Goal: Communication & Community: Answer question/provide support

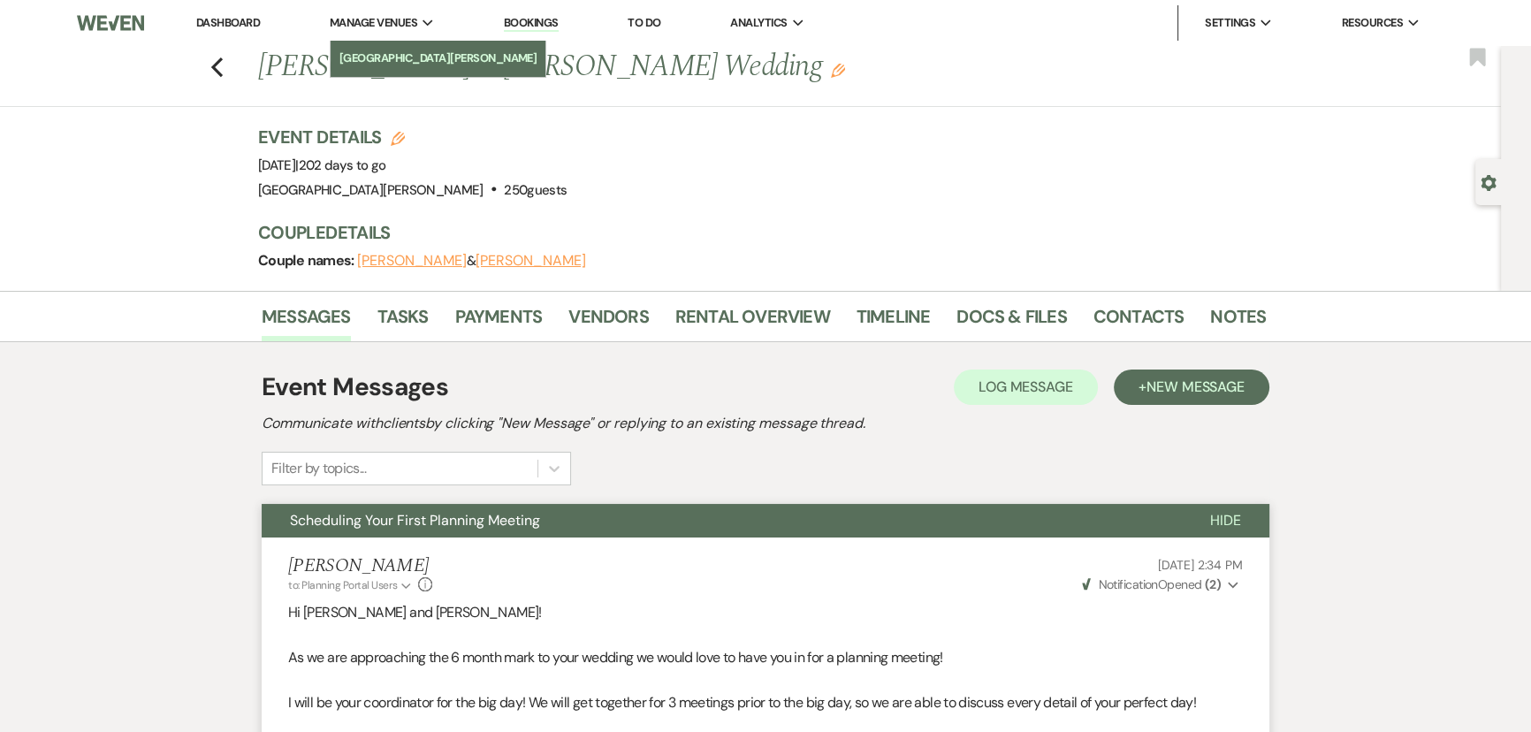
drag, startPoint x: 0, startPoint y: 0, endPoint x: 388, endPoint y: 59, distance: 392.5
click at [388, 59] on li "[GEOGRAPHIC_DATA][PERSON_NAME]" at bounding box center [438, 59] width 198 height 18
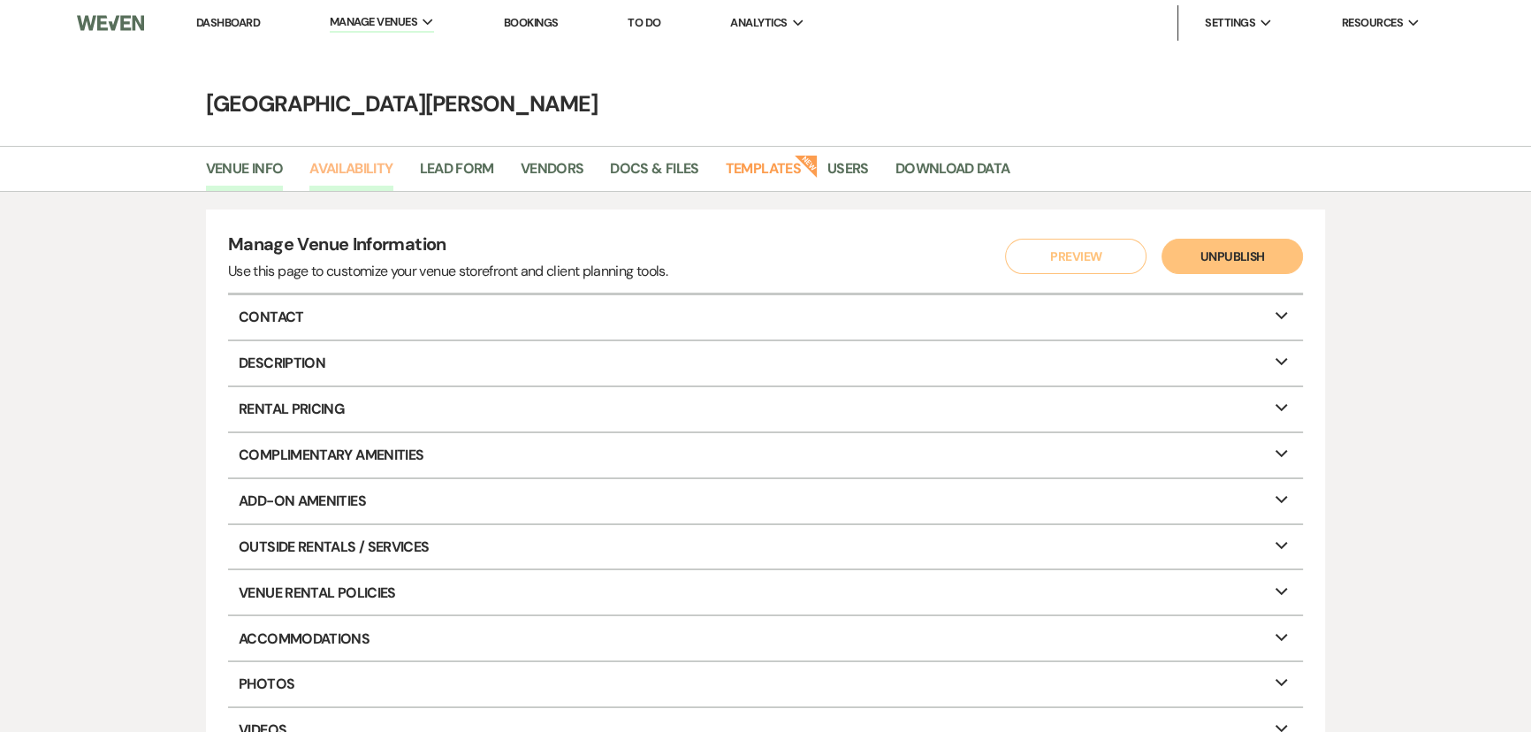
click at [364, 164] on link "Availability" at bounding box center [350, 174] width 83 height 34
select select "3"
select select "2026"
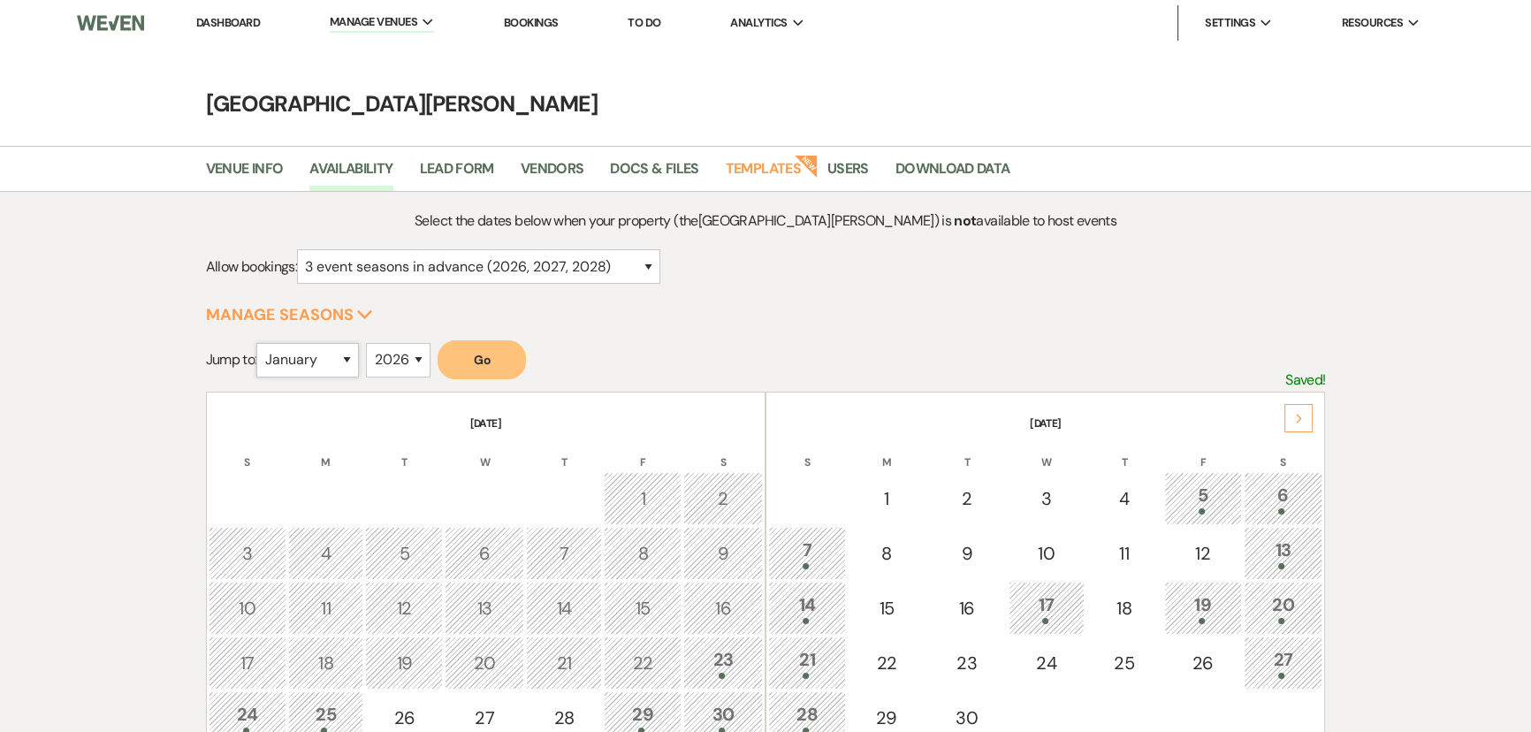
click at [323, 359] on select "January February March April May June July August September October November De…" at bounding box center [307, 360] width 103 height 34
select select "3"
click at [261, 343] on select "January February March April May June July August September October November De…" at bounding box center [307, 360] width 103 height 34
click at [478, 353] on button "Go" at bounding box center [482, 359] width 88 height 39
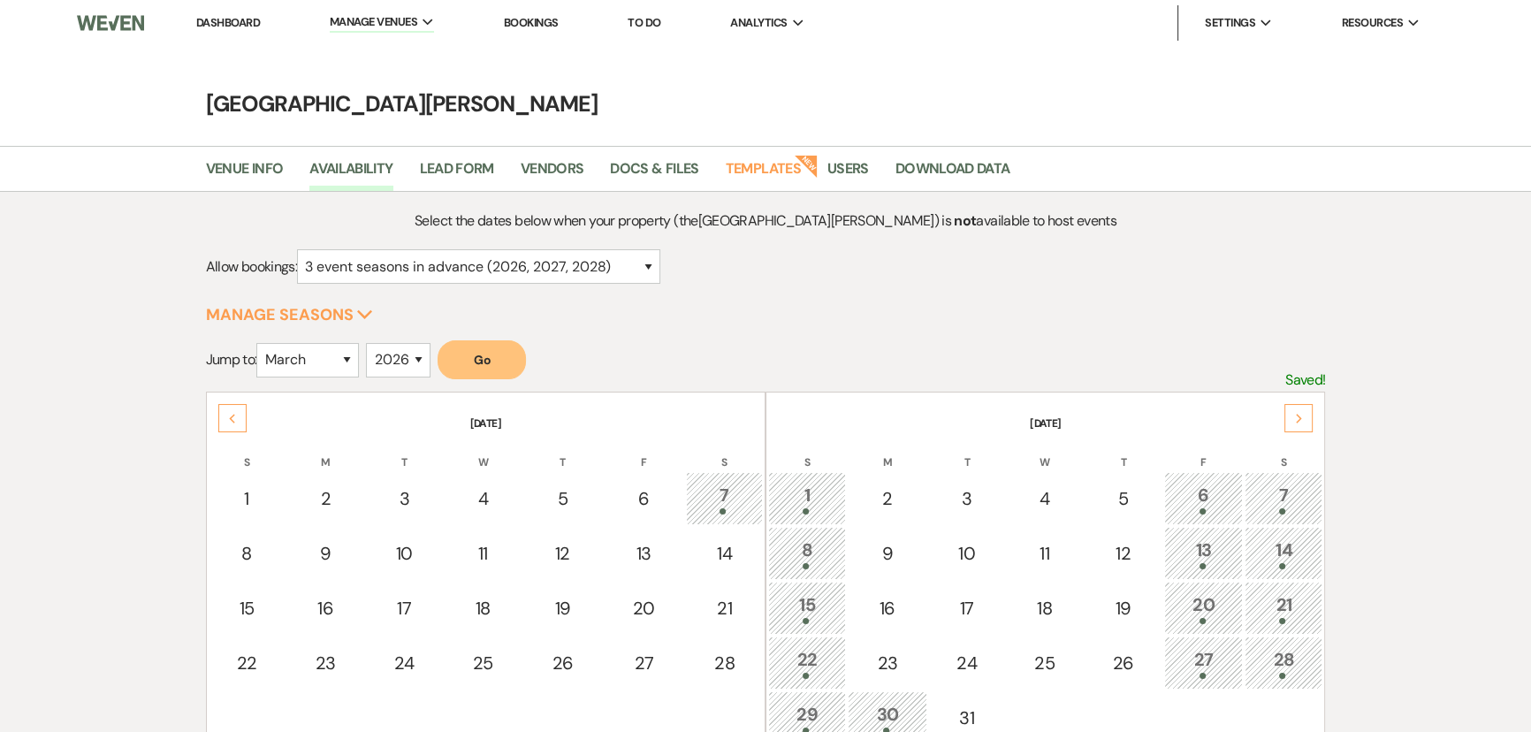
scroll to position [80, 0]
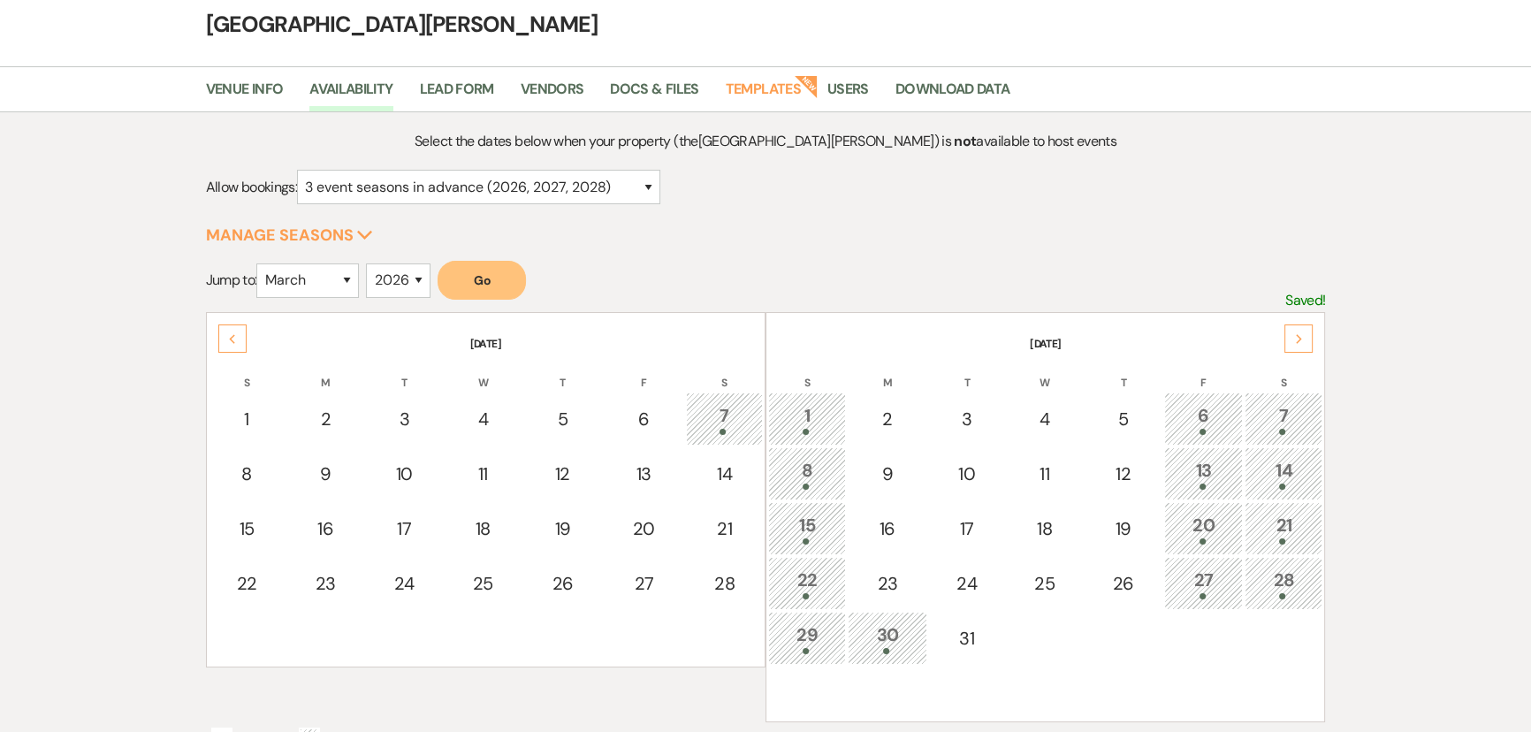
click at [830, 415] on div "1" at bounding box center [807, 418] width 58 height 33
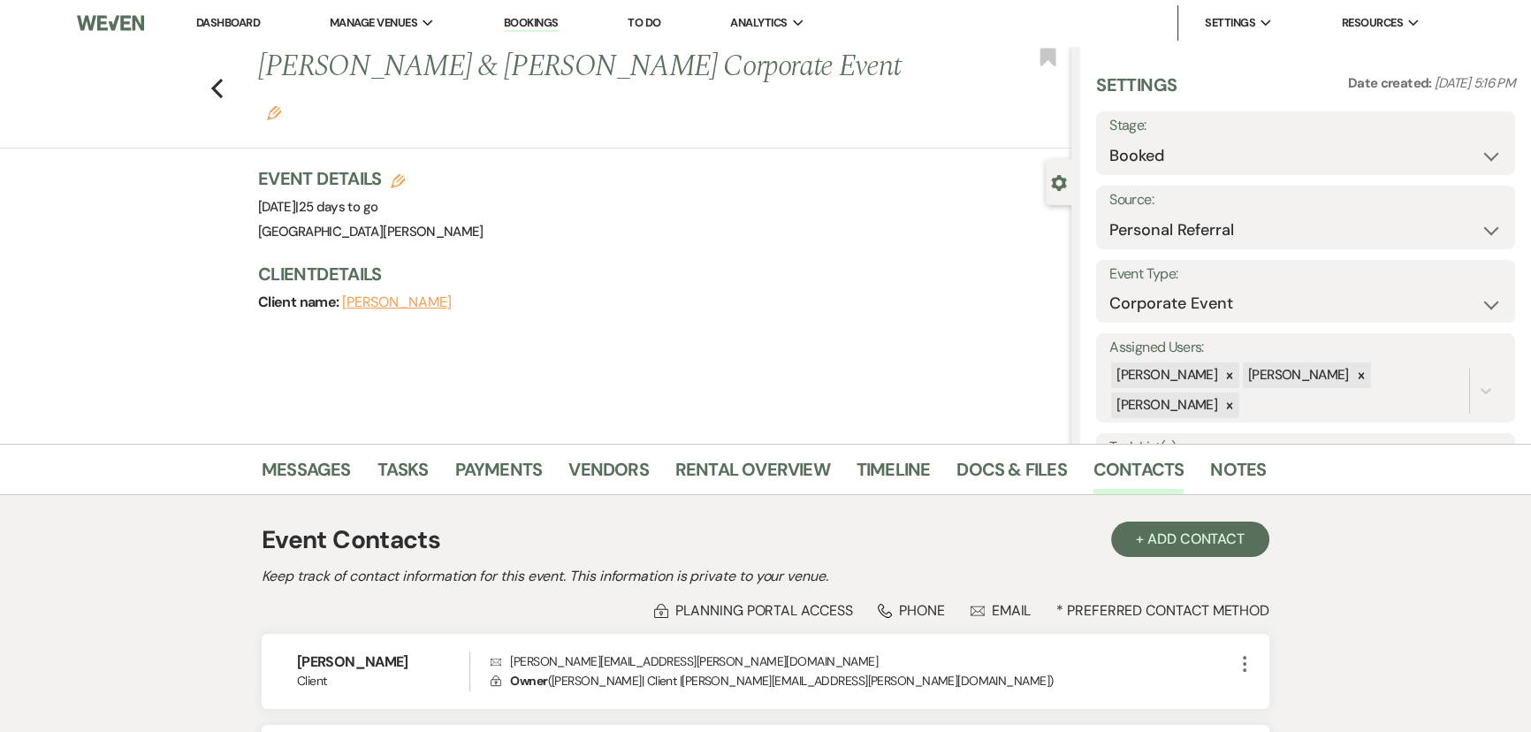
click at [231, 27] on link "Dashboard" at bounding box center [228, 22] width 64 height 15
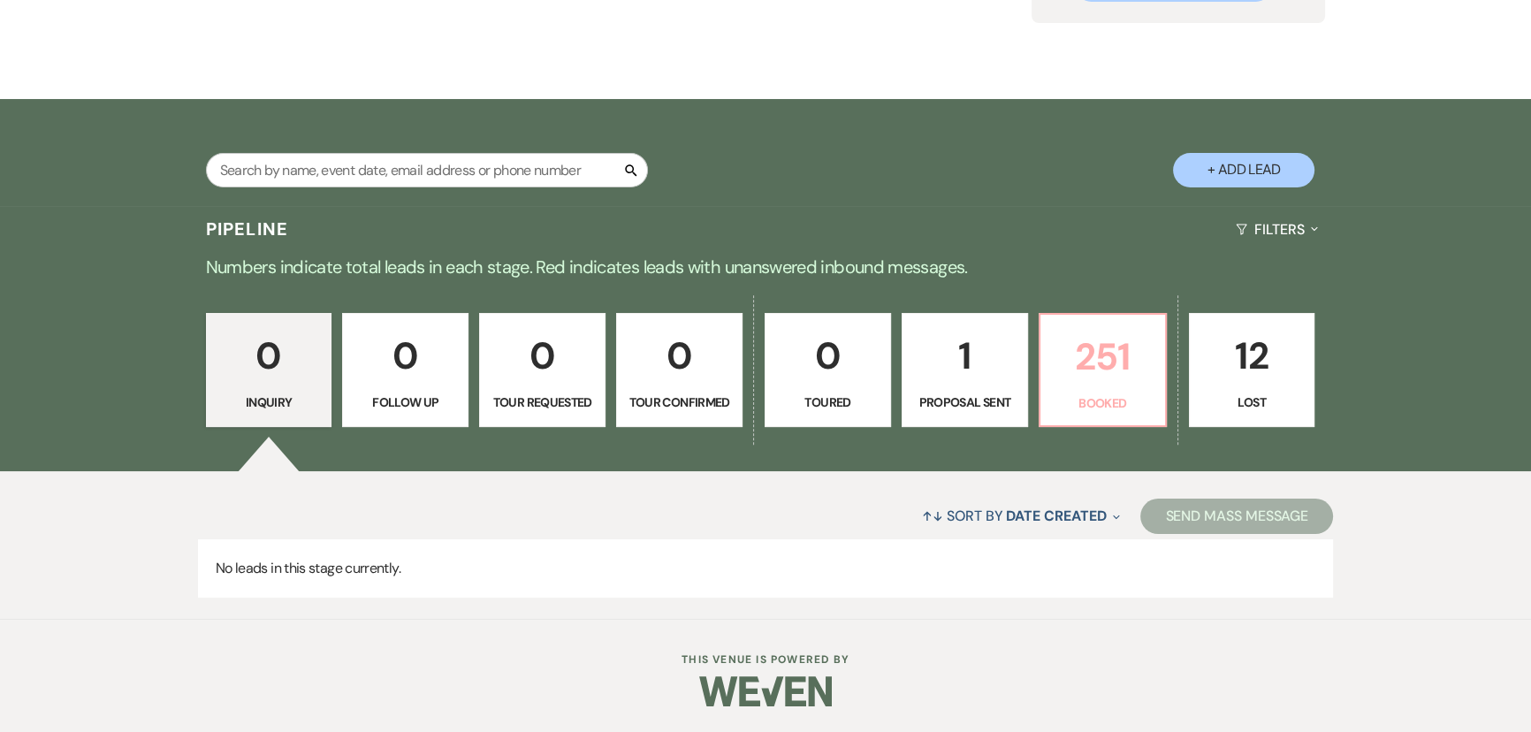
click at [1082, 381] on p "251" at bounding box center [1102, 356] width 103 height 59
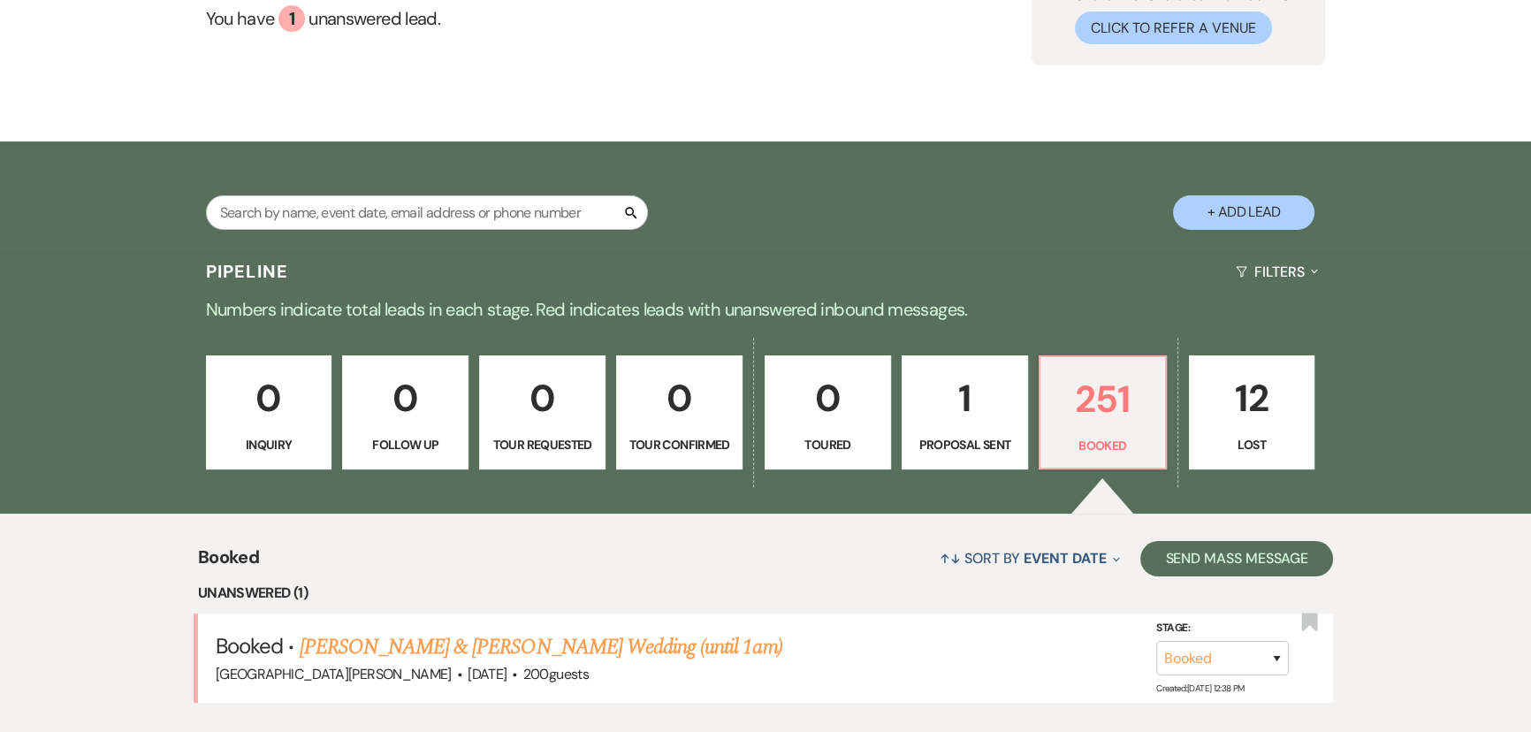
scroll to position [477, 0]
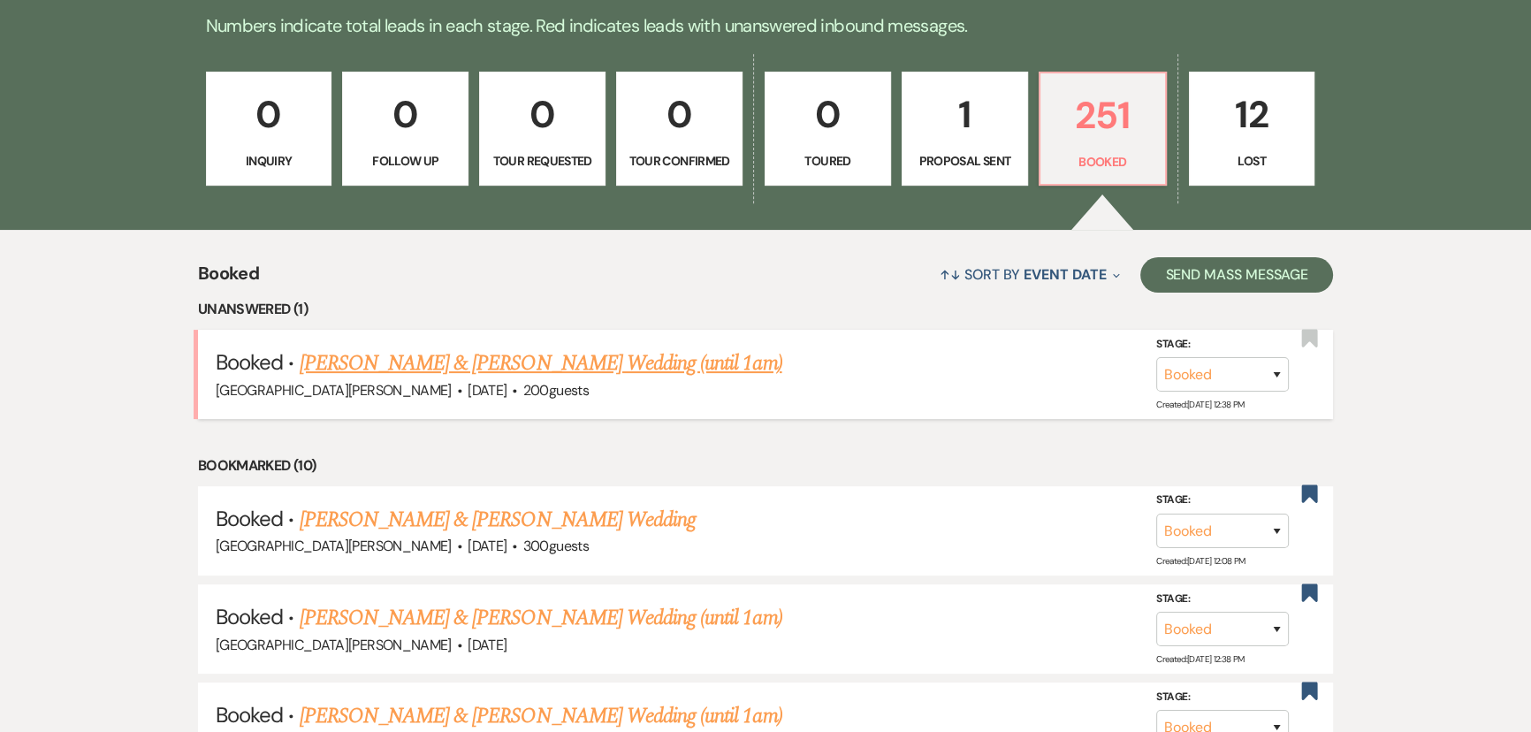
click at [452, 359] on link "Melinda Miller & Florkey's Wedding (until 1am)" at bounding box center [541, 363] width 483 height 32
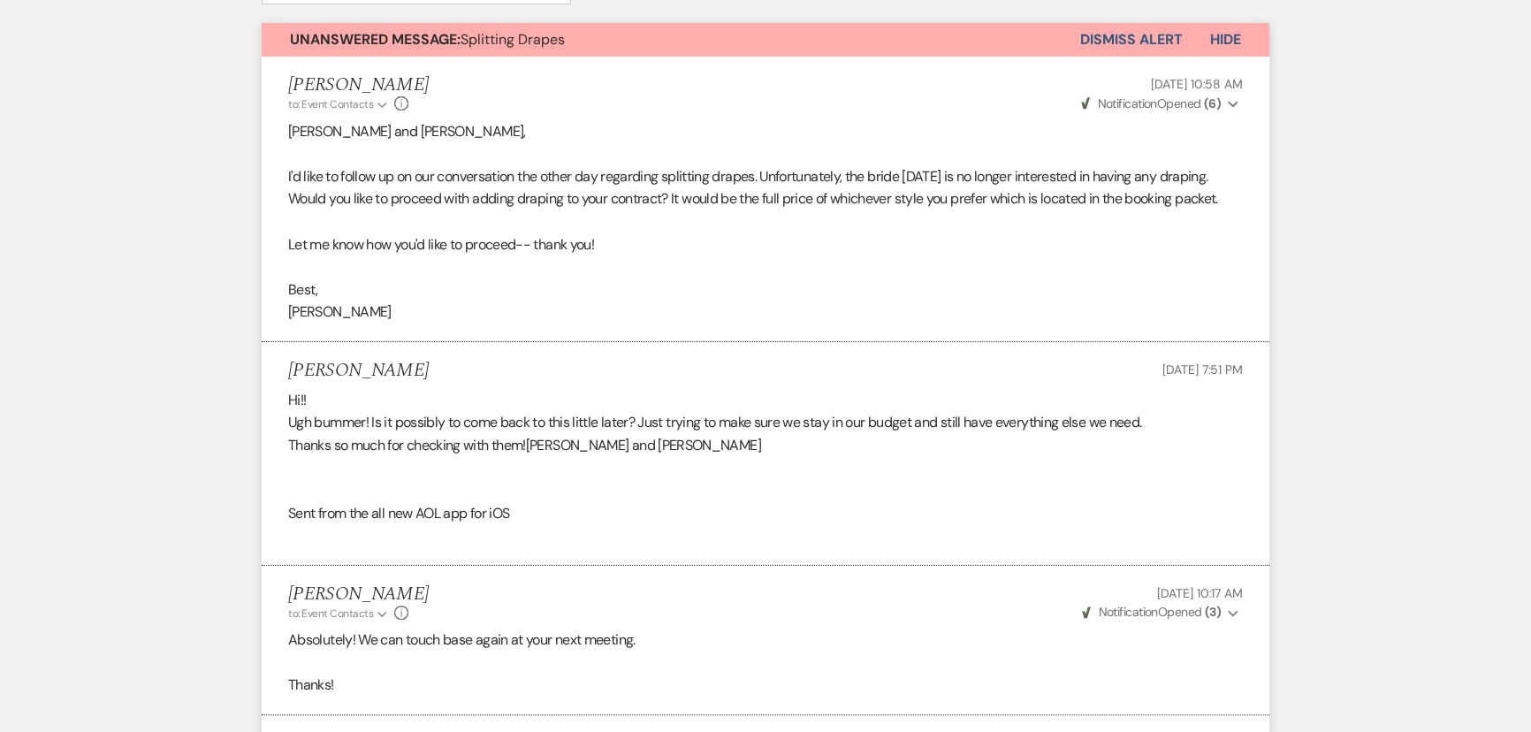
scroll to position [160, 0]
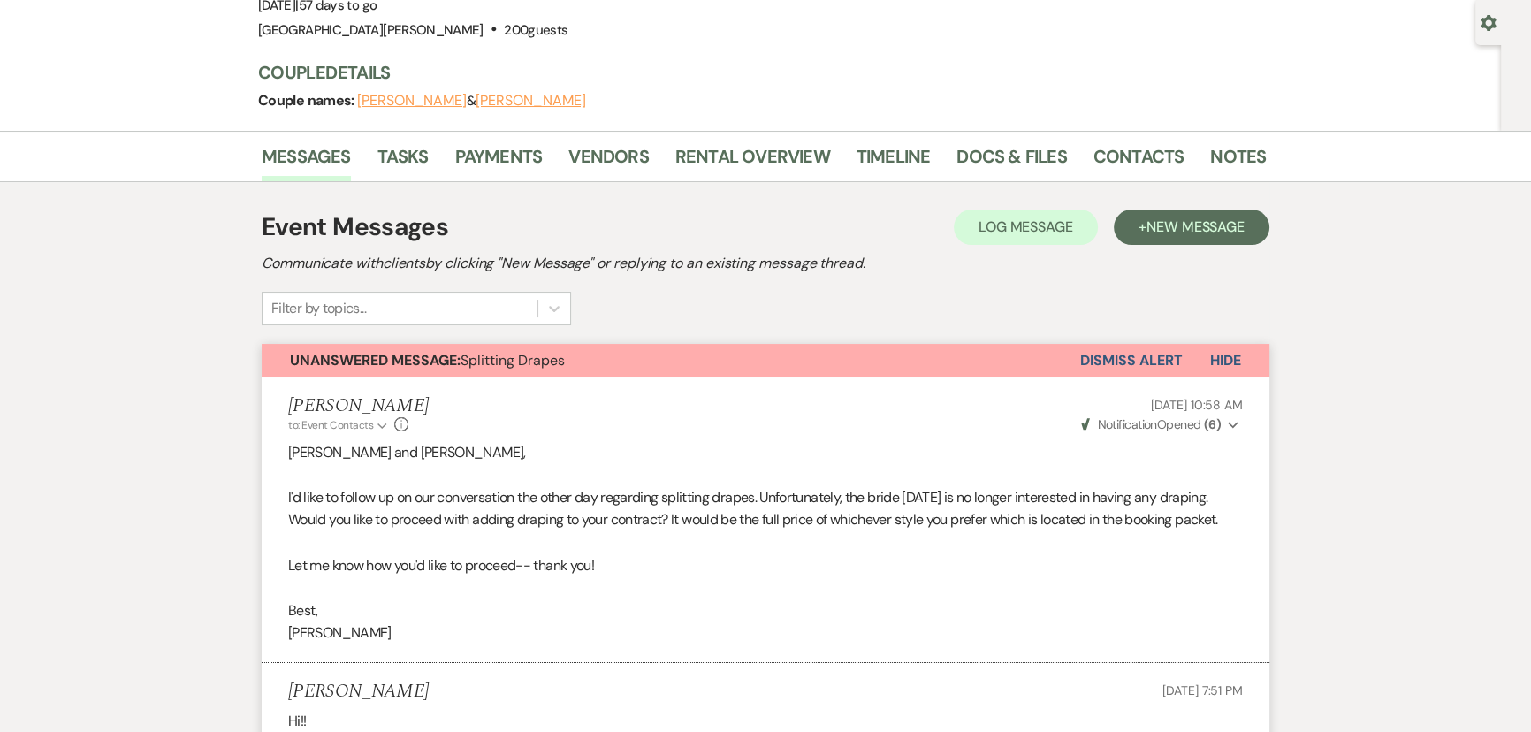
click at [1092, 349] on button "Dismiss Alert" at bounding box center [1131, 361] width 102 height 34
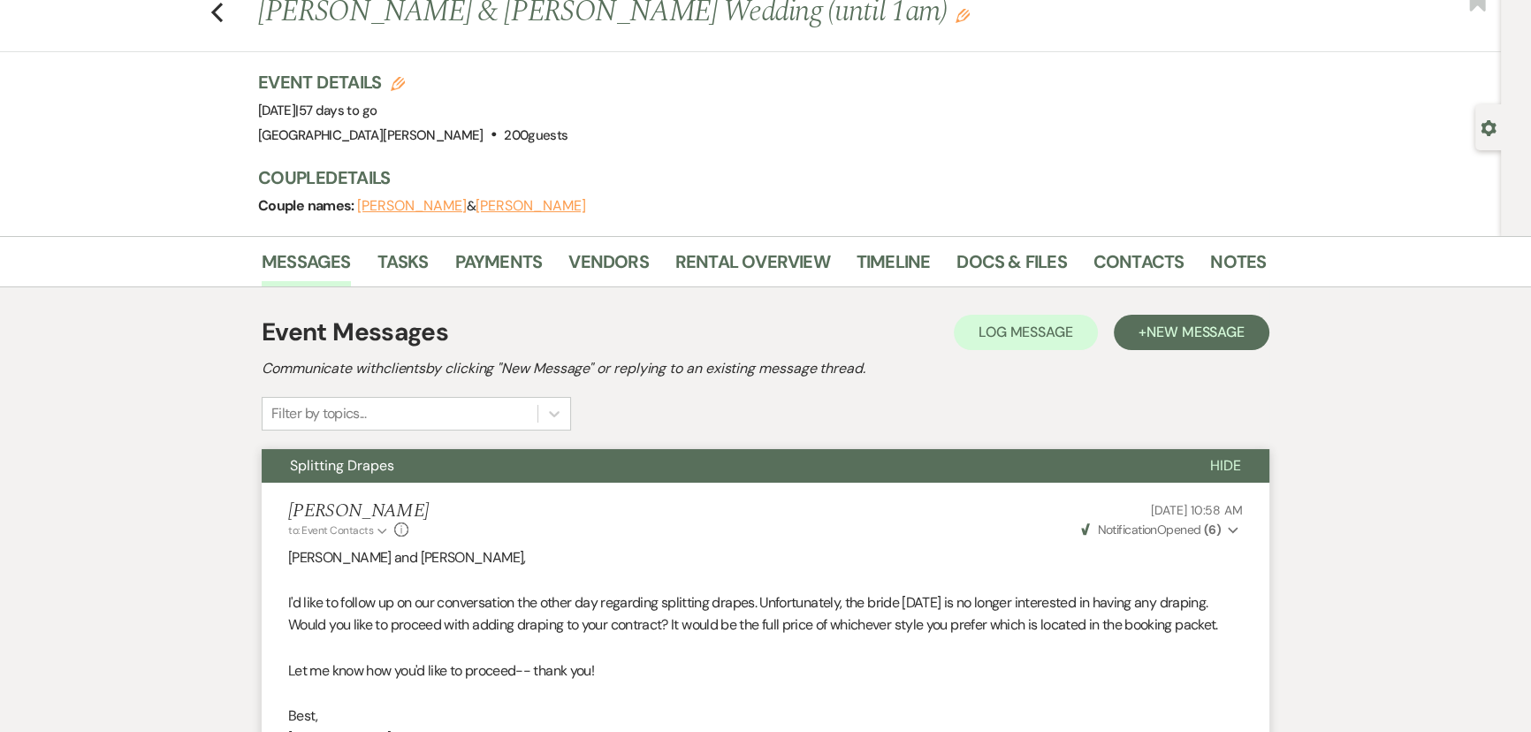
scroll to position [0, 0]
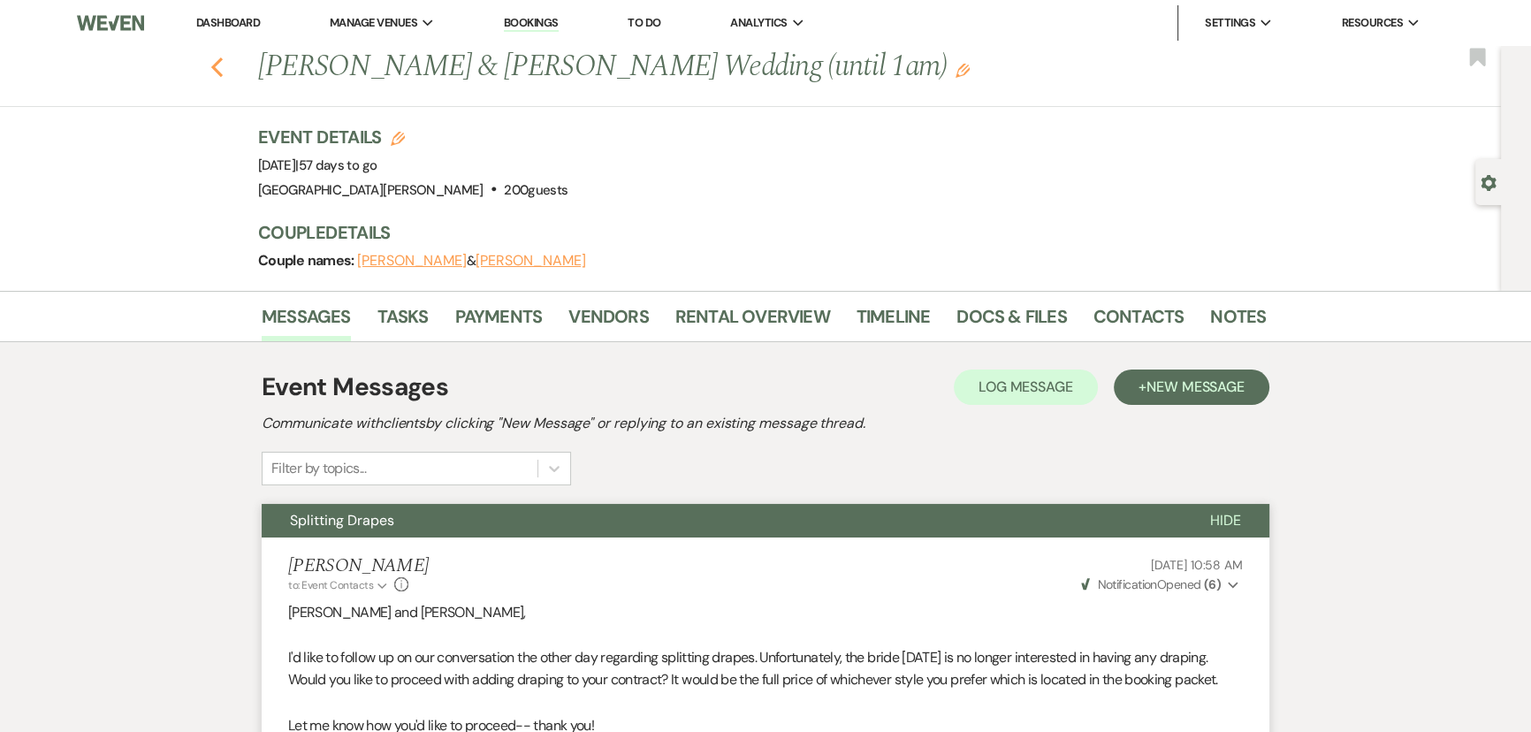
click at [221, 65] on use "button" at bounding box center [216, 66] width 11 height 19
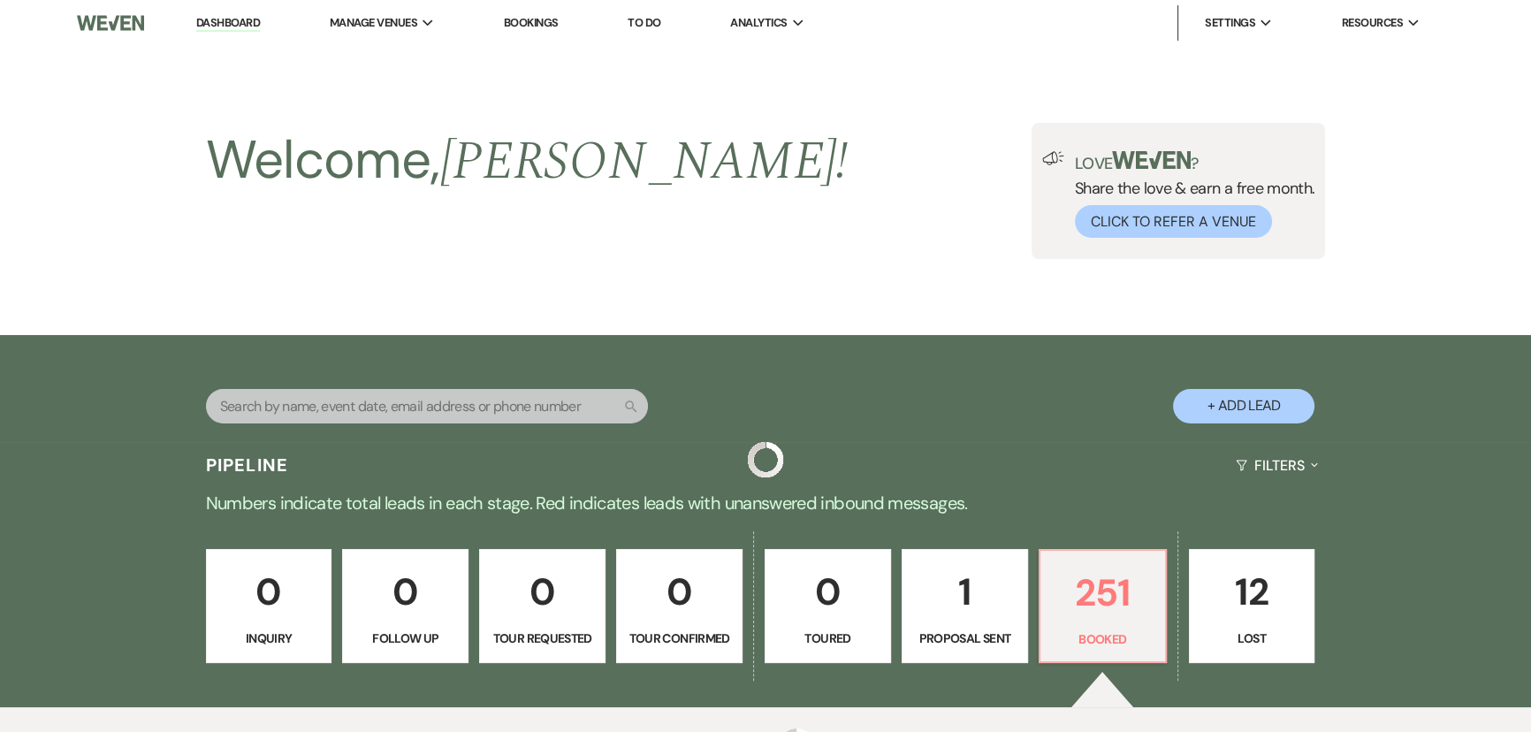
scroll to position [477, 0]
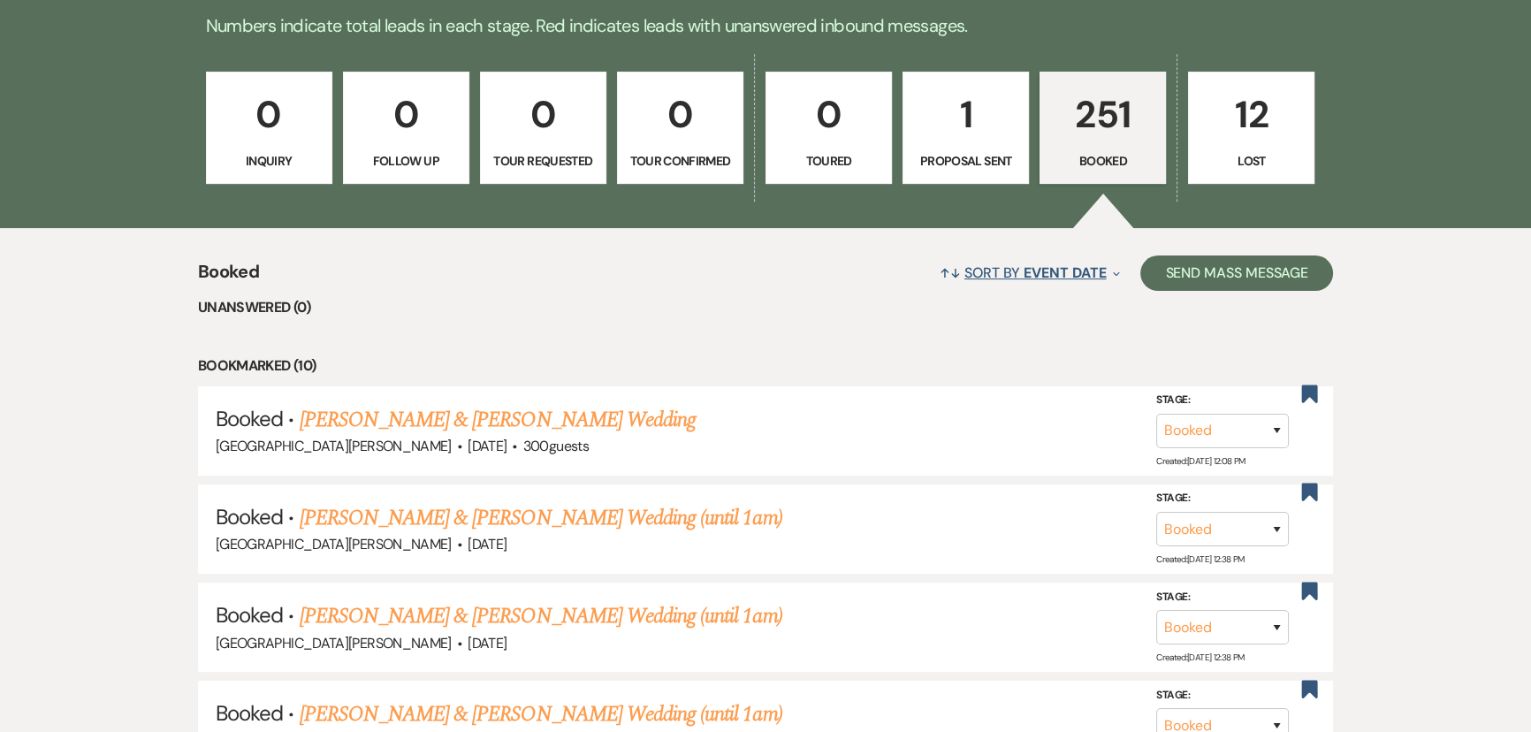
click at [1035, 273] on span "Event Date" at bounding box center [1065, 272] width 82 height 19
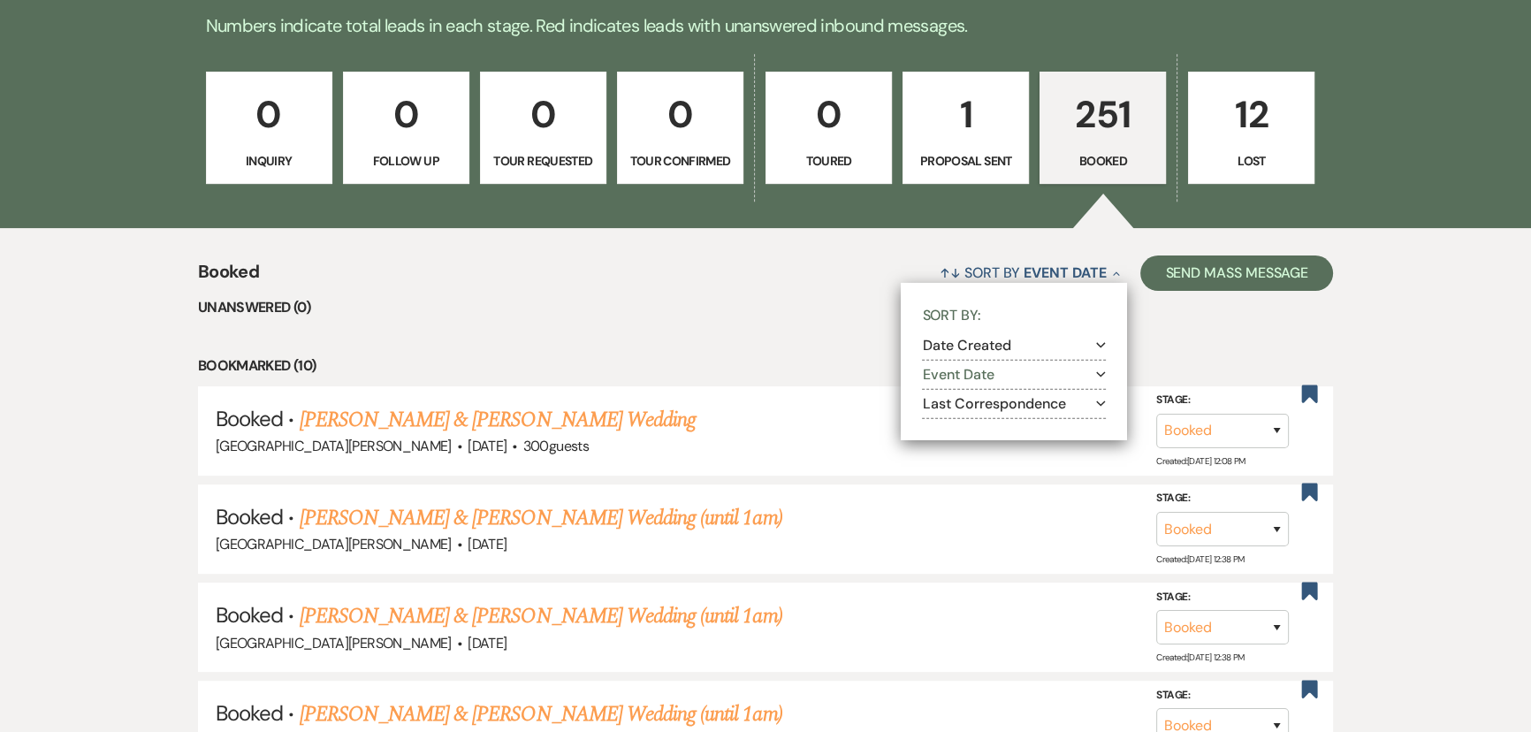
click at [1013, 344] on button "Date Created Expand" at bounding box center [1014, 346] width 184 height 14
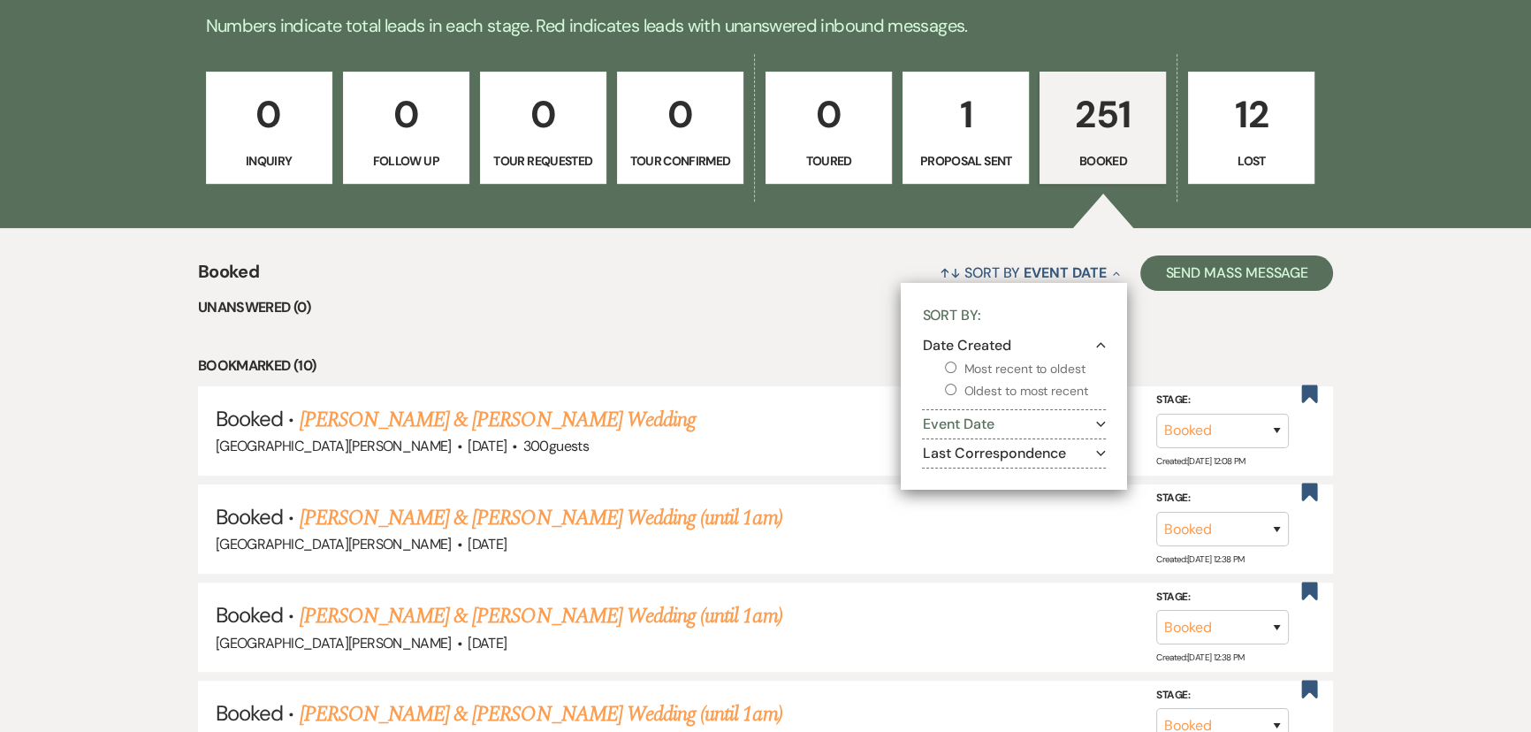
click at [1017, 364] on label "Most recent to oldest" at bounding box center [1025, 369] width 161 height 22
click at [956, 364] on input "Most recent to oldest" at bounding box center [950, 367] width 11 height 11
radio input "true"
click at [786, 295] on div "↑↓ Sort By Date Created Collapse Sort By: Date Created Collapse Most recent to …" at bounding box center [796, 272] width 1074 height 47
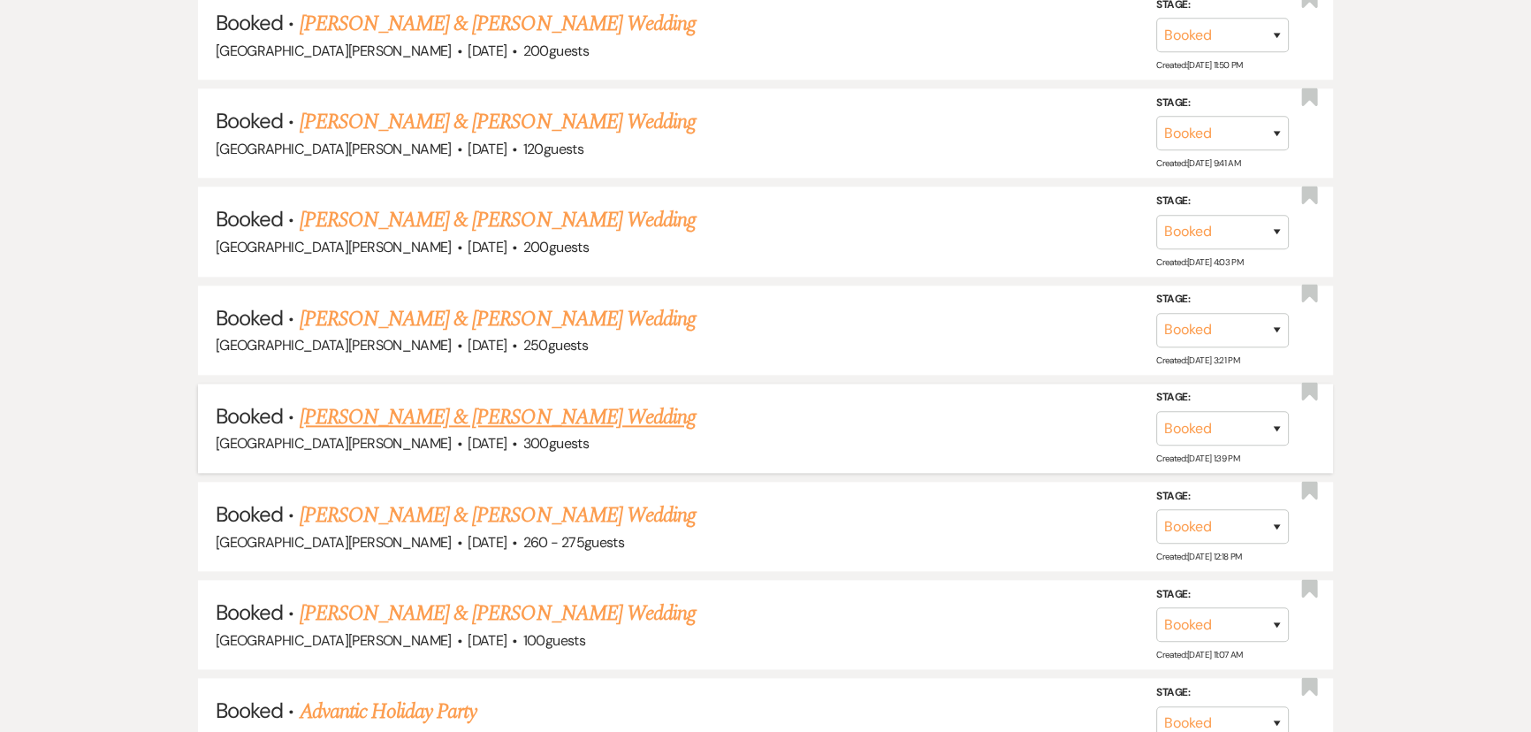
scroll to position [2325, 0]
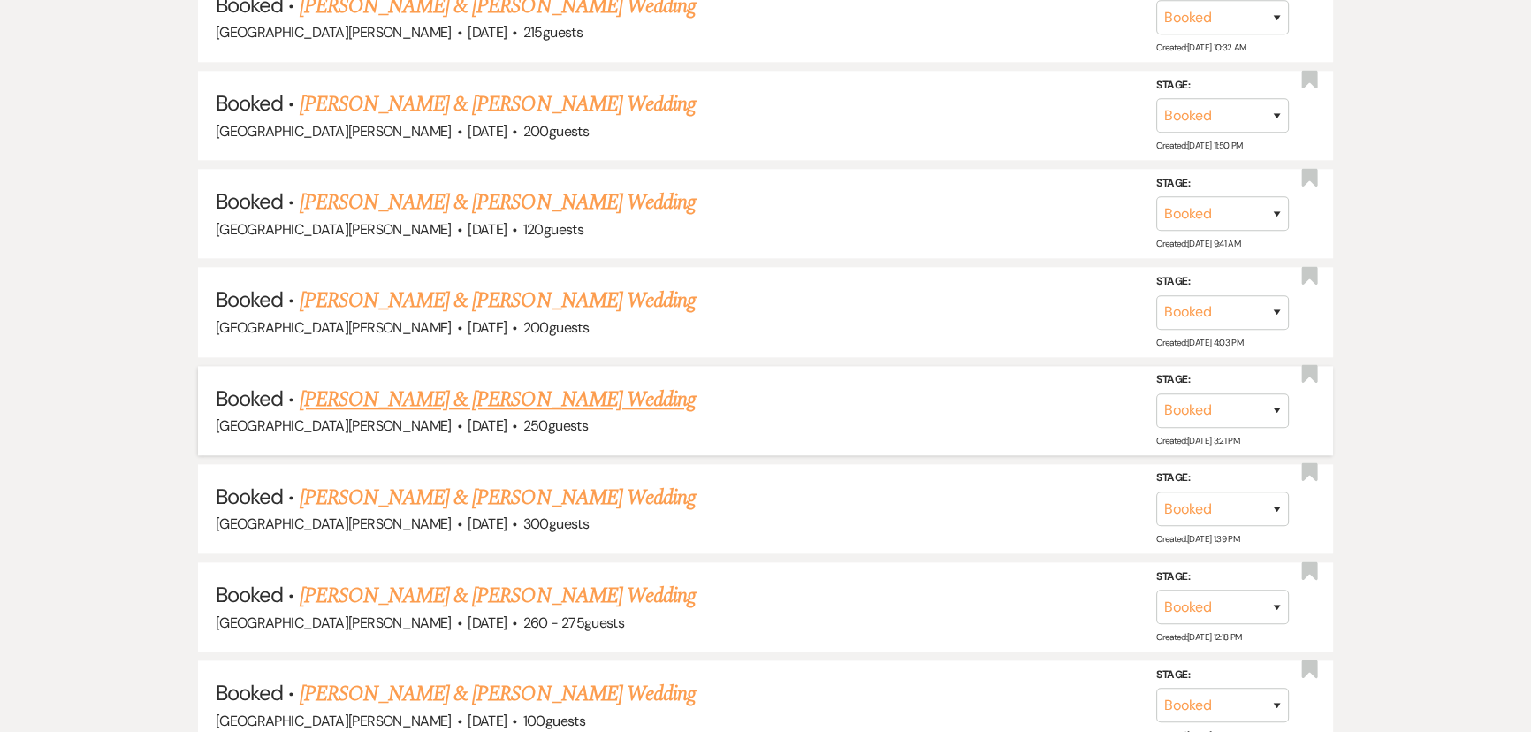
click at [509, 384] on link "Myriam Alexis & Lucas Brown's Wedding" at bounding box center [498, 400] width 396 height 32
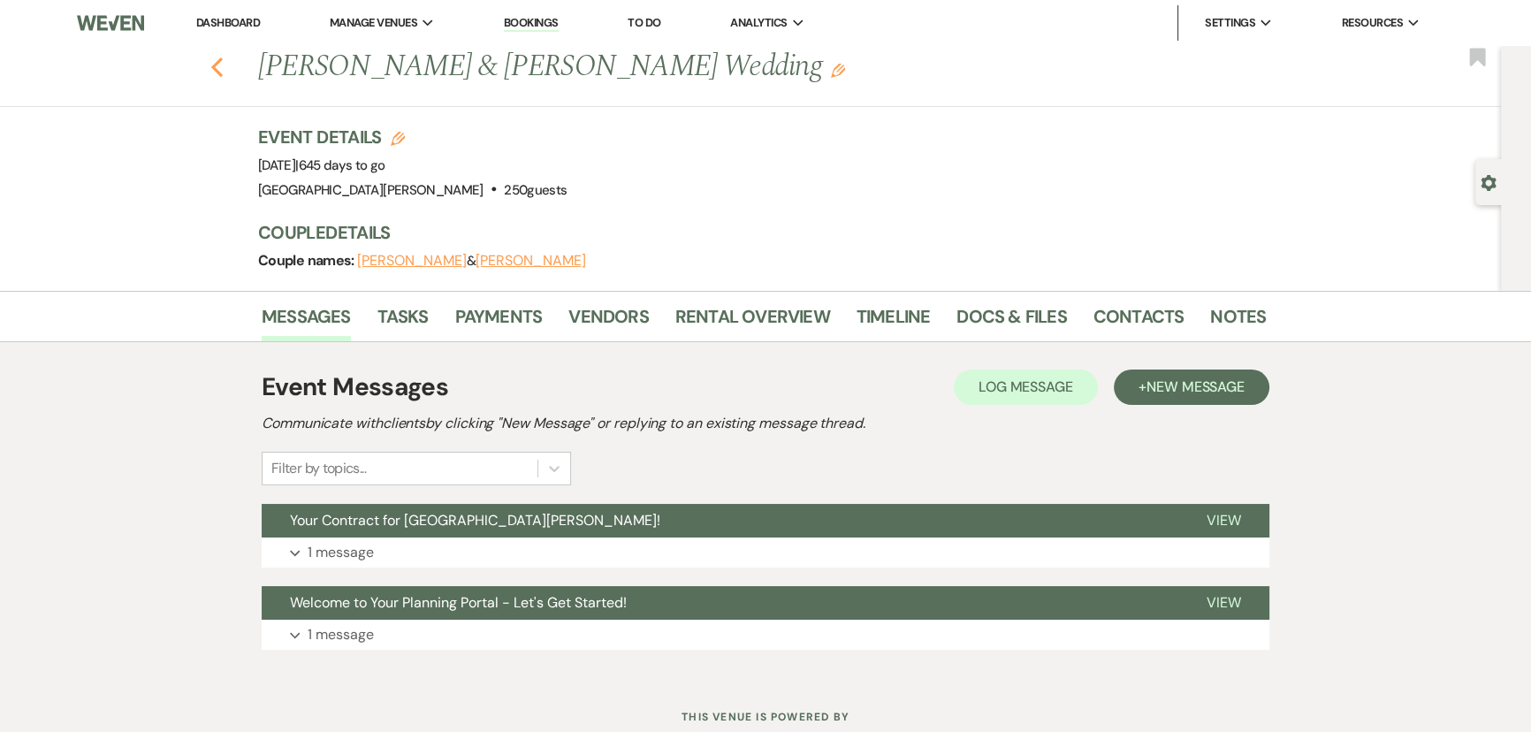
click at [222, 71] on use "button" at bounding box center [216, 66] width 11 height 19
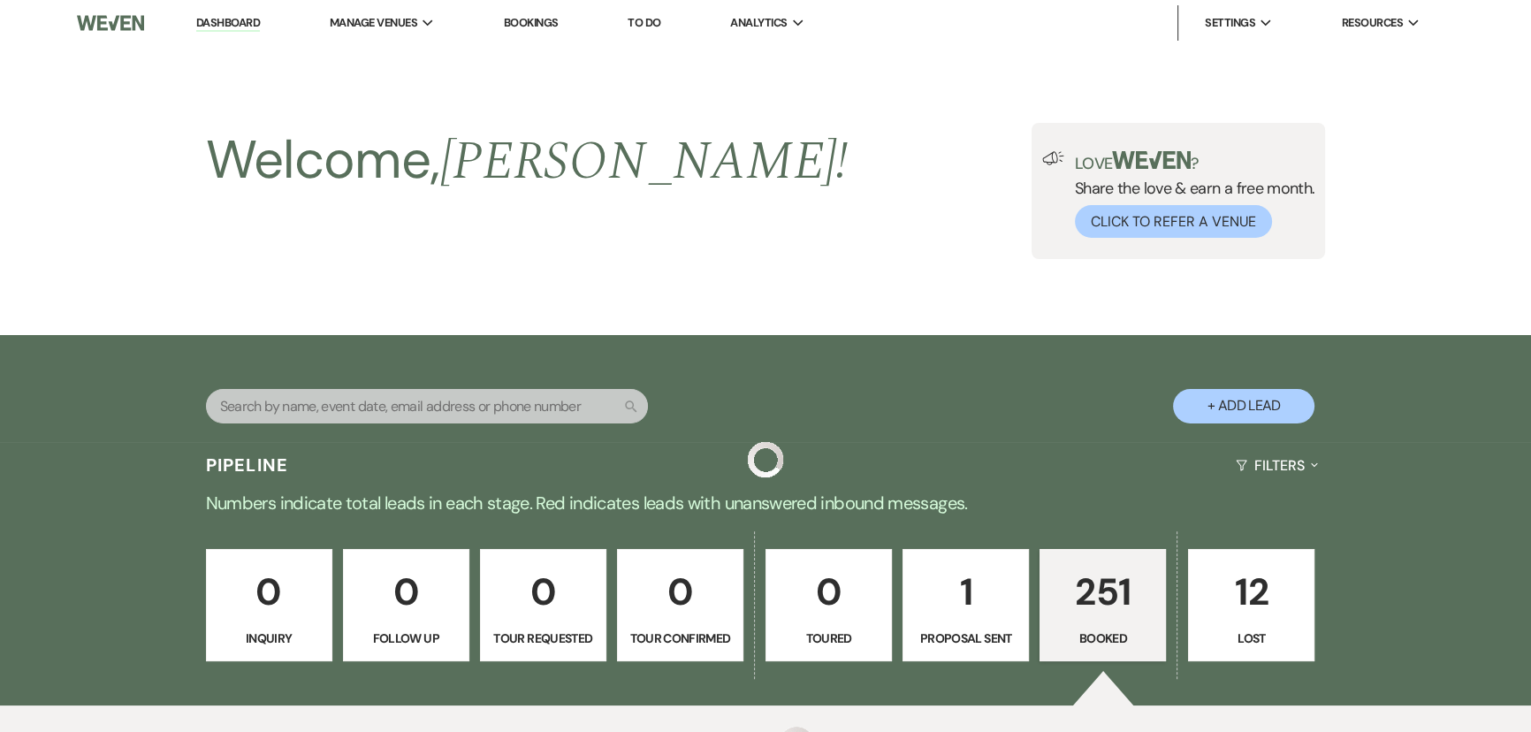
scroll to position [2325, 0]
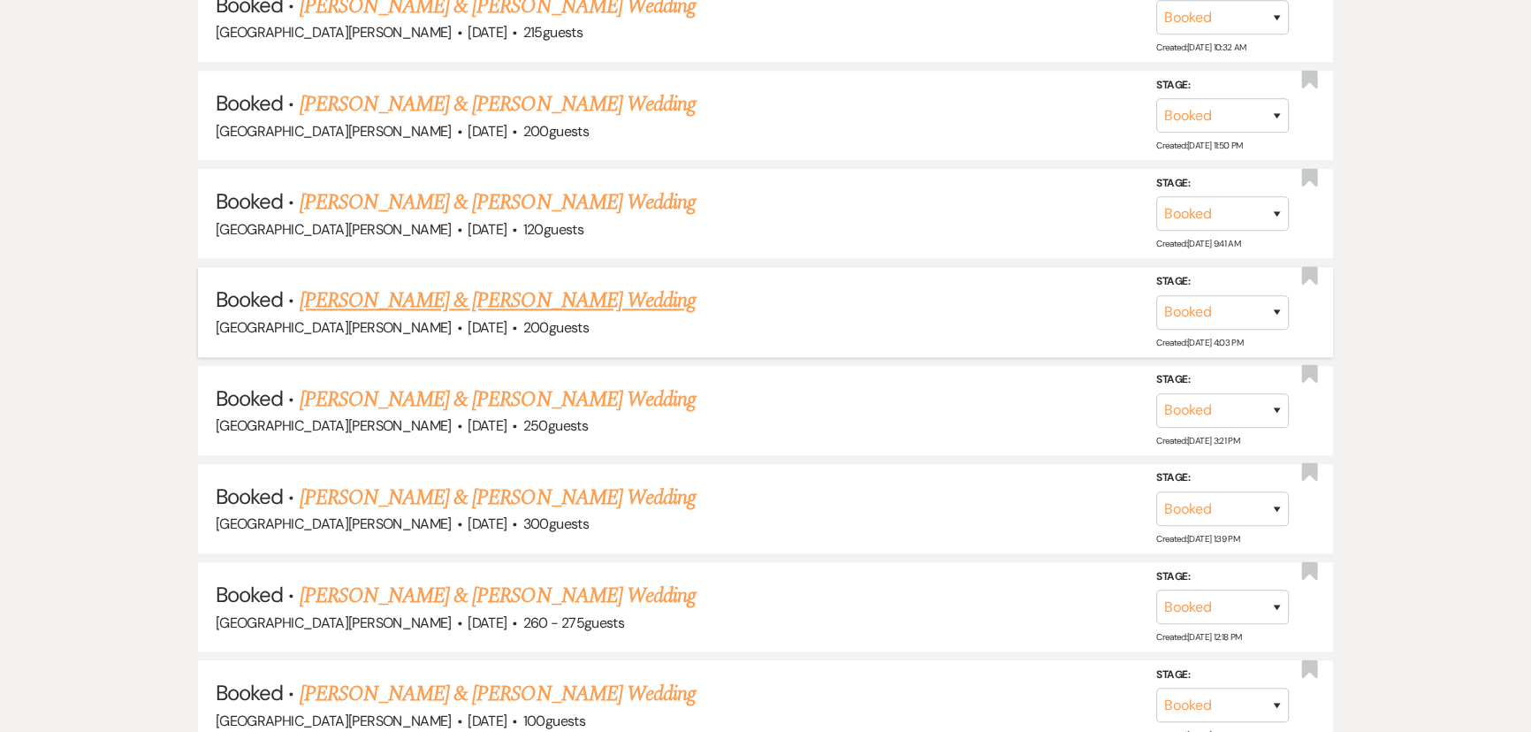
click at [497, 285] on link "Devin Bacchus & Sharikah Woeste's Wedding" at bounding box center [498, 301] width 396 height 32
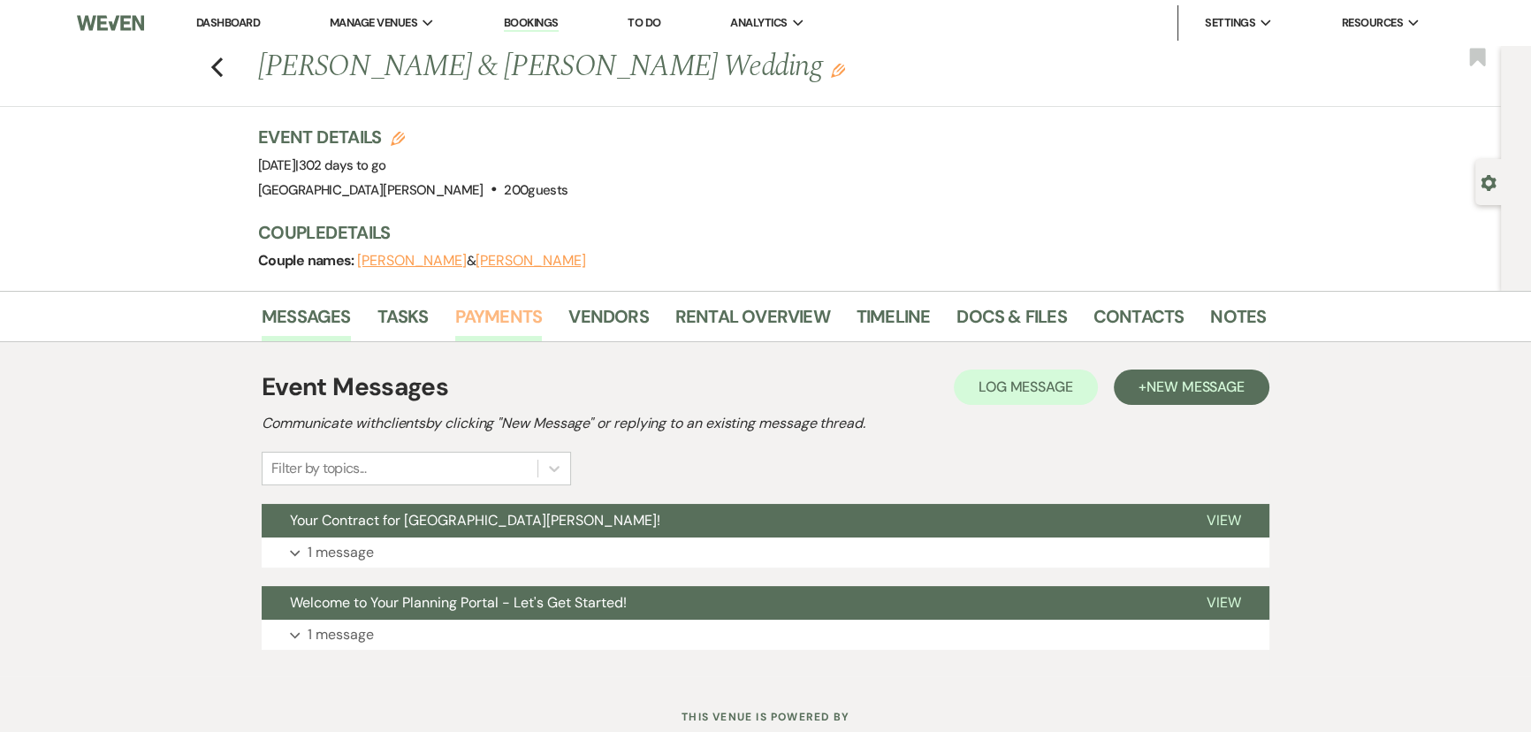
click at [499, 320] on link "Payments" at bounding box center [499, 321] width 88 height 39
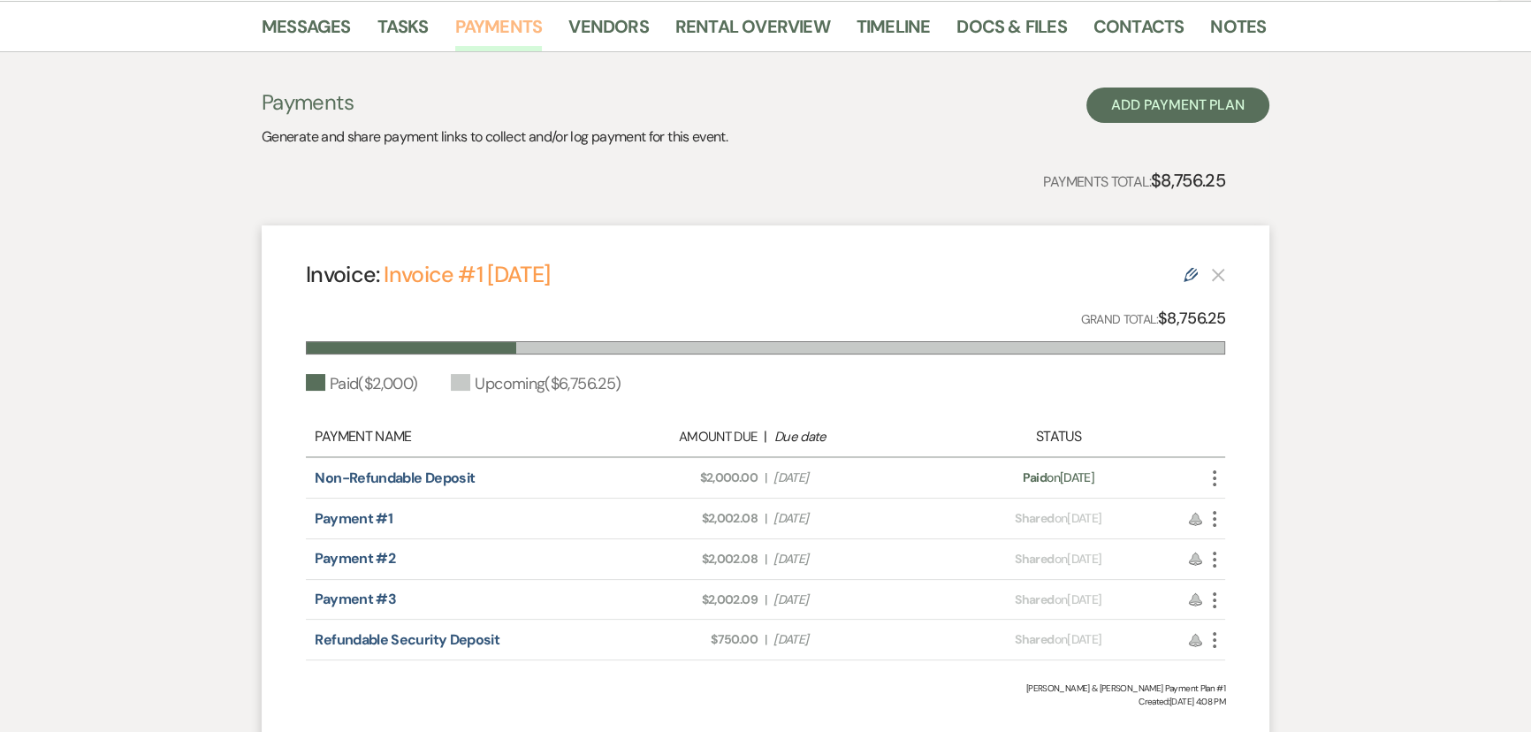
scroll to position [321, 0]
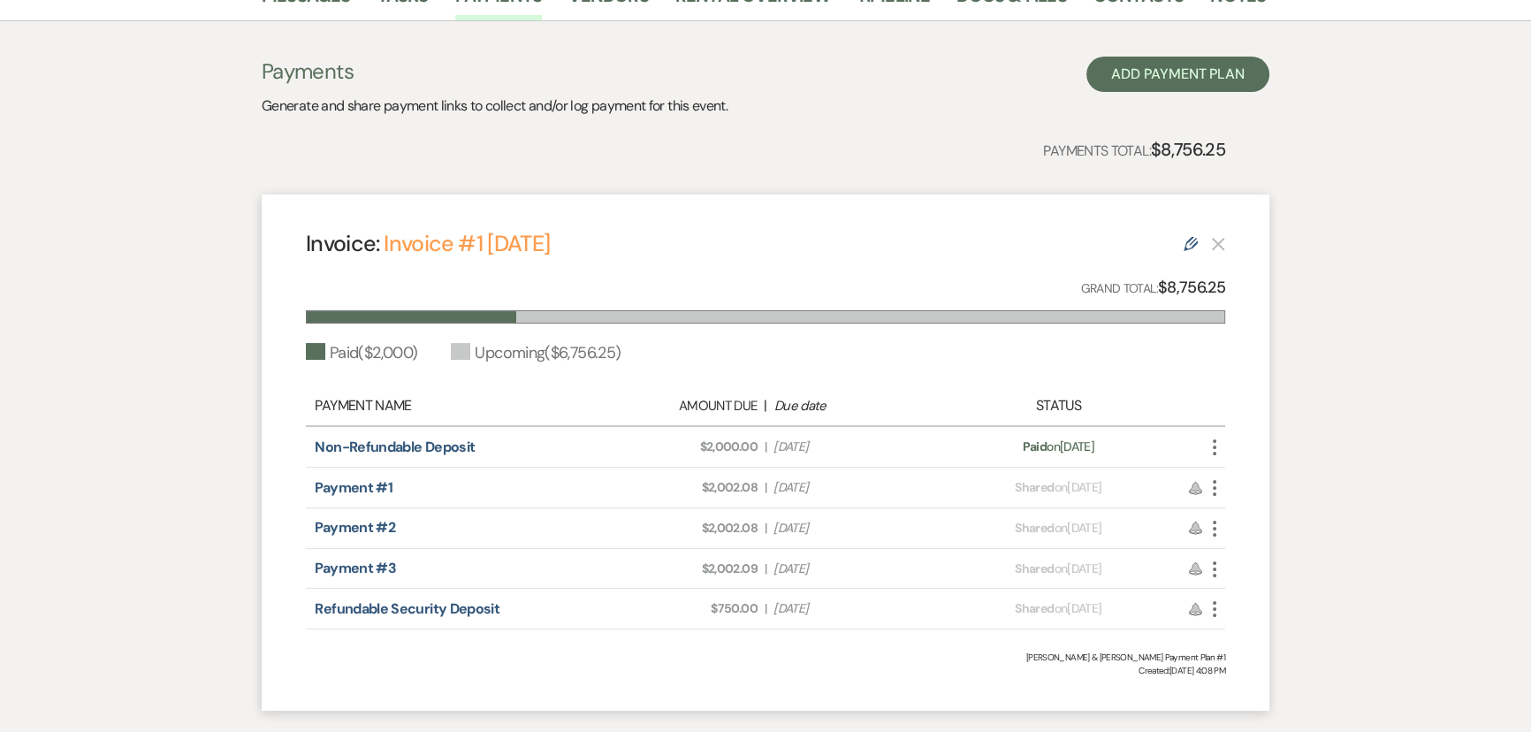
drag, startPoint x: 840, startPoint y: 486, endPoint x: 781, endPoint y: 490, distance: 59.3
click at [781, 490] on span "Due Date Nov 1, 2025" at bounding box center [854, 487] width 163 height 19
drag, startPoint x: 849, startPoint y: 526, endPoint x: 790, endPoint y: 524, distance: 59.2
click at [792, 528] on span "Due Date Jan 1, 2026" at bounding box center [854, 528] width 163 height 19
drag, startPoint x: 840, startPoint y: 554, endPoint x: 802, endPoint y: 567, distance: 40.3
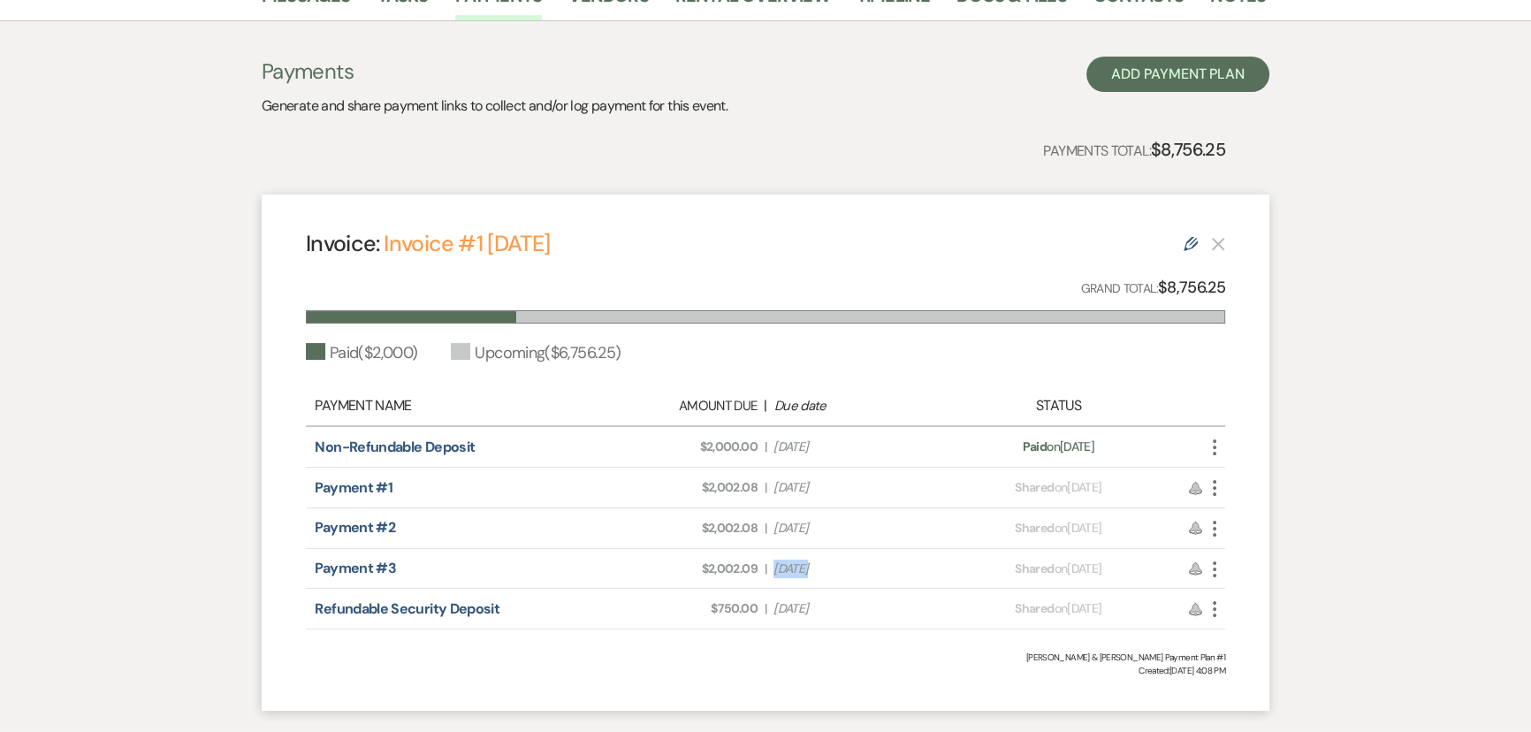
click at [802, 567] on div "Payment #3 Amount Due: $2,002.09 | Due Date Mar 1, 2026 Payment status: Shared …" at bounding box center [765, 569] width 919 height 41
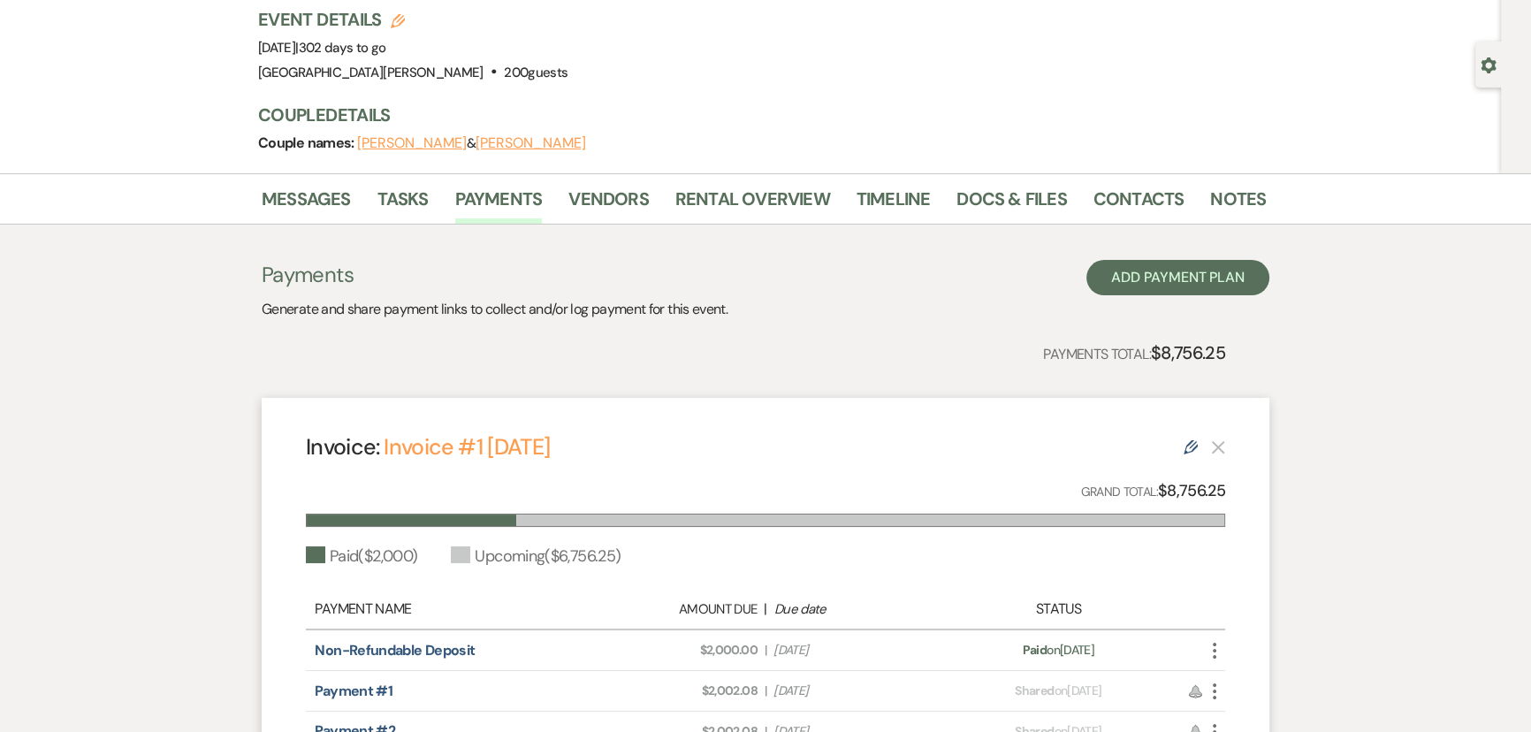
scroll to position [0, 0]
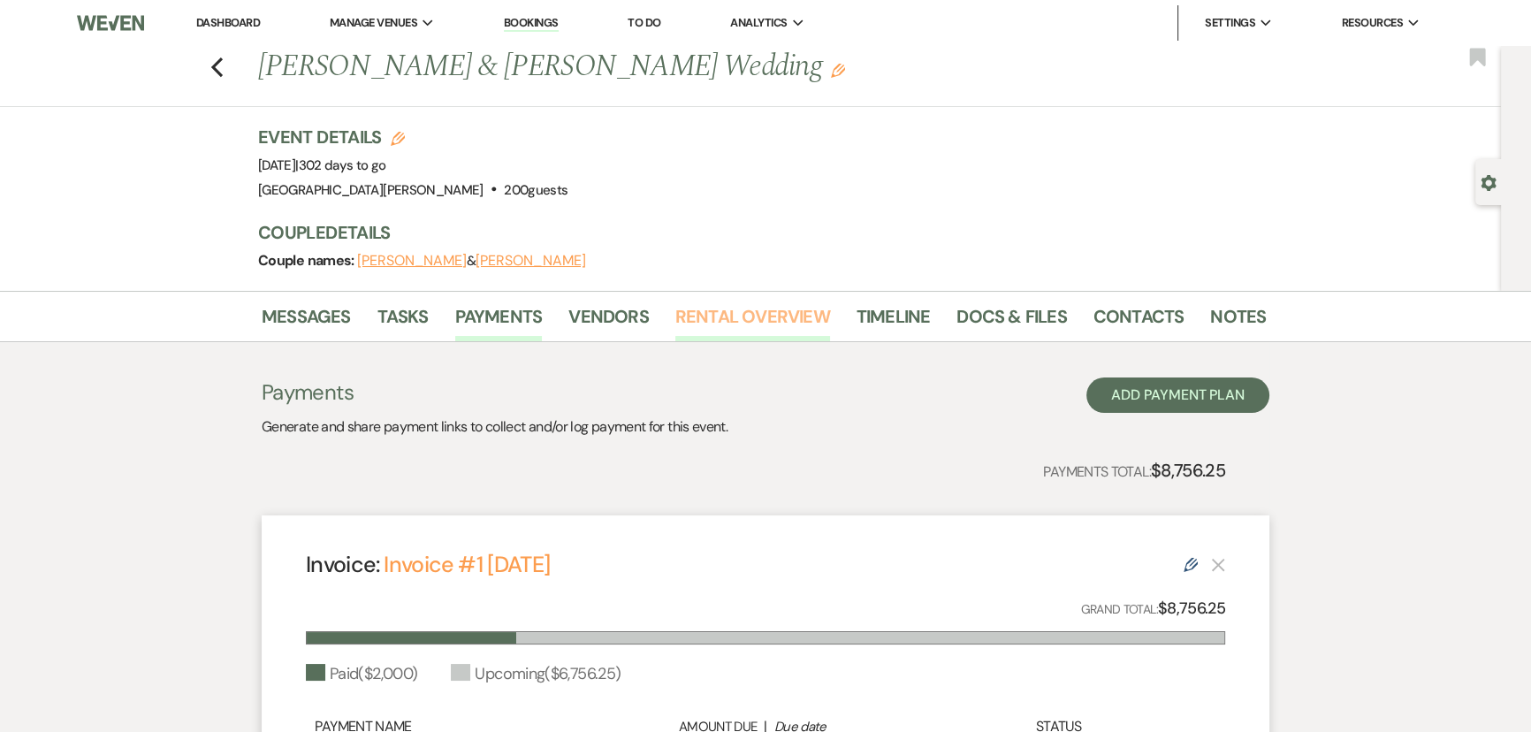
click at [730, 307] on link "Rental Overview" at bounding box center [752, 321] width 155 height 39
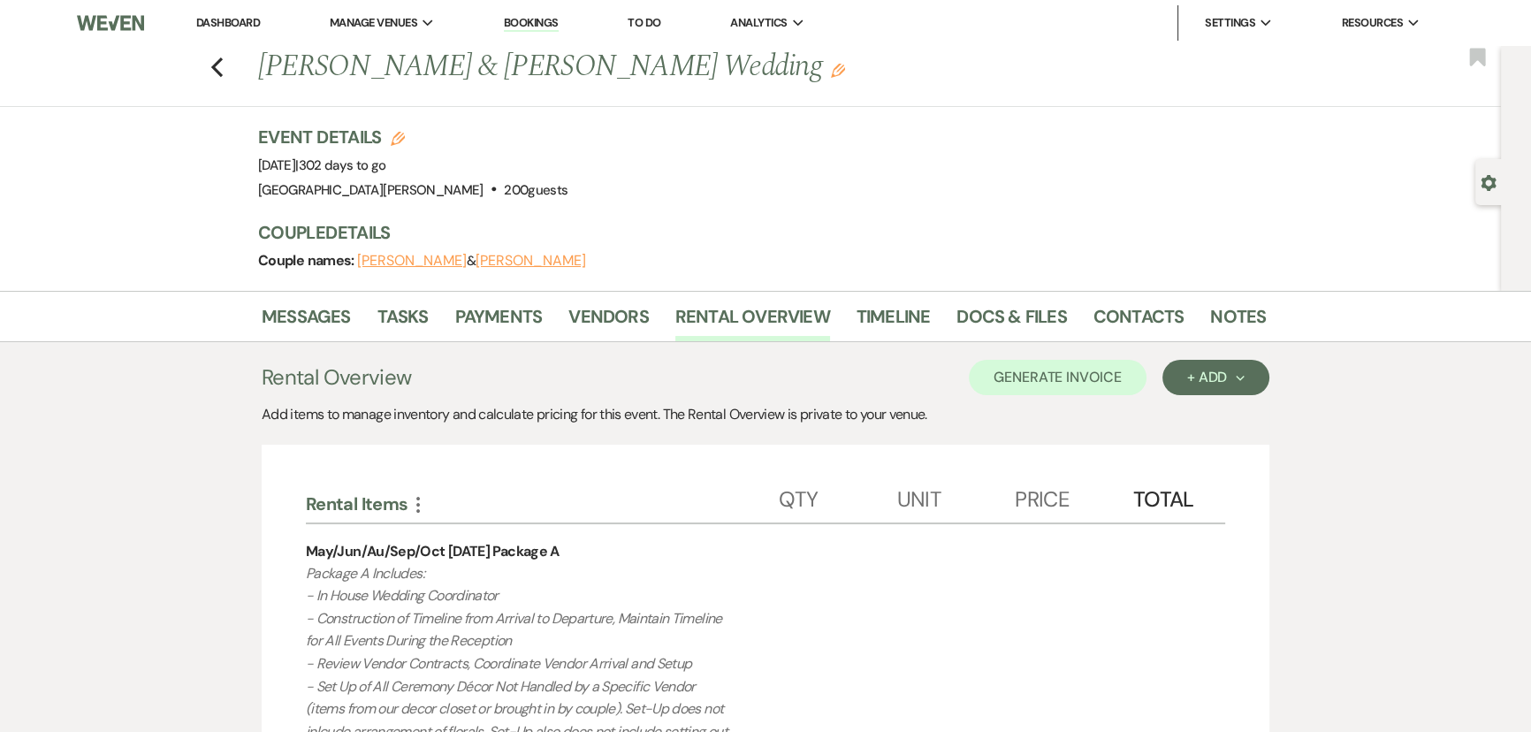
drag, startPoint x: 327, startPoint y: 164, endPoint x: 391, endPoint y: 165, distance: 63.7
click at [386, 165] on span "Event Date: Sunday, June 21st, 2026 | 302 days to go" at bounding box center [322, 165] width 128 height 18
click at [217, 69] on icon "Previous" at bounding box center [216, 67] width 13 height 21
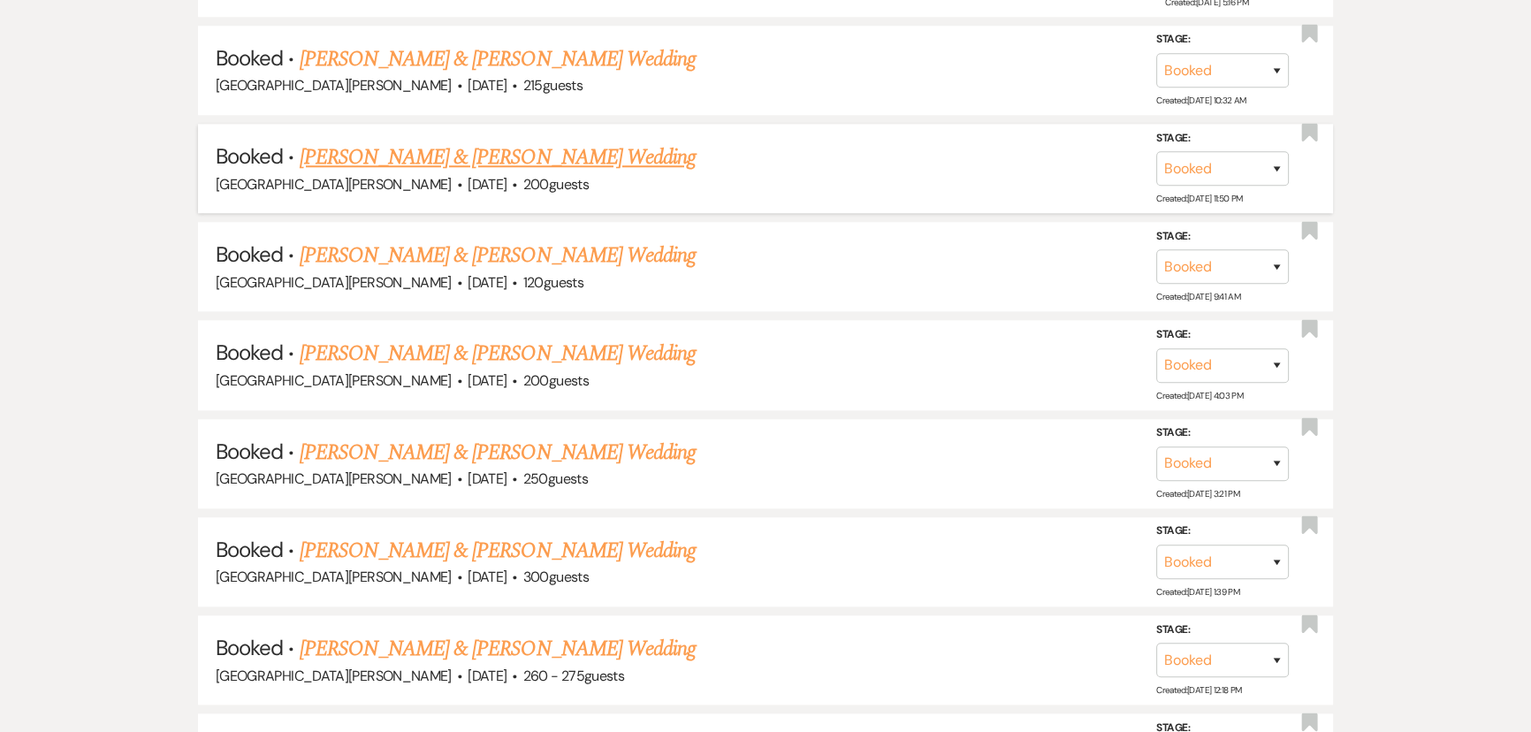
scroll to position [2245, 0]
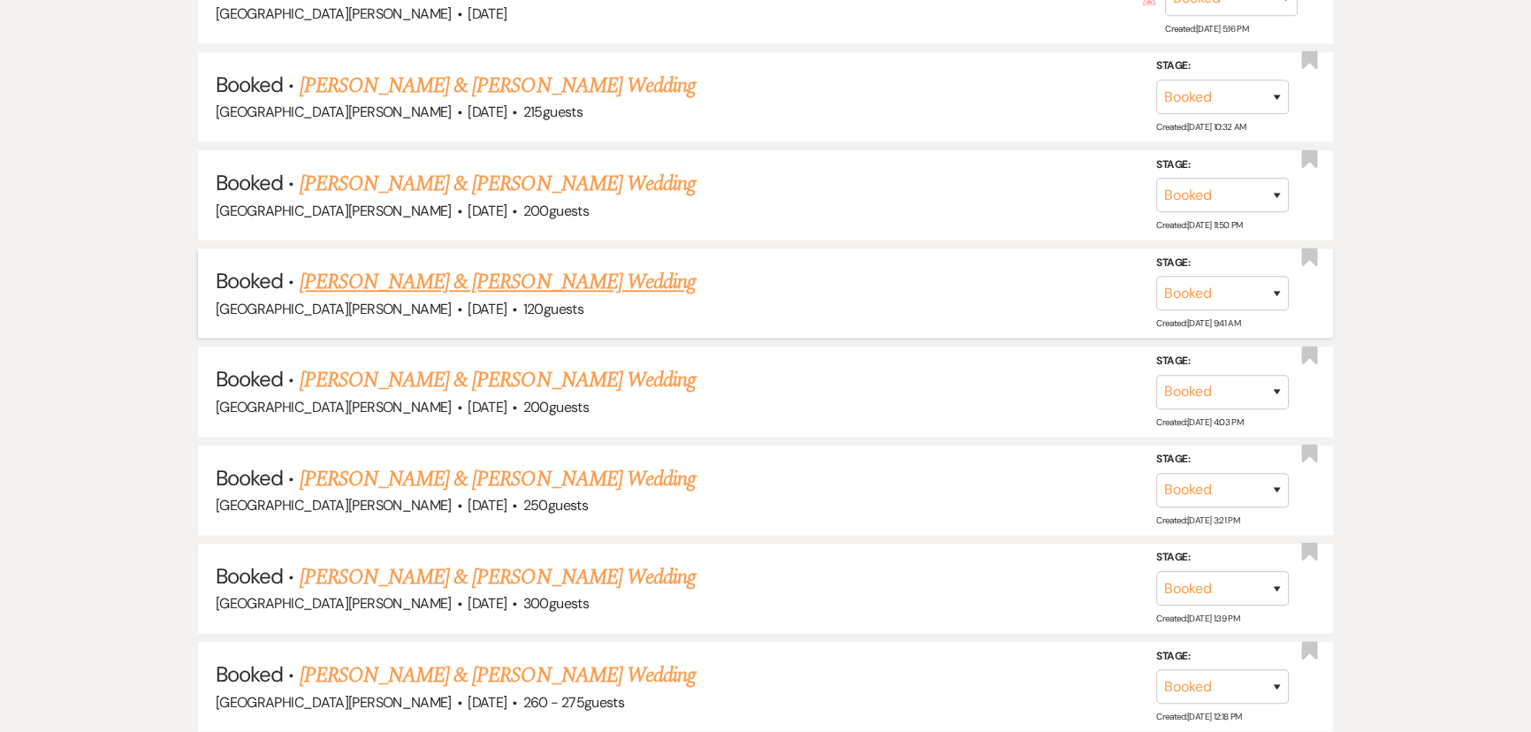
click at [437, 266] on link "Brittany Gaitan & Adam Roberts's Wedding" at bounding box center [498, 282] width 396 height 32
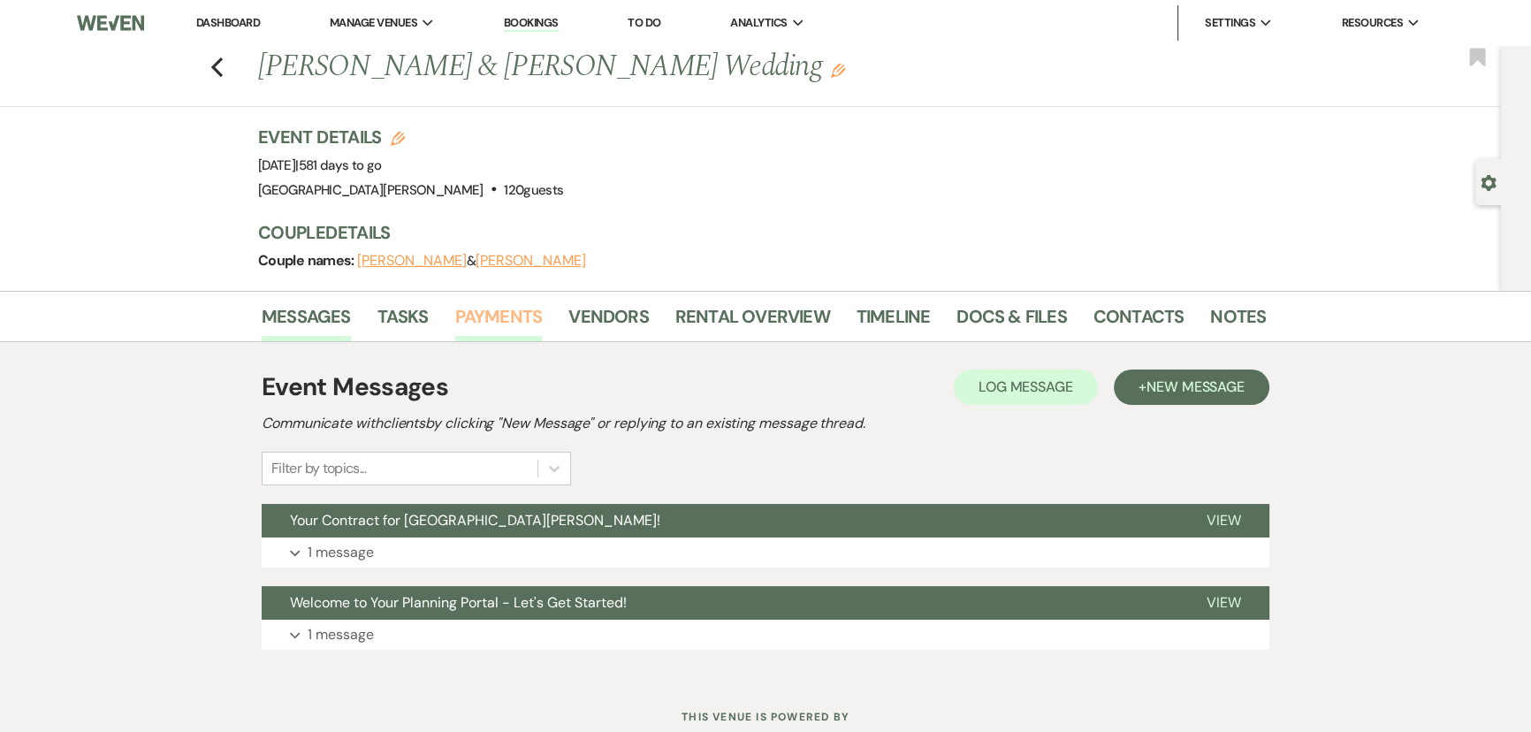
click at [491, 311] on link "Payments" at bounding box center [499, 321] width 88 height 39
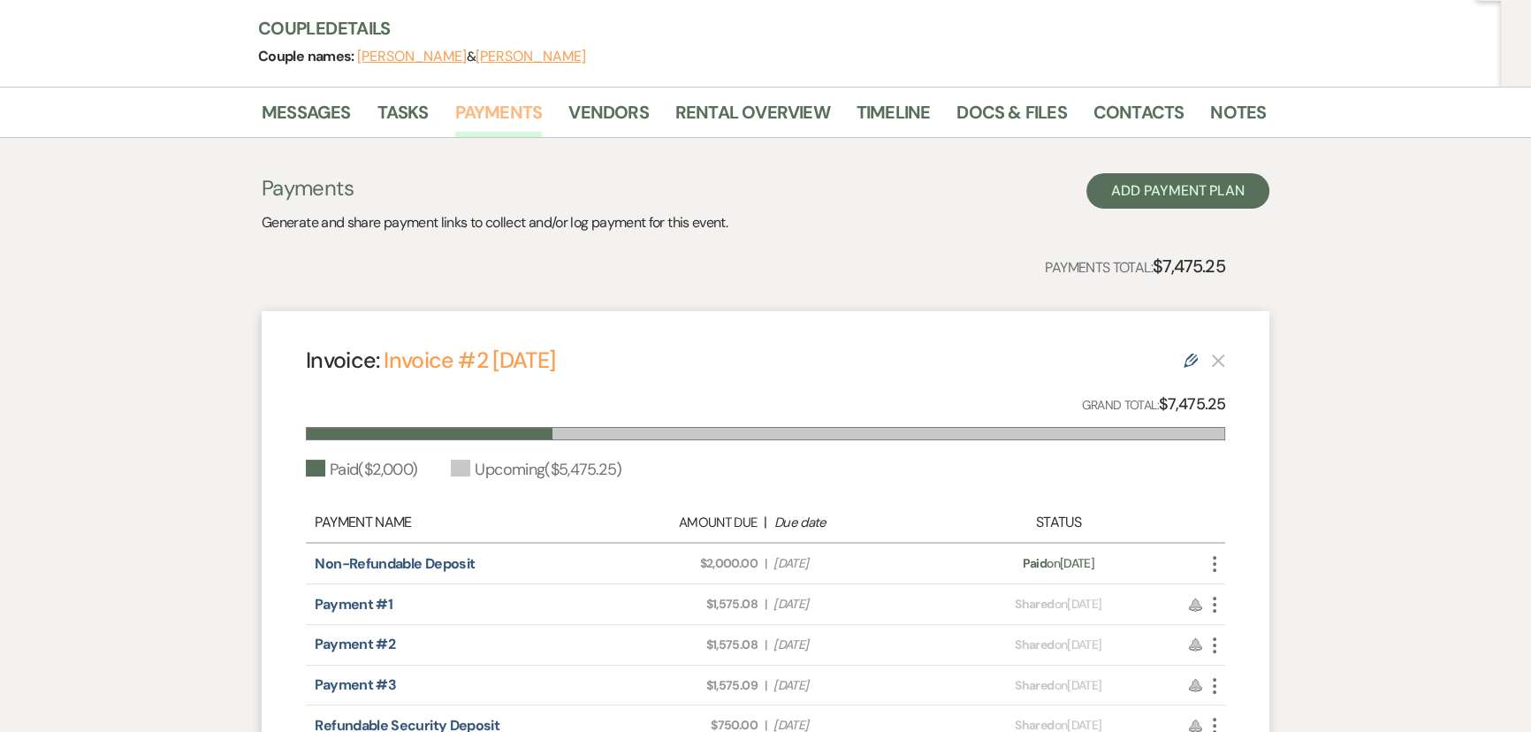
scroll to position [240, 0]
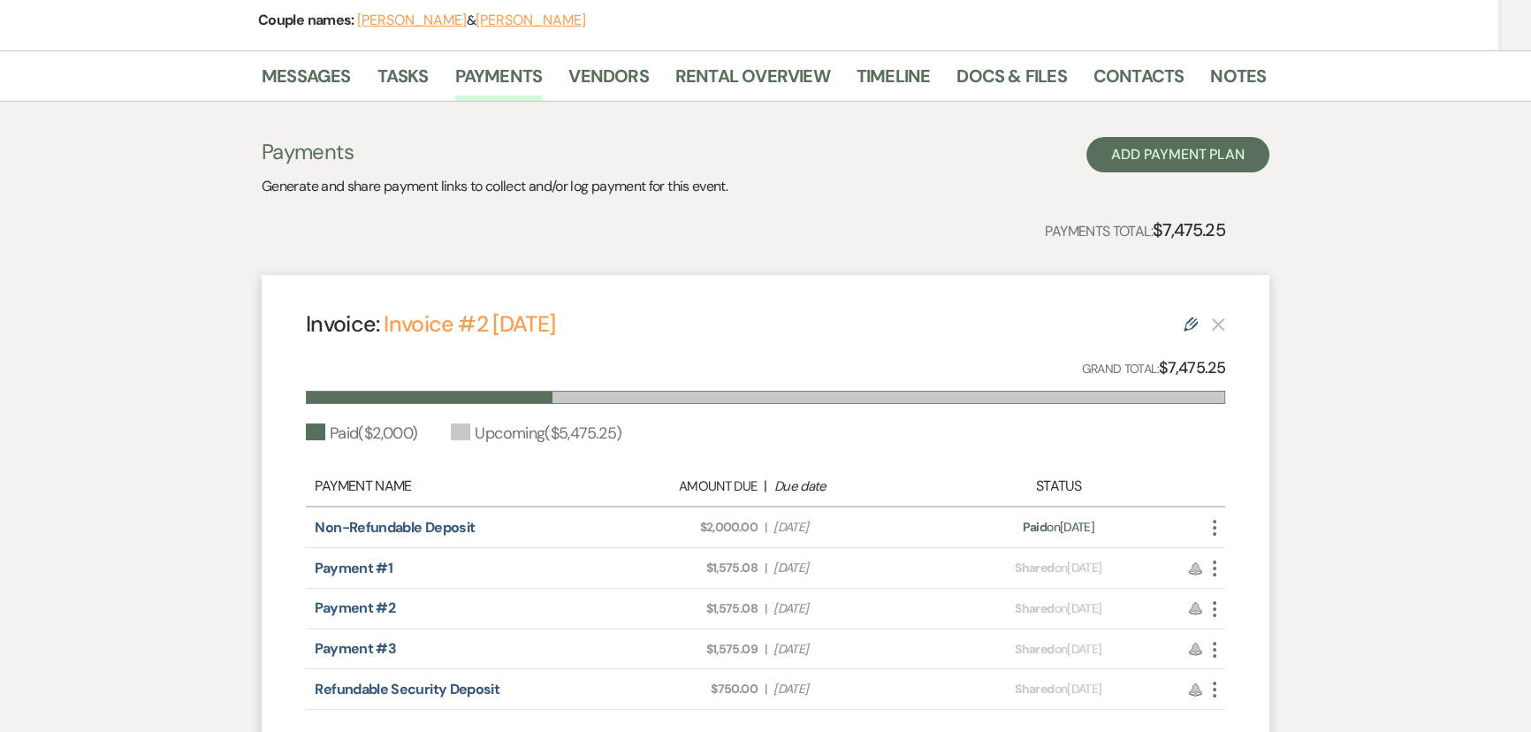
drag, startPoint x: 855, startPoint y: 560, endPoint x: 795, endPoint y: 577, distance: 62.4
click at [795, 577] on div "Payment #1 Amount Due: $1,575.08 | Due Date Jan 10, 2026 Payment status: Shared…" at bounding box center [765, 568] width 919 height 41
click at [793, 570] on div "Payment #1 Amount Due: $1,575.08 | Due Date Jan 10, 2026 Payment status: Shared…" at bounding box center [765, 568] width 919 height 41
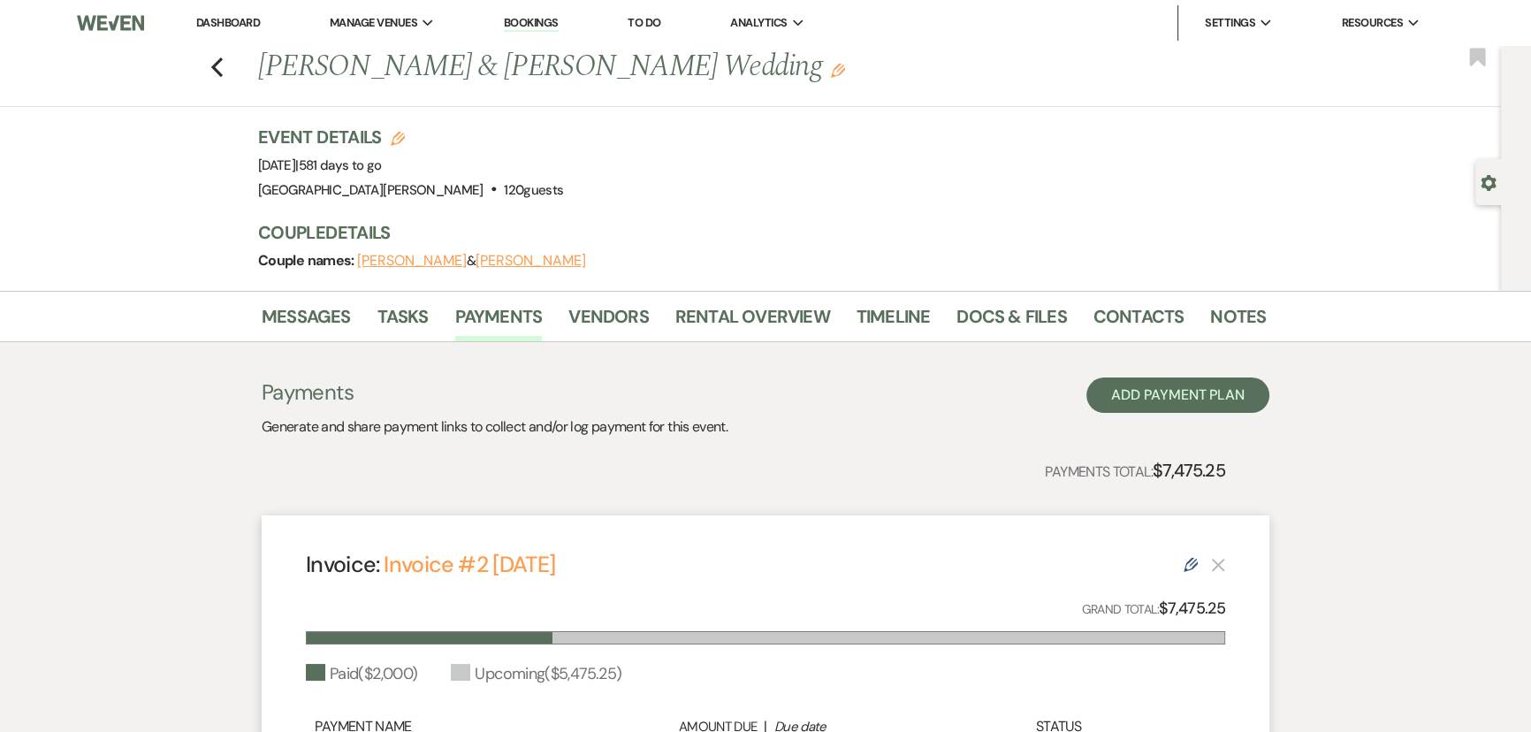
scroll to position [321, 0]
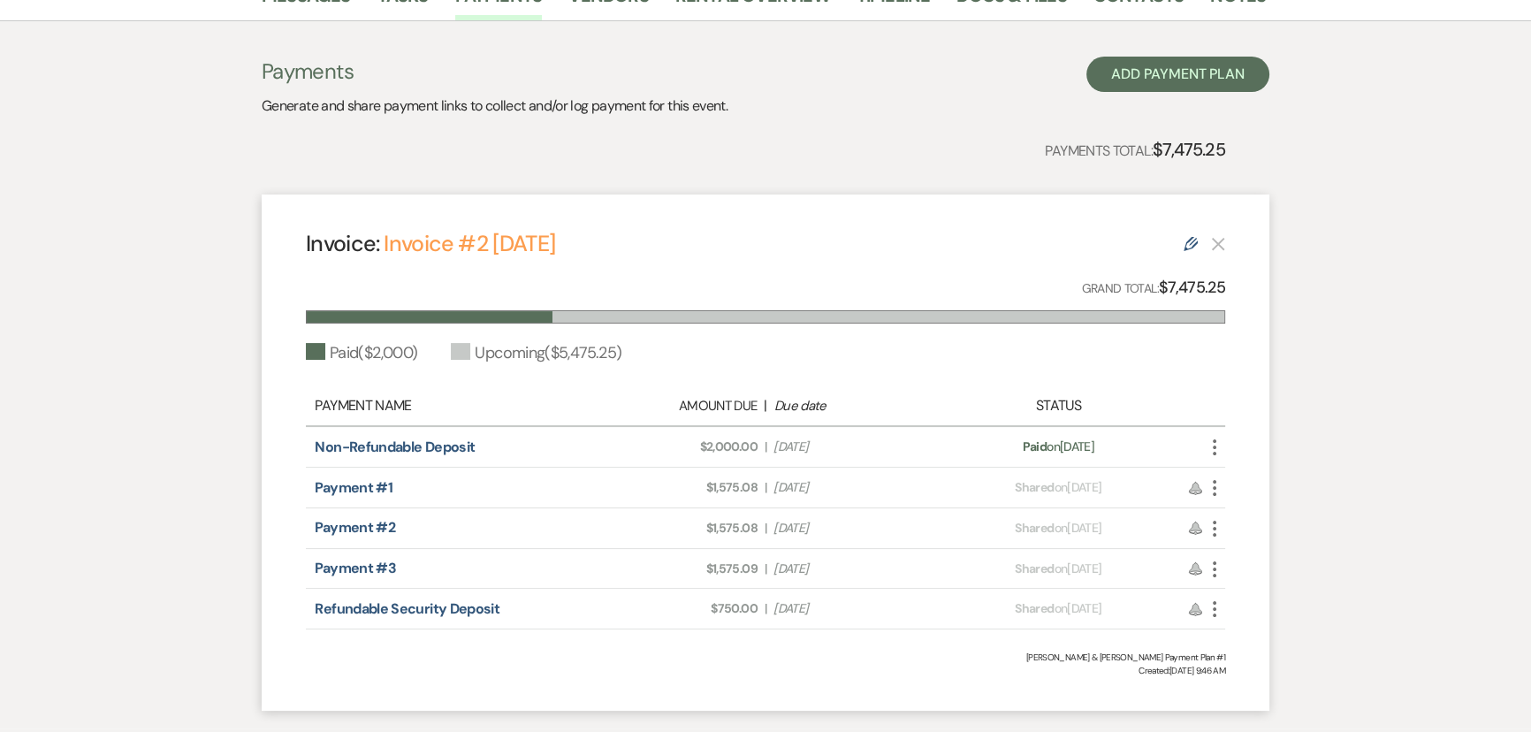
drag, startPoint x: 857, startPoint y: 523, endPoint x: 781, endPoint y: 535, distance: 76.9
click at [781, 535] on span "Due Date Oct 1, 2026" at bounding box center [854, 528] width 163 height 19
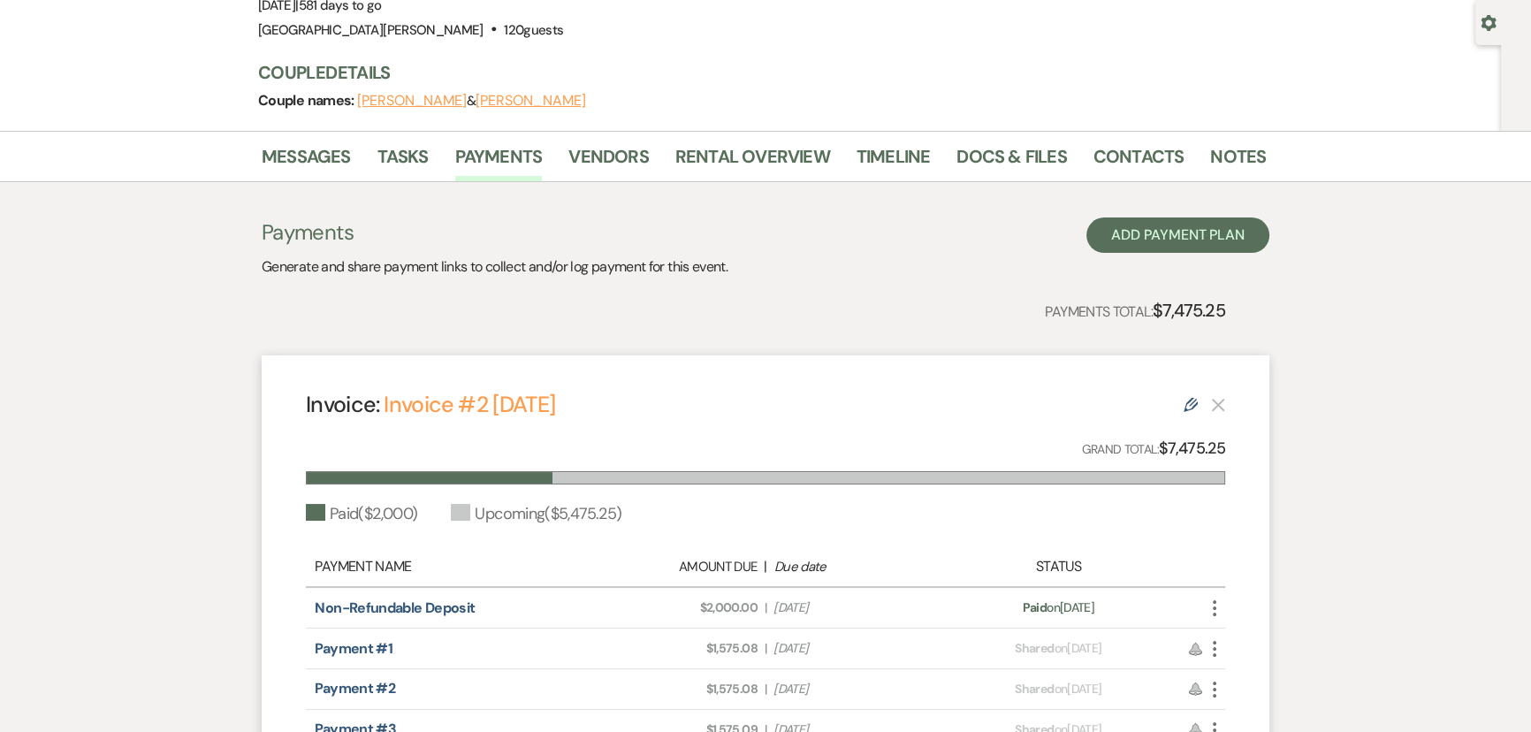
scroll to position [240, 0]
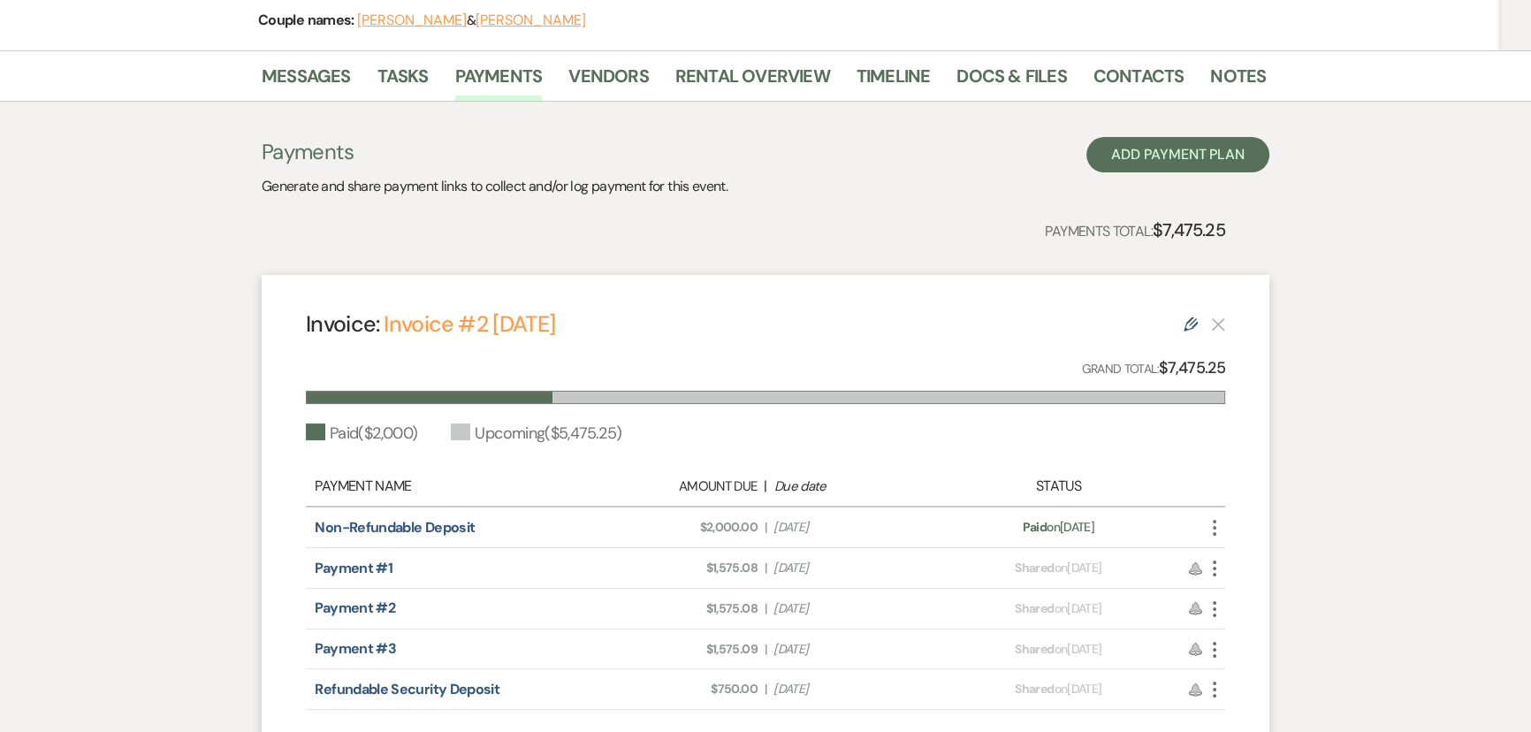
drag, startPoint x: 839, startPoint y: 638, endPoint x: 782, endPoint y: 644, distance: 56.8
click at [782, 644] on span "Due Date Dec 1, 2026" at bounding box center [854, 649] width 163 height 19
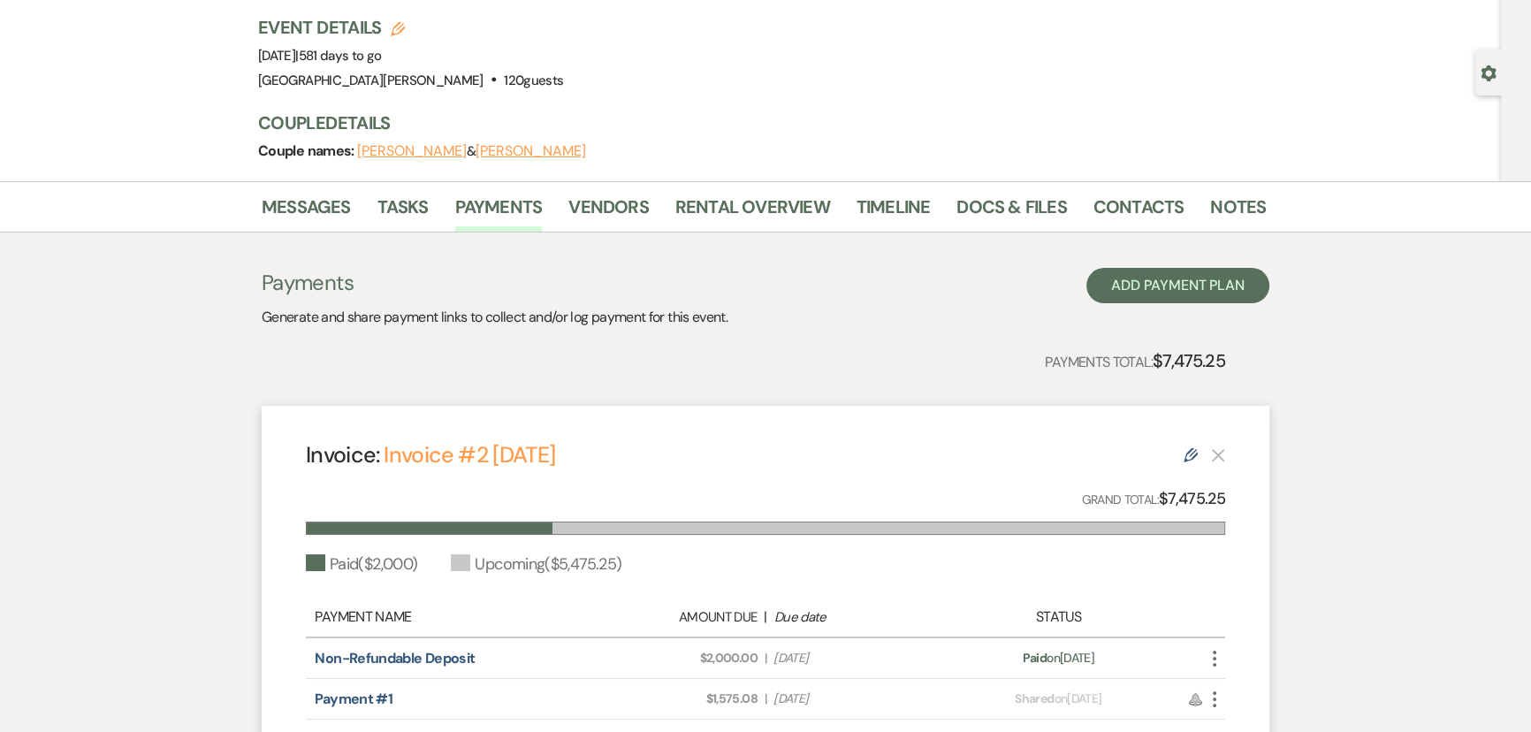
scroll to position [0, 0]
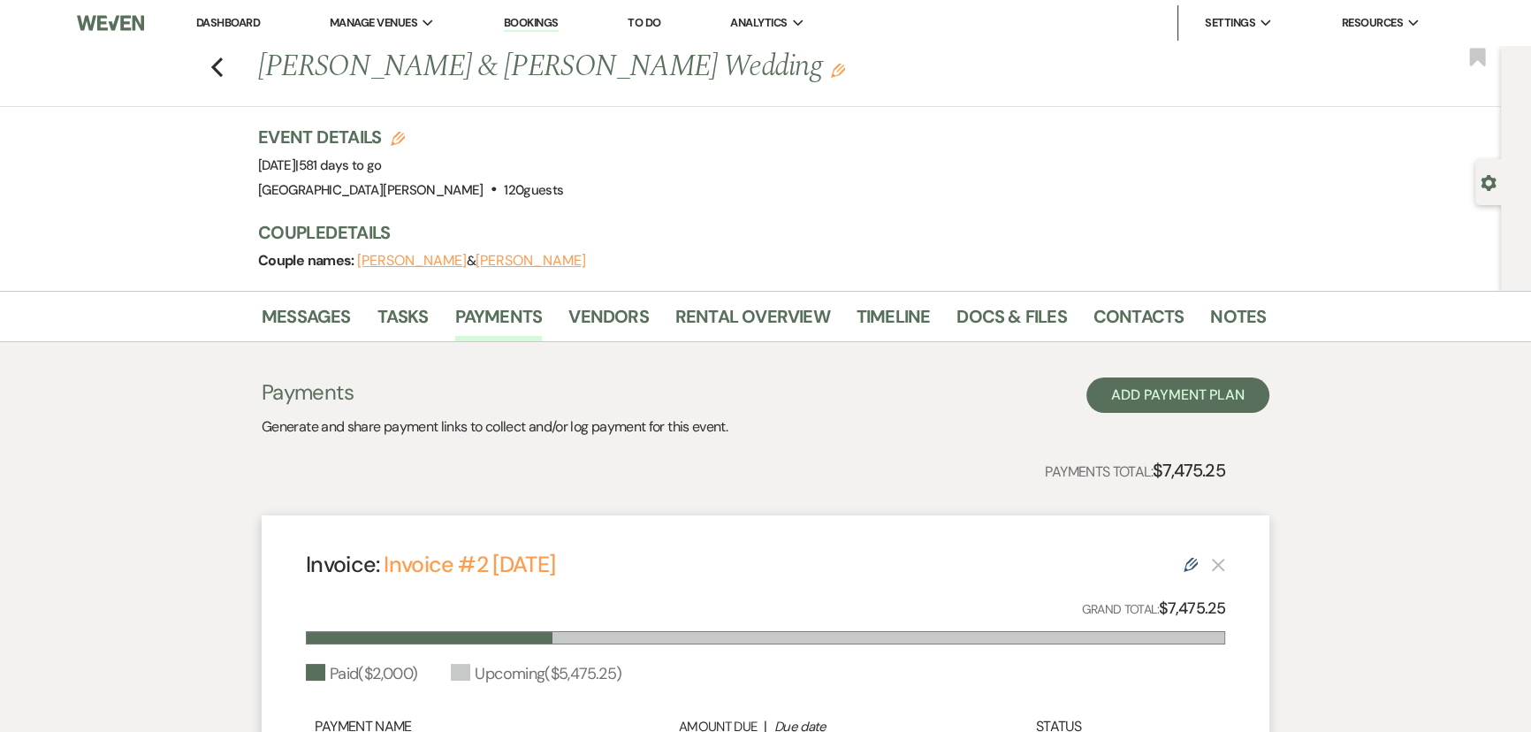
drag, startPoint x: 338, startPoint y: 165, endPoint x: 405, endPoint y: 164, distance: 67.2
click at [382, 164] on span "Event Date: Saturday, March 27th, 2027 | 581 days to go" at bounding box center [320, 165] width 124 height 18
click at [707, 333] on link "Rental Overview" at bounding box center [752, 321] width 155 height 39
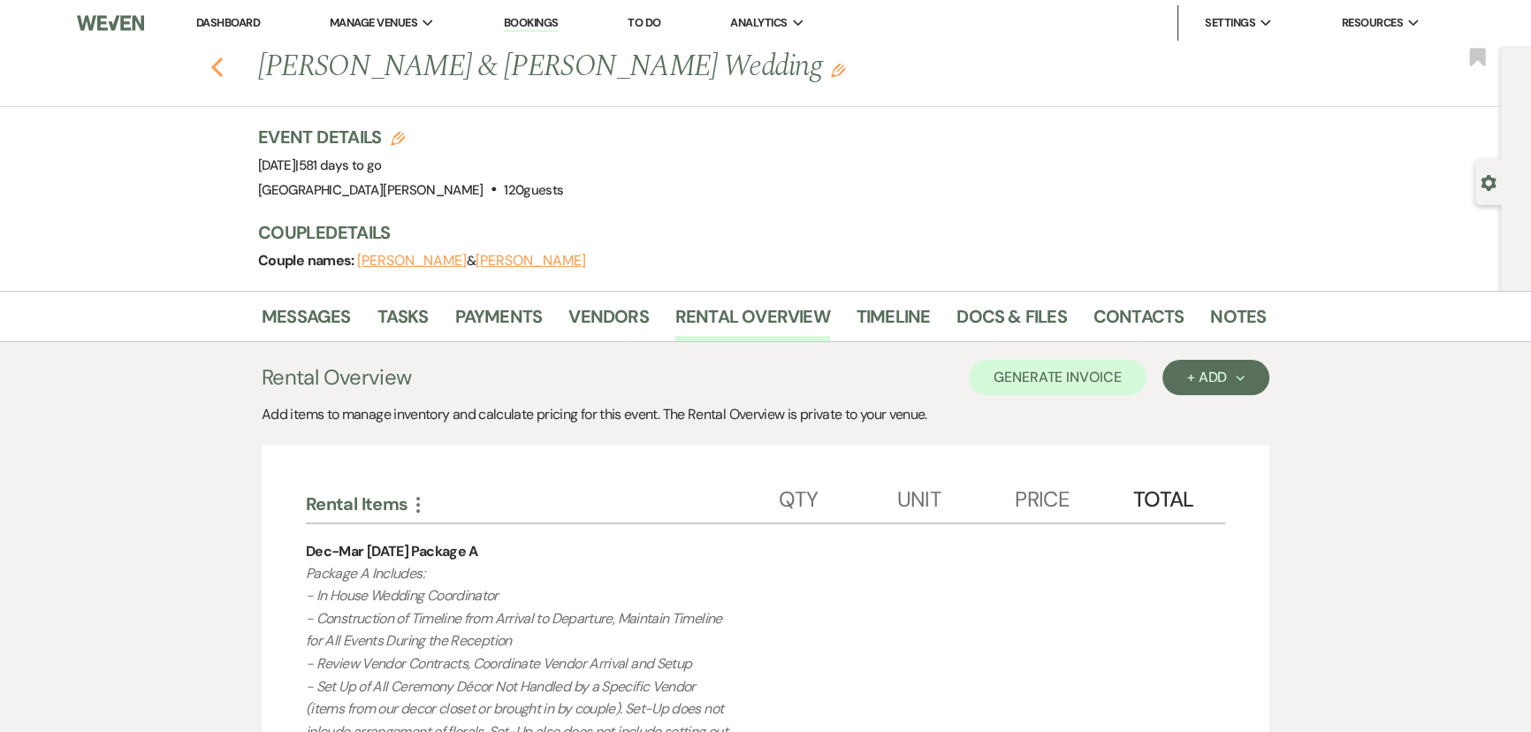
click at [222, 65] on use "button" at bounding box center [216, 66] width 11 height 19
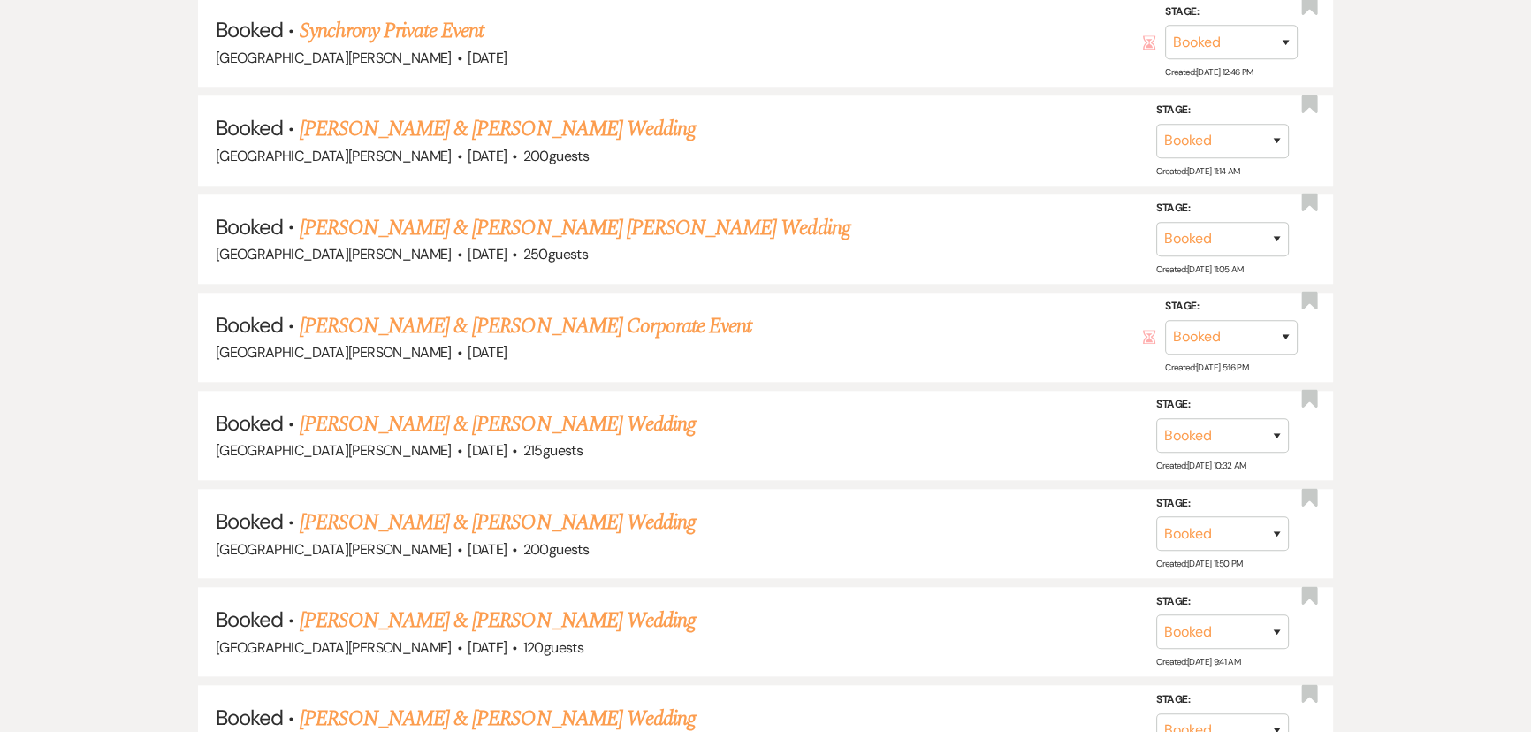
scroll to position [1923, 0]
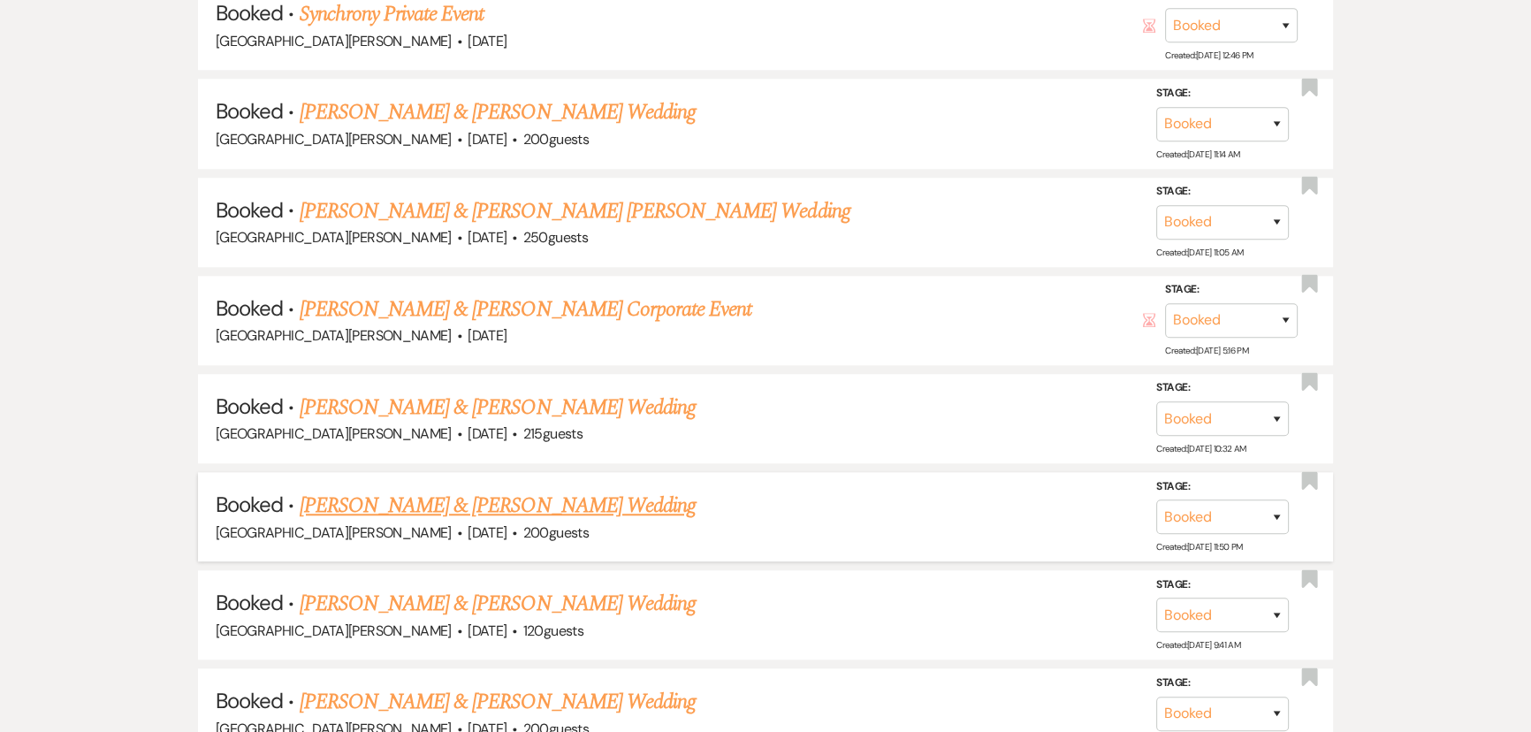
click at [423, 490] on link "Tyler Vrh & Molly Alexander's Wedding" at bounding box center [498, 506] width 396 height 32
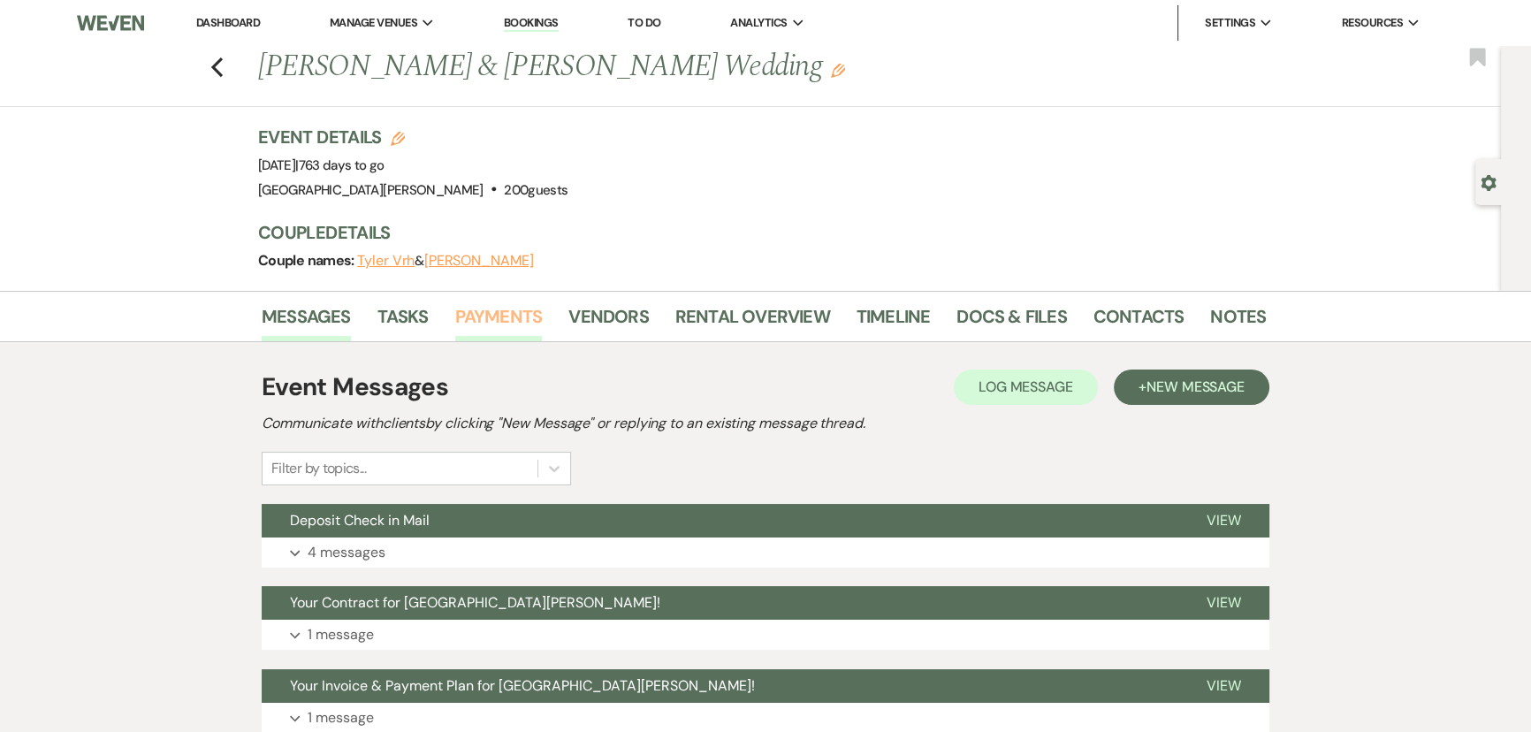
click at [494, 324] on link "Payments" at bounding box center [499, 321] width 88 height 39
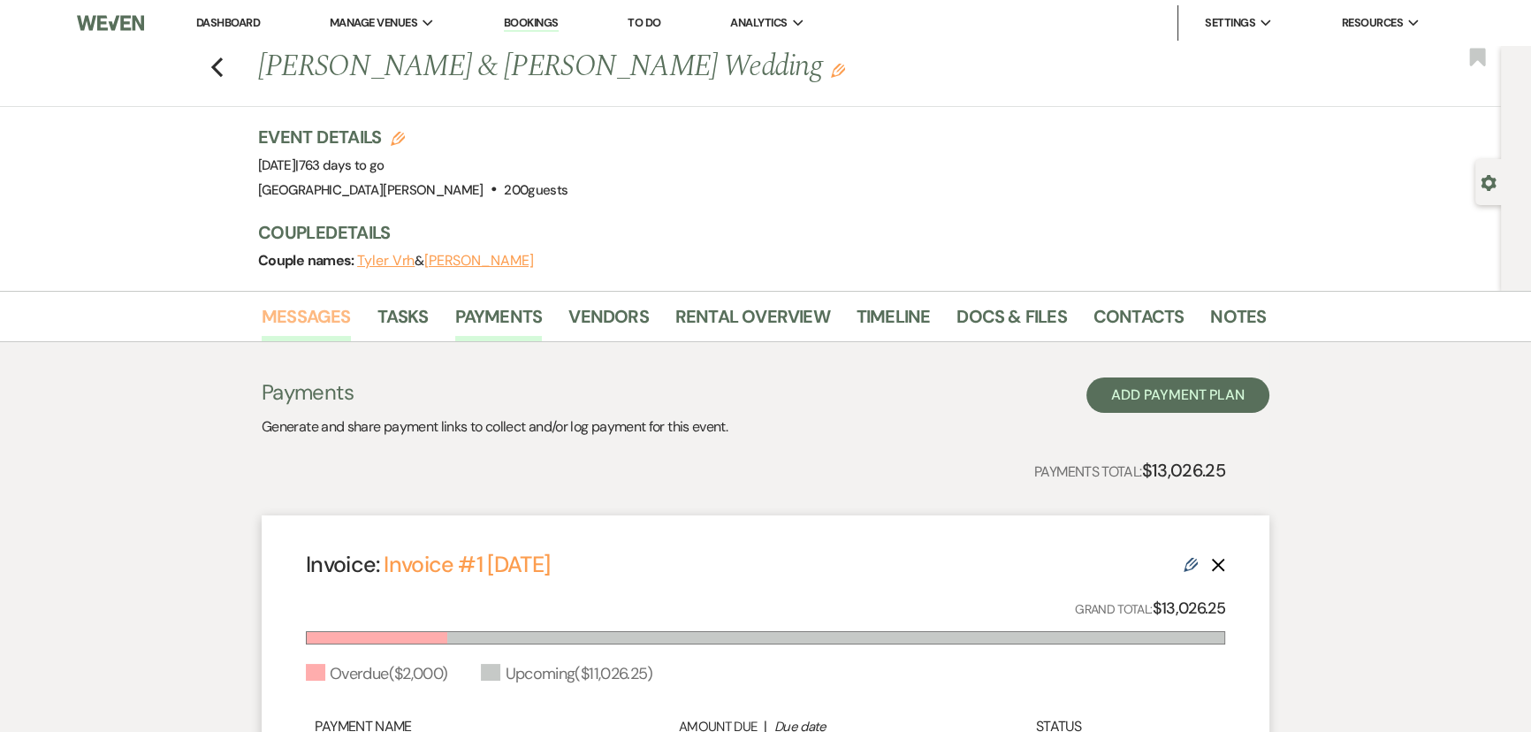
click at [317, 308] on link "Messages" at bounding box center [306, 321] width 89 height 39
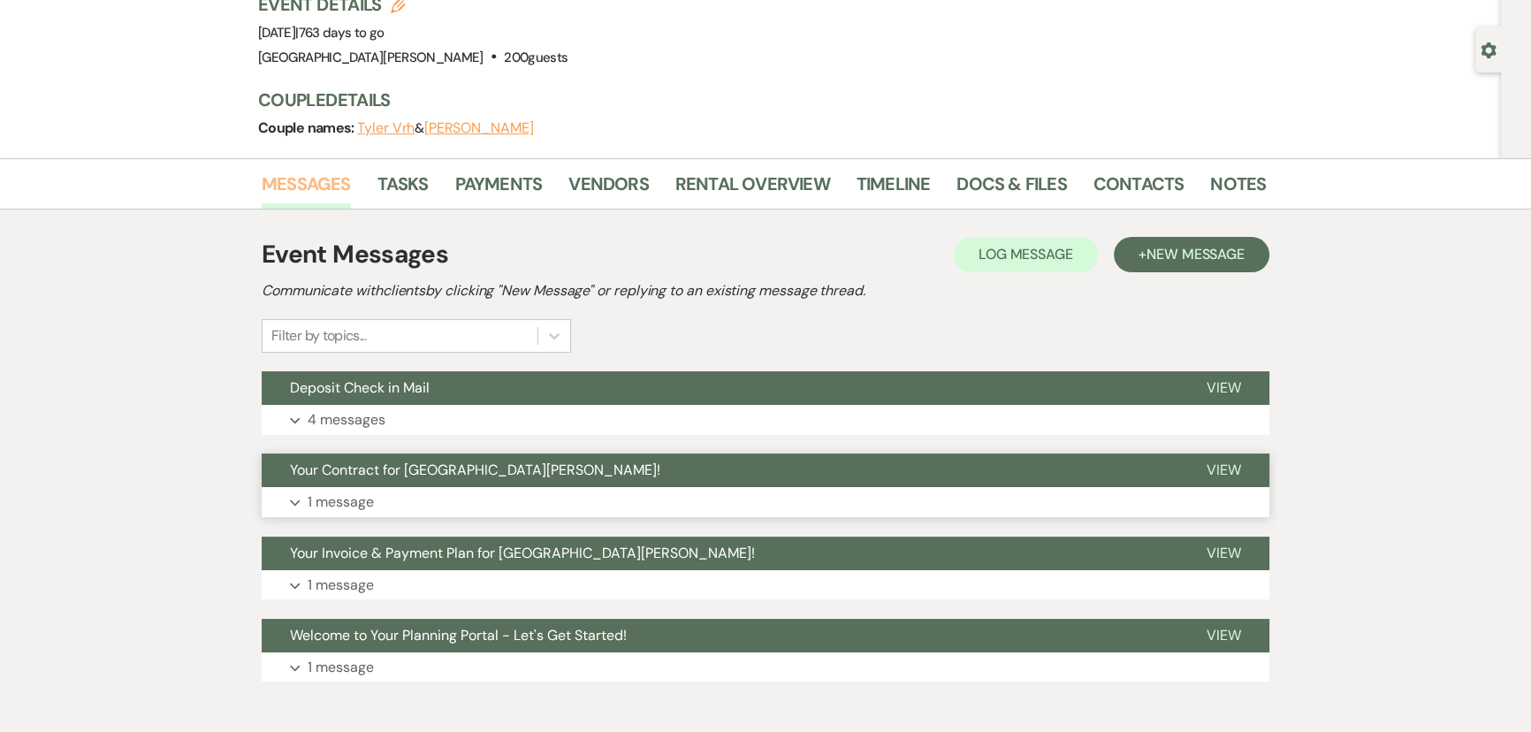
scroll to position [160, 0]
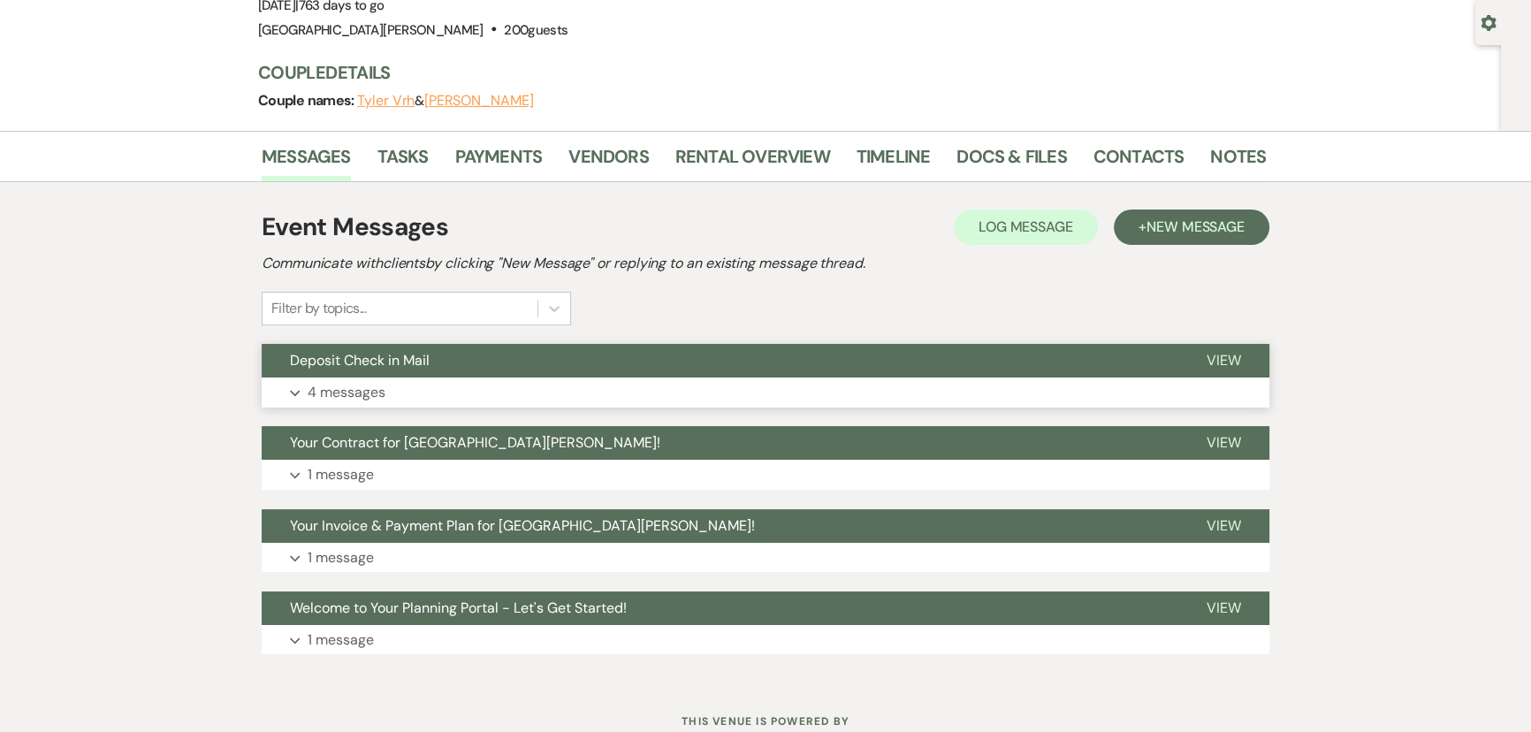
click at [419, 402] on button "Expand 4 messages" at bounding box center [766, 392] width 1008 height 30
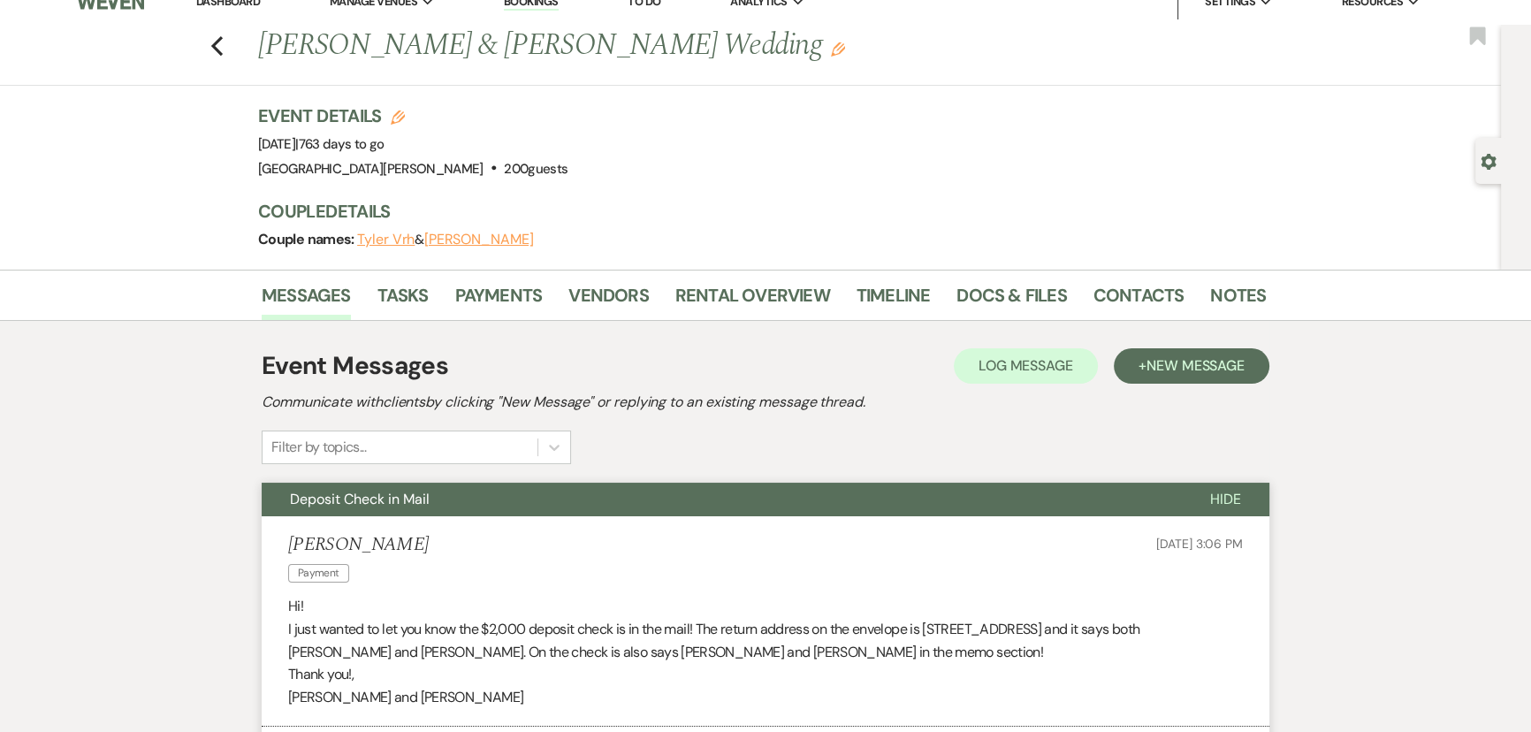
scroll to position [0, 0]
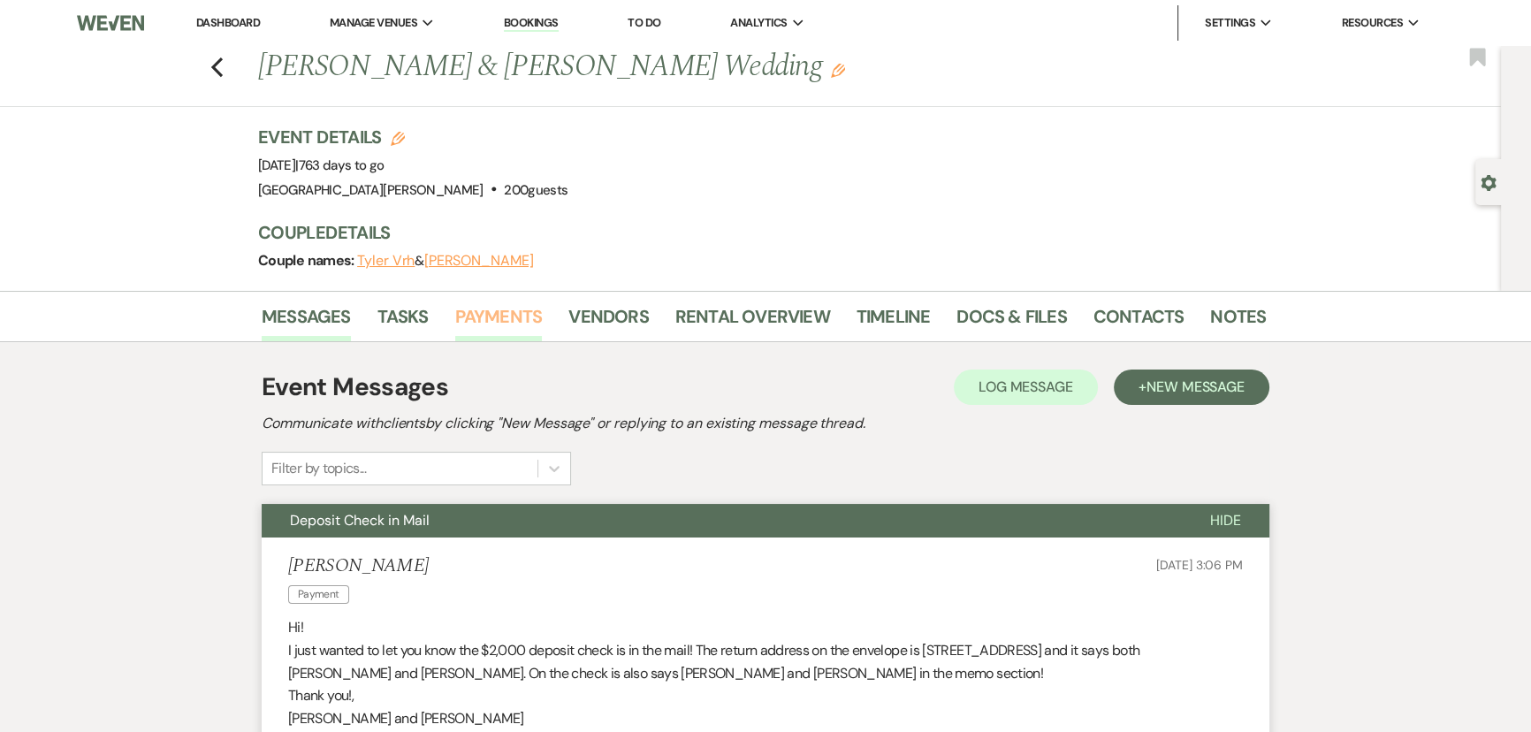
click at [528, 323] on link "Payments" at bounding box center [499, 321] width 88 height 39
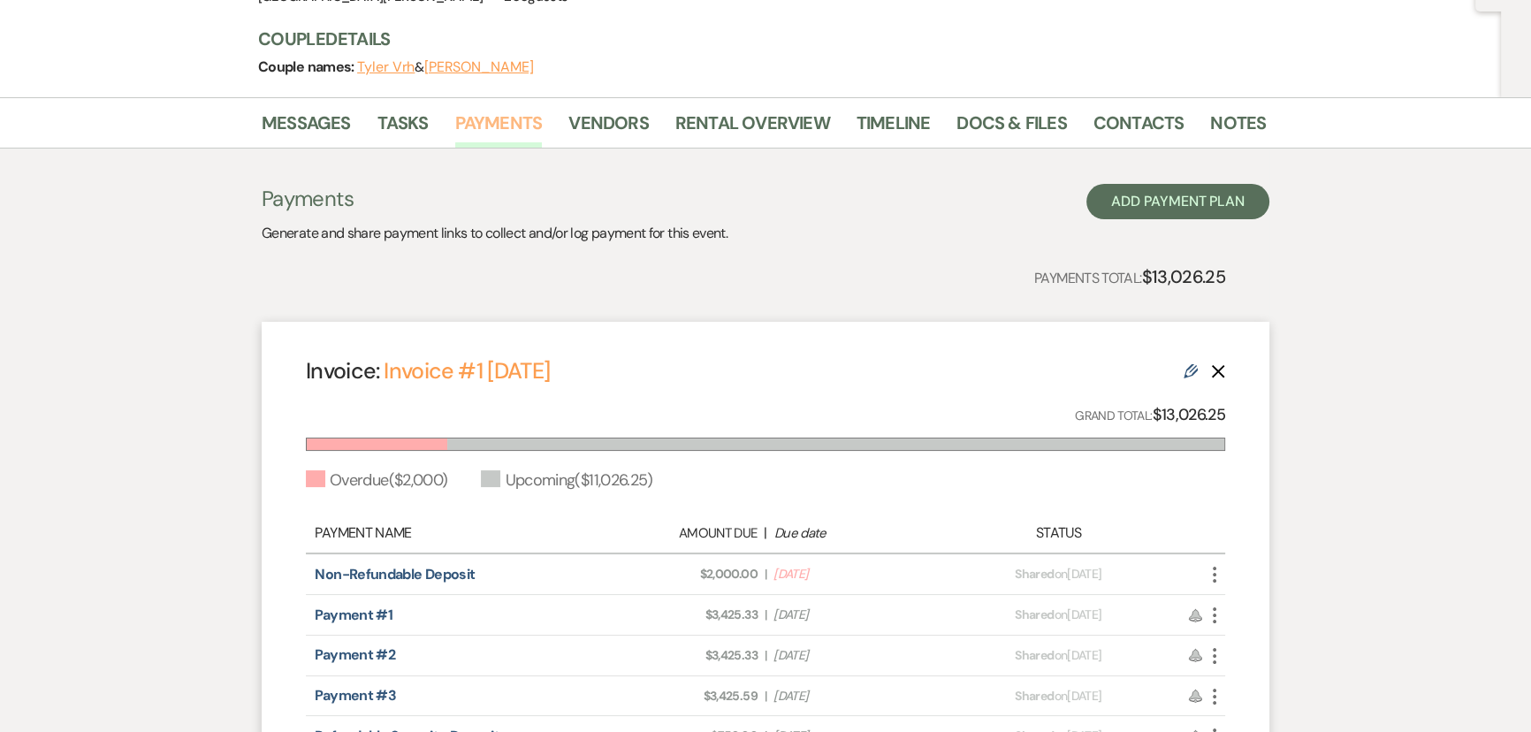
scroll to position [240, 0]
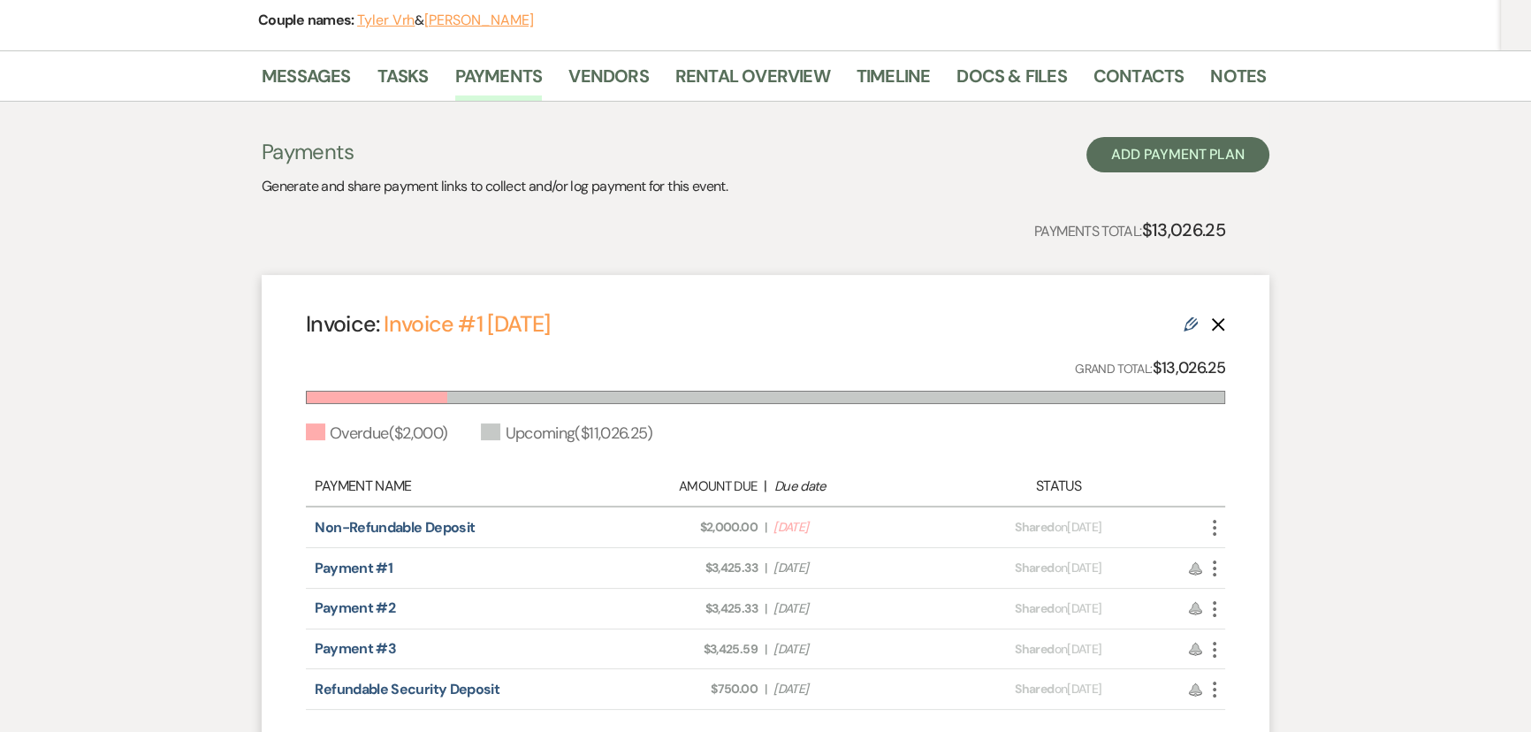
drag, startPoint x: 857, startPoint y: 563, endPoint x: 768, endPoint y: 567, distance: 88.5
click at [768, 567] on div "Amount Due: $3,425.33 | Due Date Oct 1, 2025" at bounding box center [765, 568] width 361 height 19
drag, startPoint x: 818, startPoint y: 607, endPoint x: 777, endPoint y: 607, distance: 40.7
click at [777, 607] on span "Due Date May 1, 2026" at bounding box center [854, 608] width 163 height 19
drag, startPoint x: 841, startPoint y: 646, endPoint x: 797, endPoint y: 645, distance: 43.3
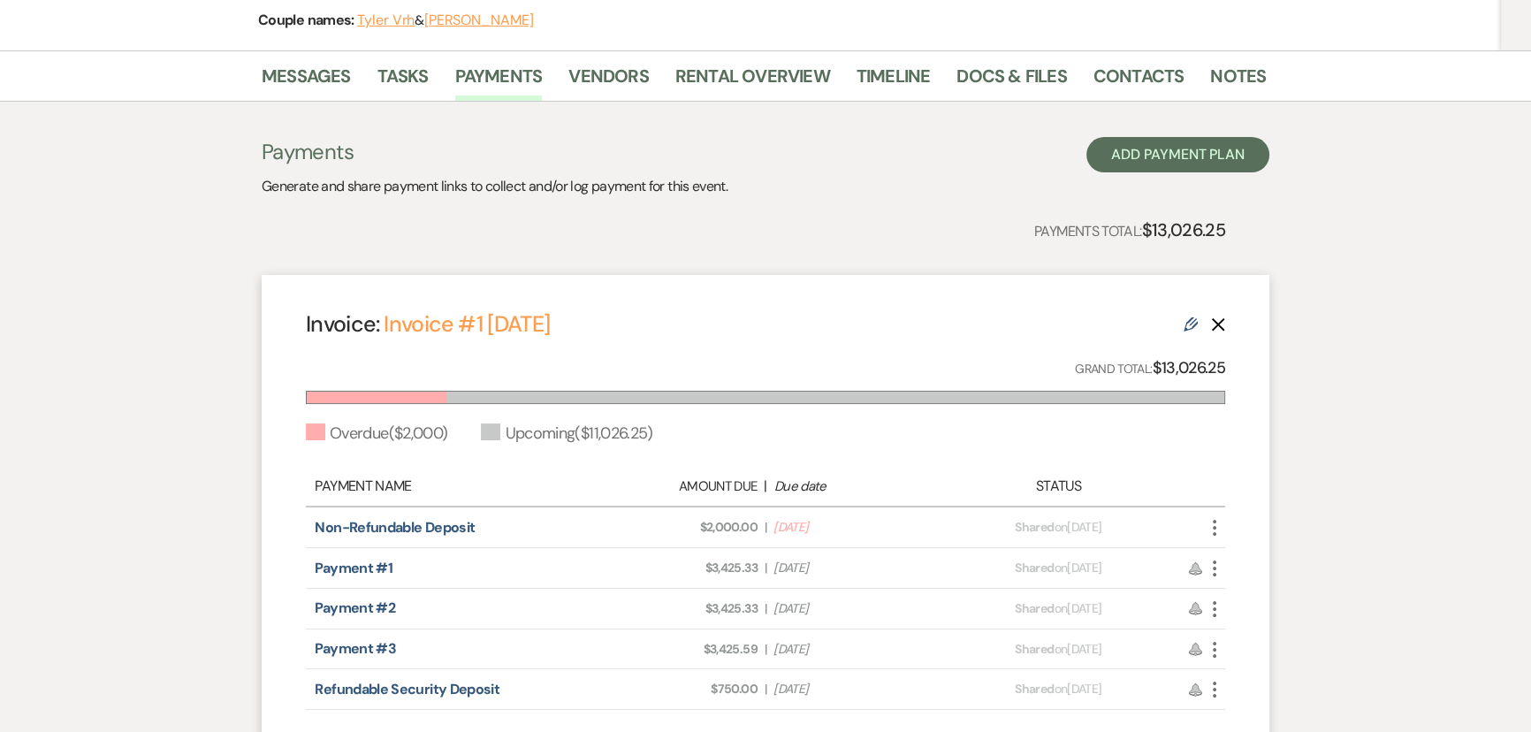
click at [797, 645] on span "Due Date Nov 1, 2026" at bounding box center [854, 649] width 163 height 19
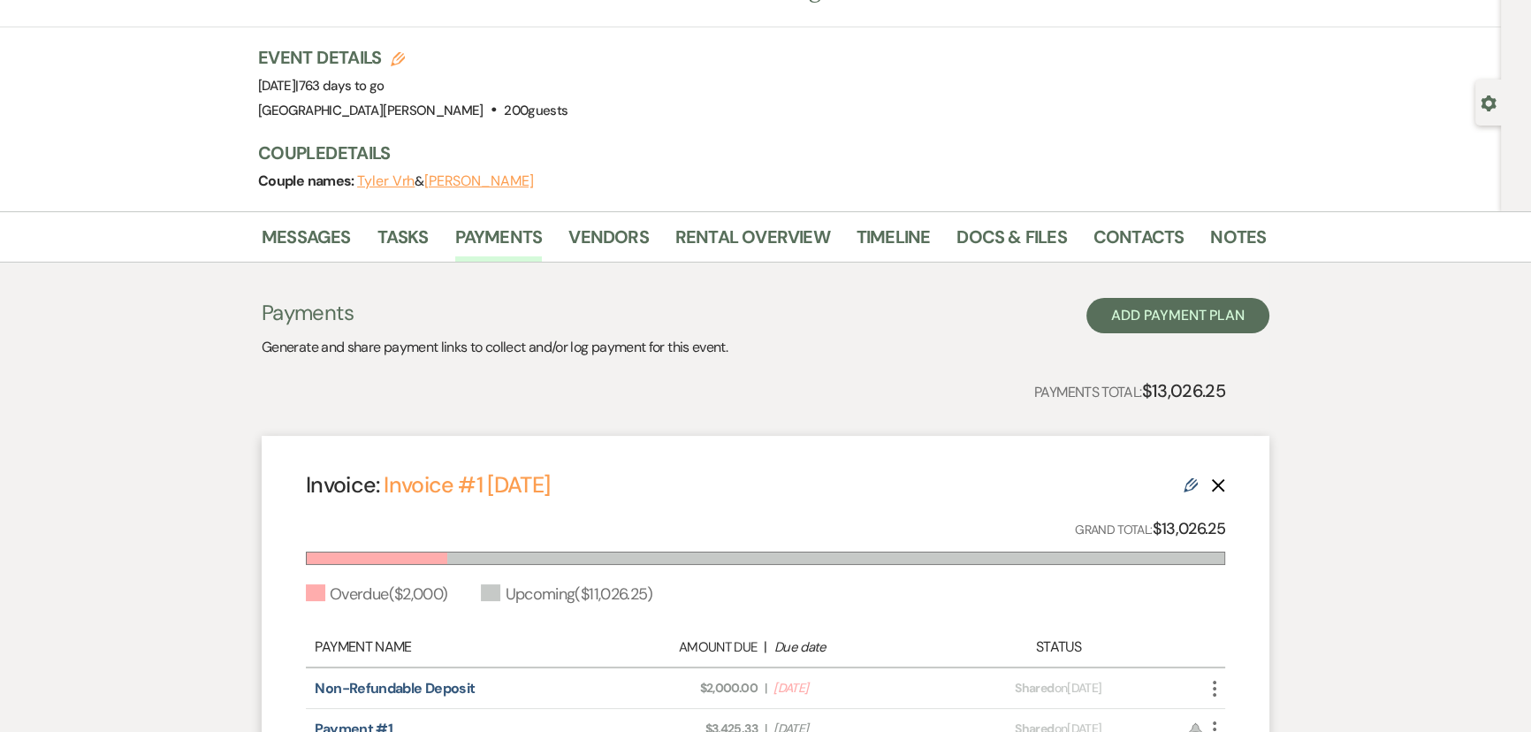
scroll to position [430, 0]
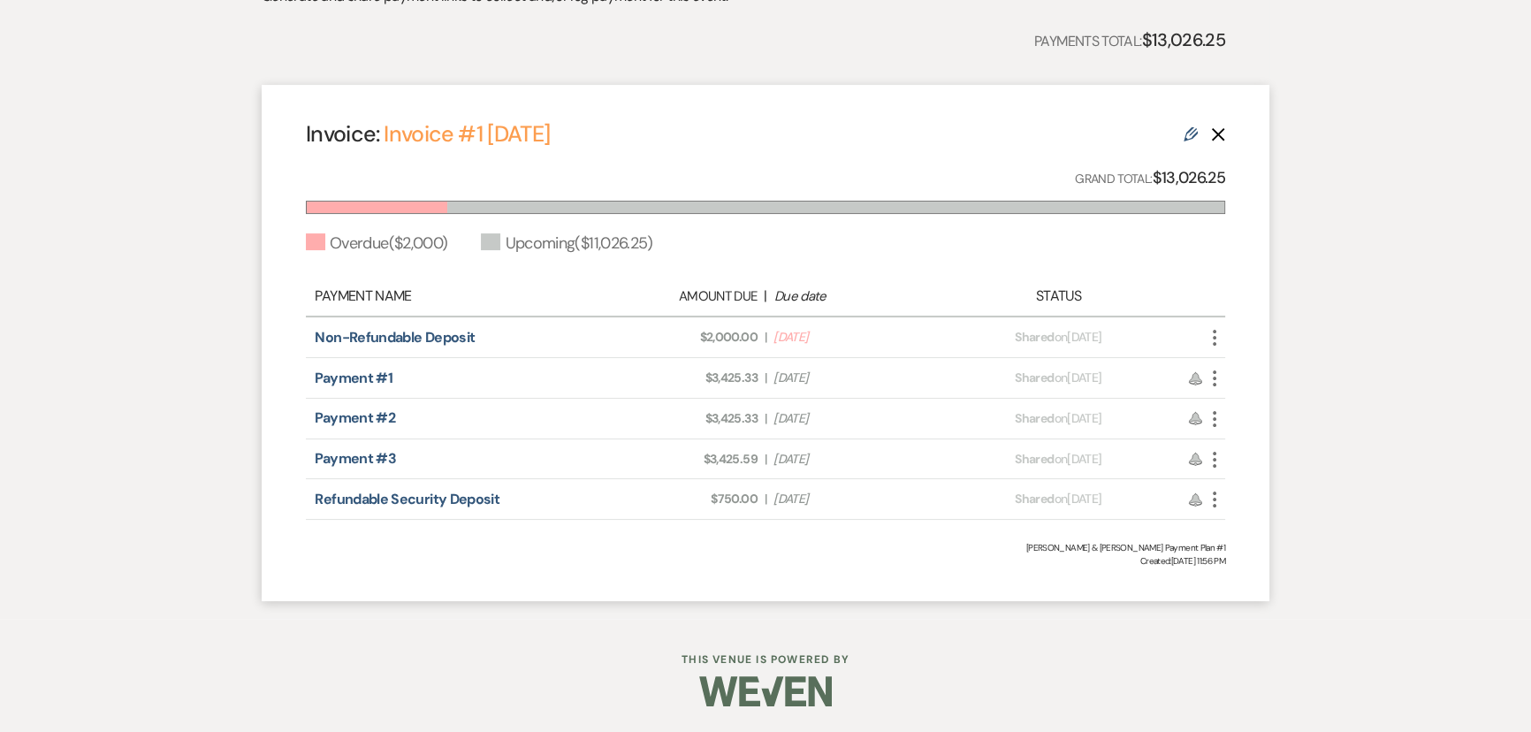
drag, startPoint x: 862, startPoint y: 493, endPoint x: 812, endPoint y: 498, distance: 49.7
click at [812, 498] on span "Due Date Jun 1, 2027" at bounding box center [854, 499] width 163 height 19
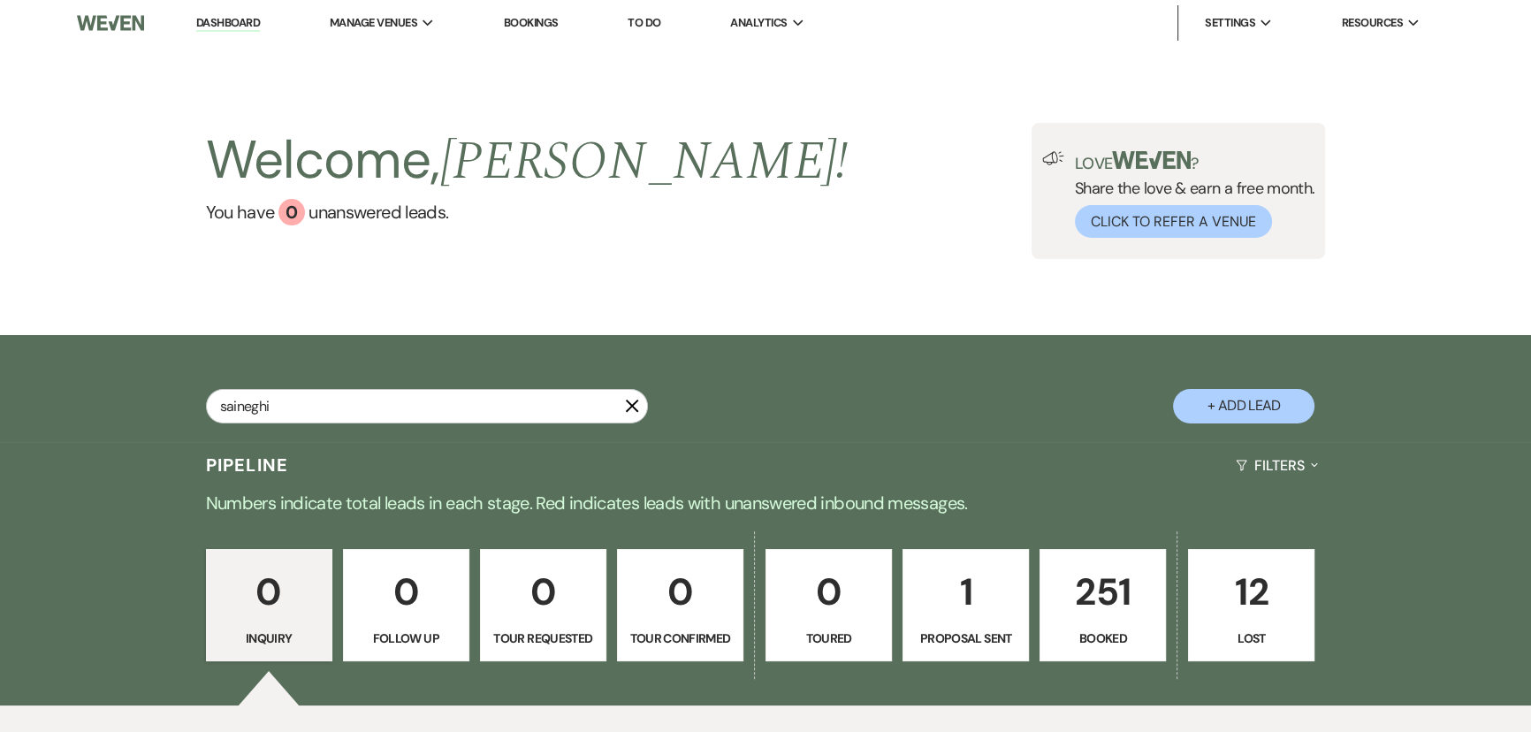
type input "saineghi"
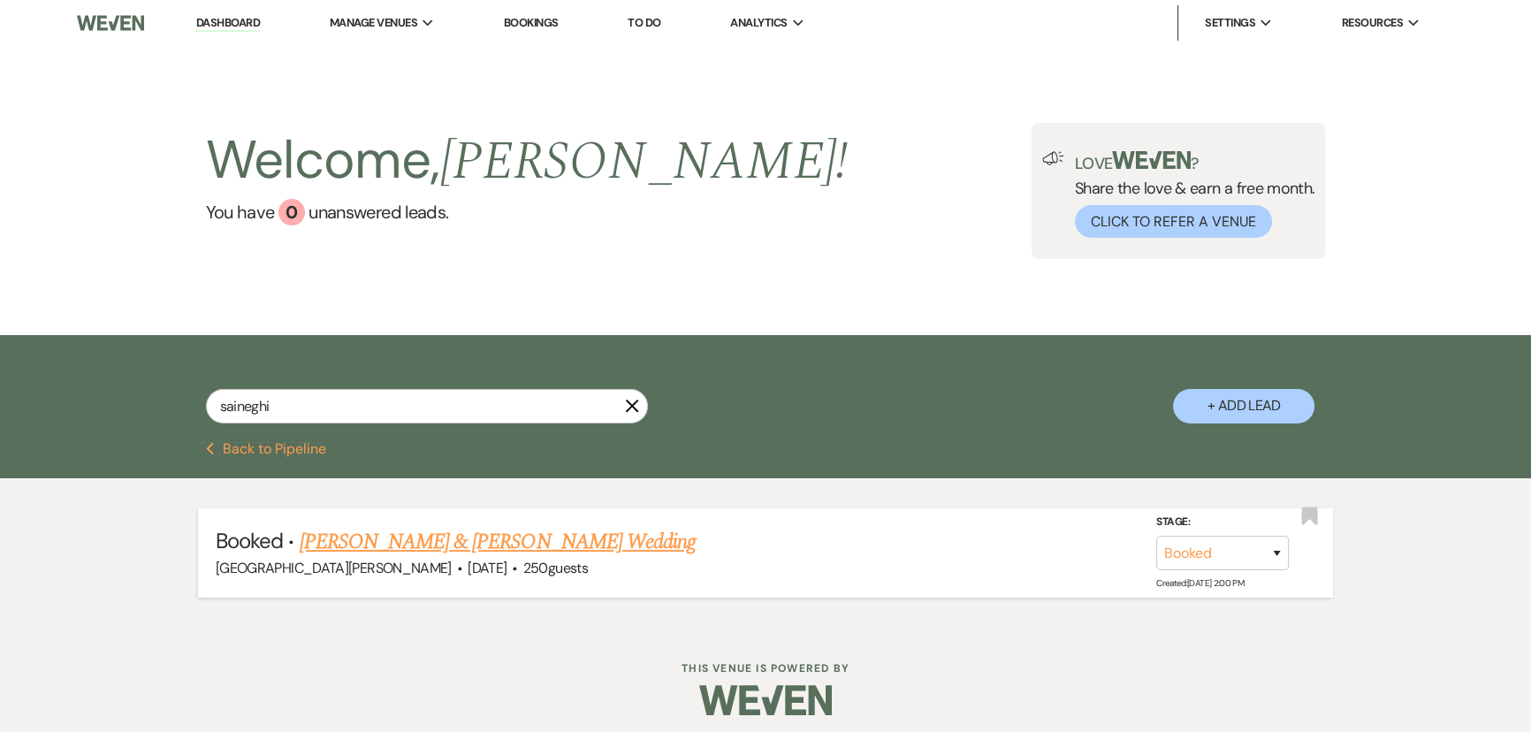
click at [522, 537] on link "[PERSON_NAME] & [PERSON_NAME] Wedding" at bounding box center [498, 542] width 396 height 32
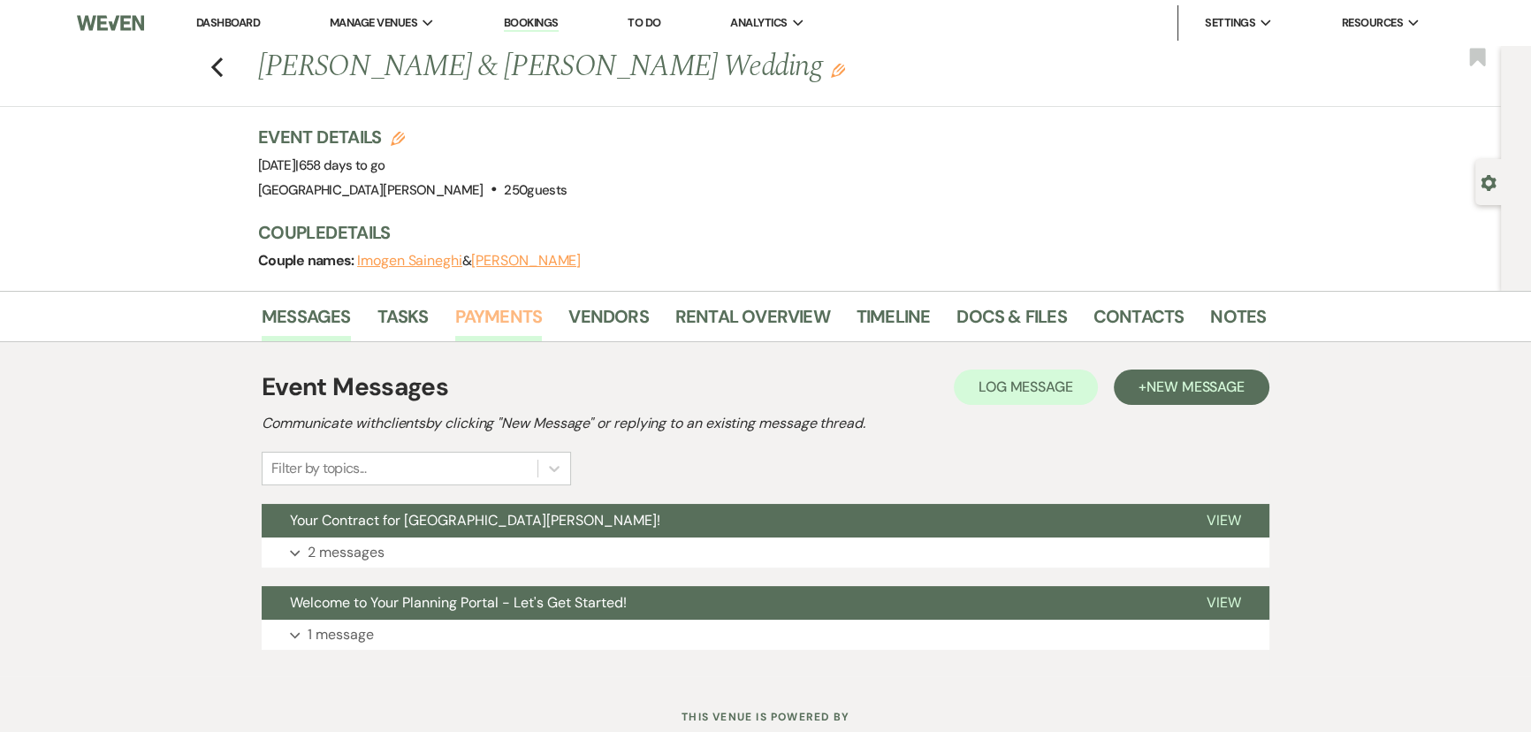
click at [505, 325] on link "Payments" at bounding box center [499, 321] width 88 height 39
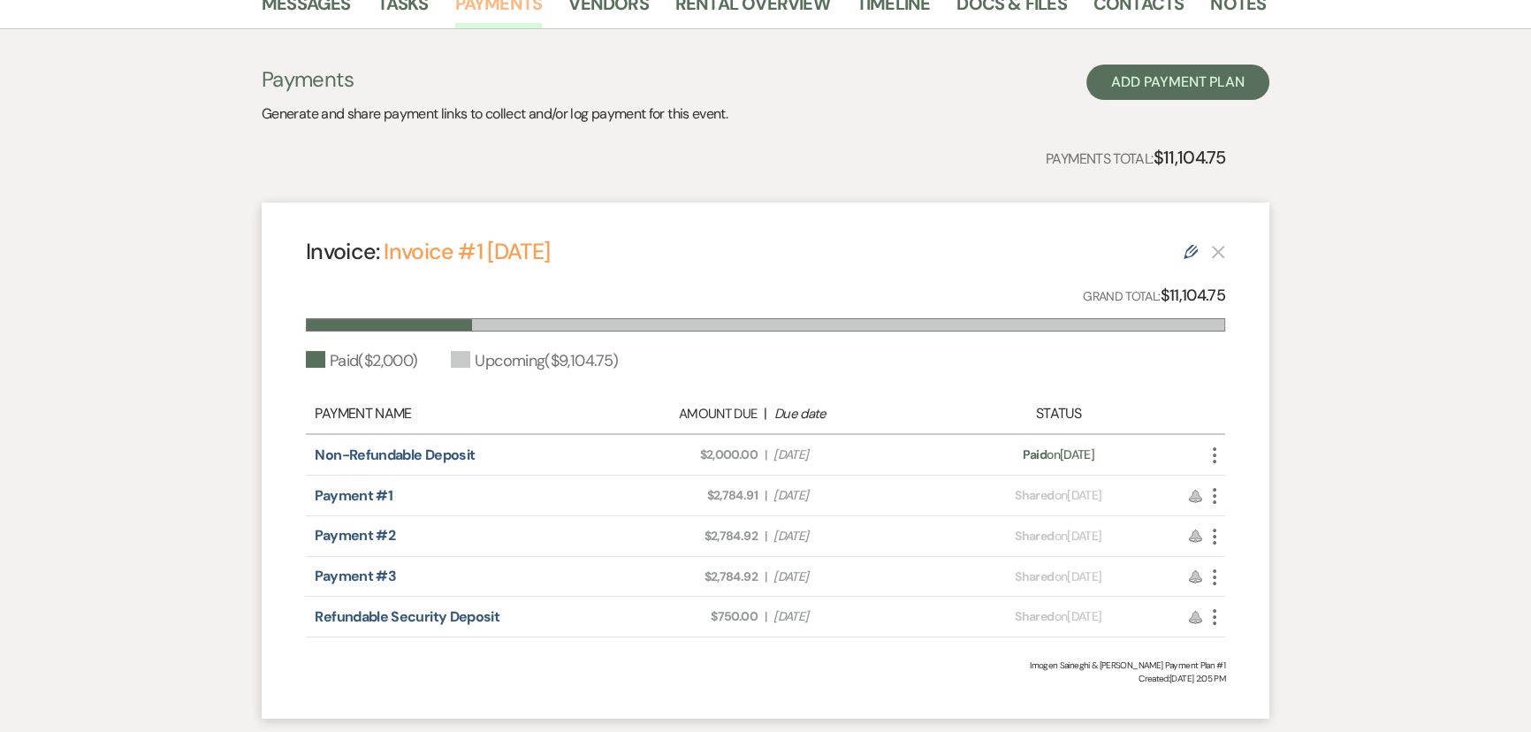
scroll to position [321, 0]
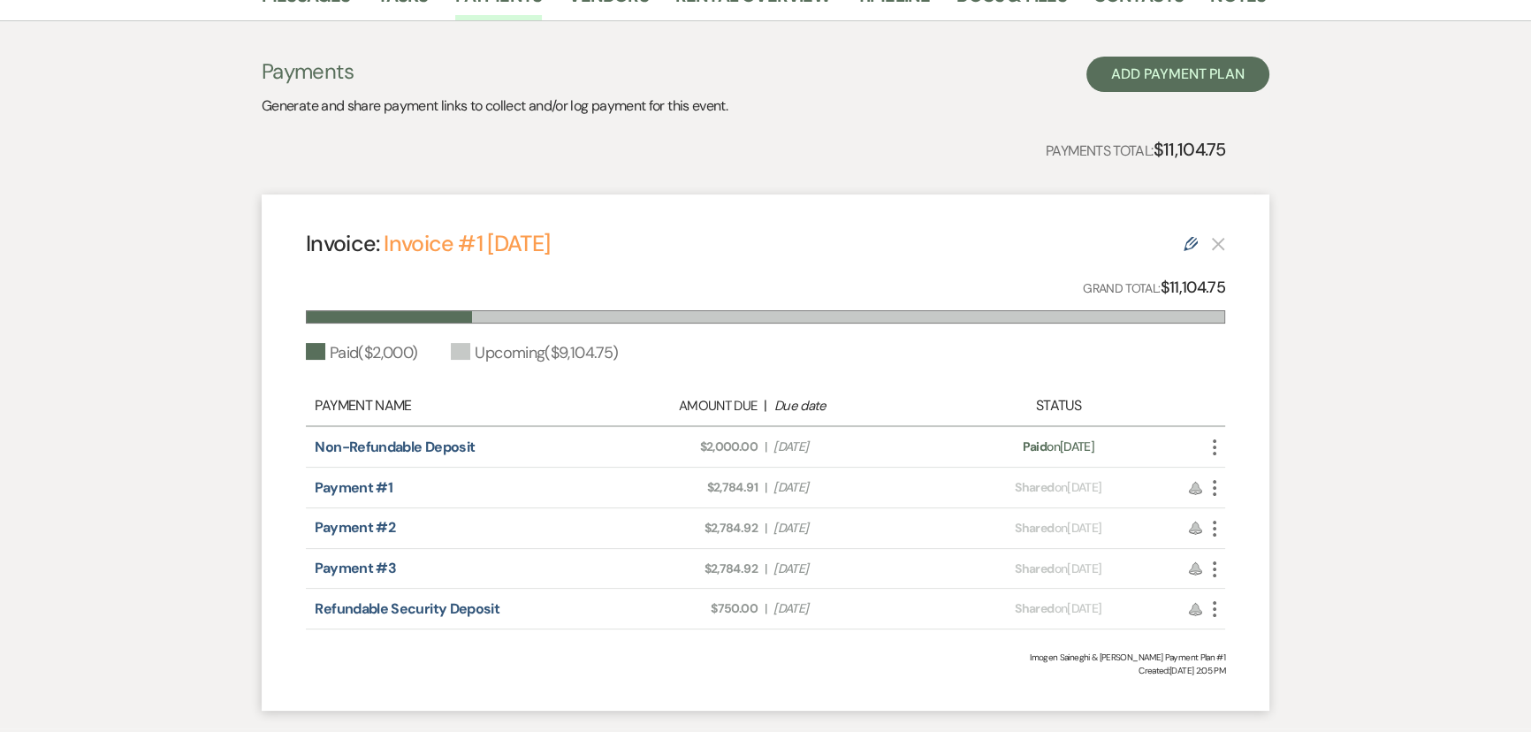
drag, startPoint x: 857, startPoint y: 486, endPoint x: 798, endPoint y: 485, distance: 58.3
click at [798, 485] on span "Due Date Oct 1, 2025" at bounding box center [854, 487] width 163 height 19
drag, startPoint x: 847, startPoint y: 527, endPoint x: 786, endPoint y: 534, distance: 61.4
click at [786, 534] on span "Due Date [DATE]" at bounding box center [854, 528] width 163 height 19
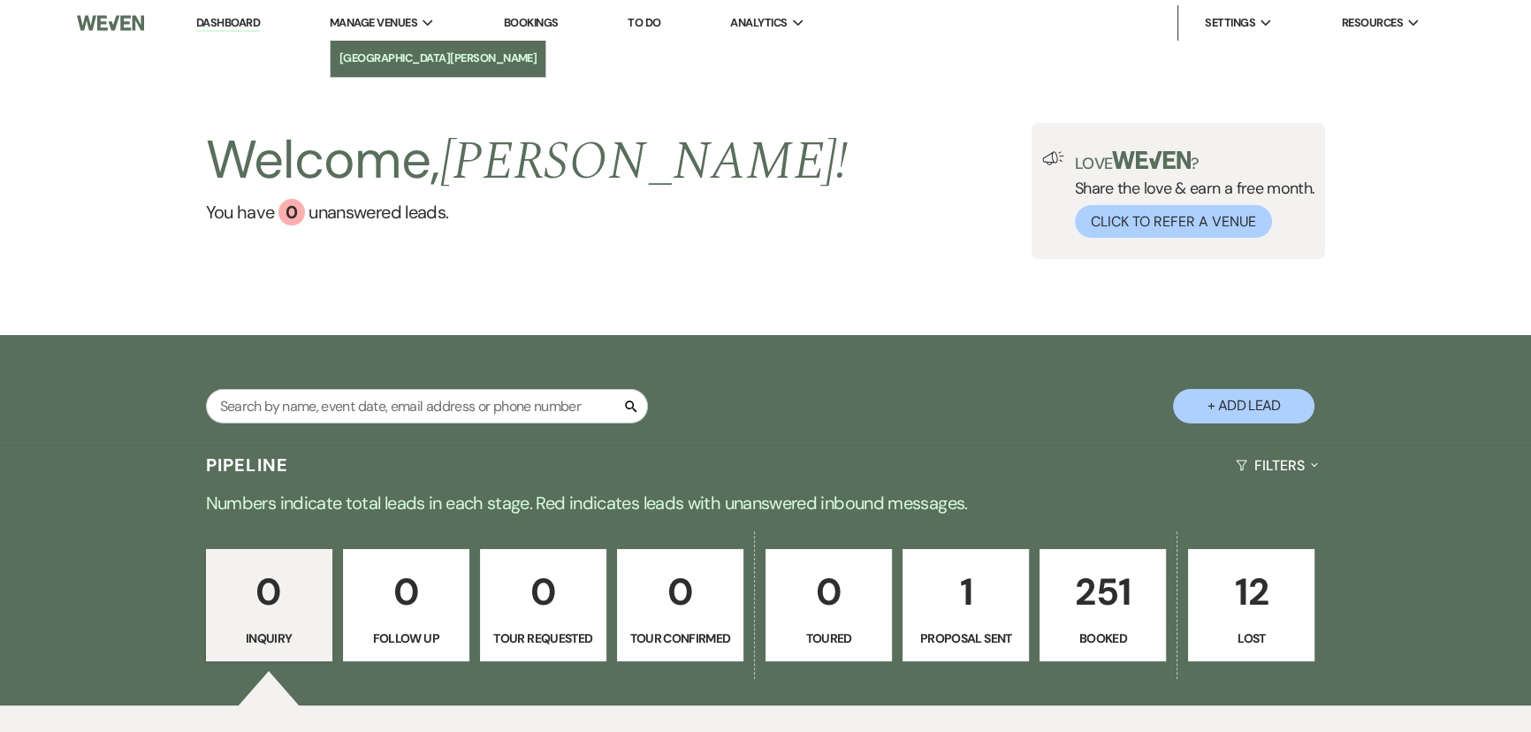
click at [395, 61] on li "[GEOGRAPHIC_DATA][PERSON_NAME]" at bounding box center [438, 59] width 198 height 18
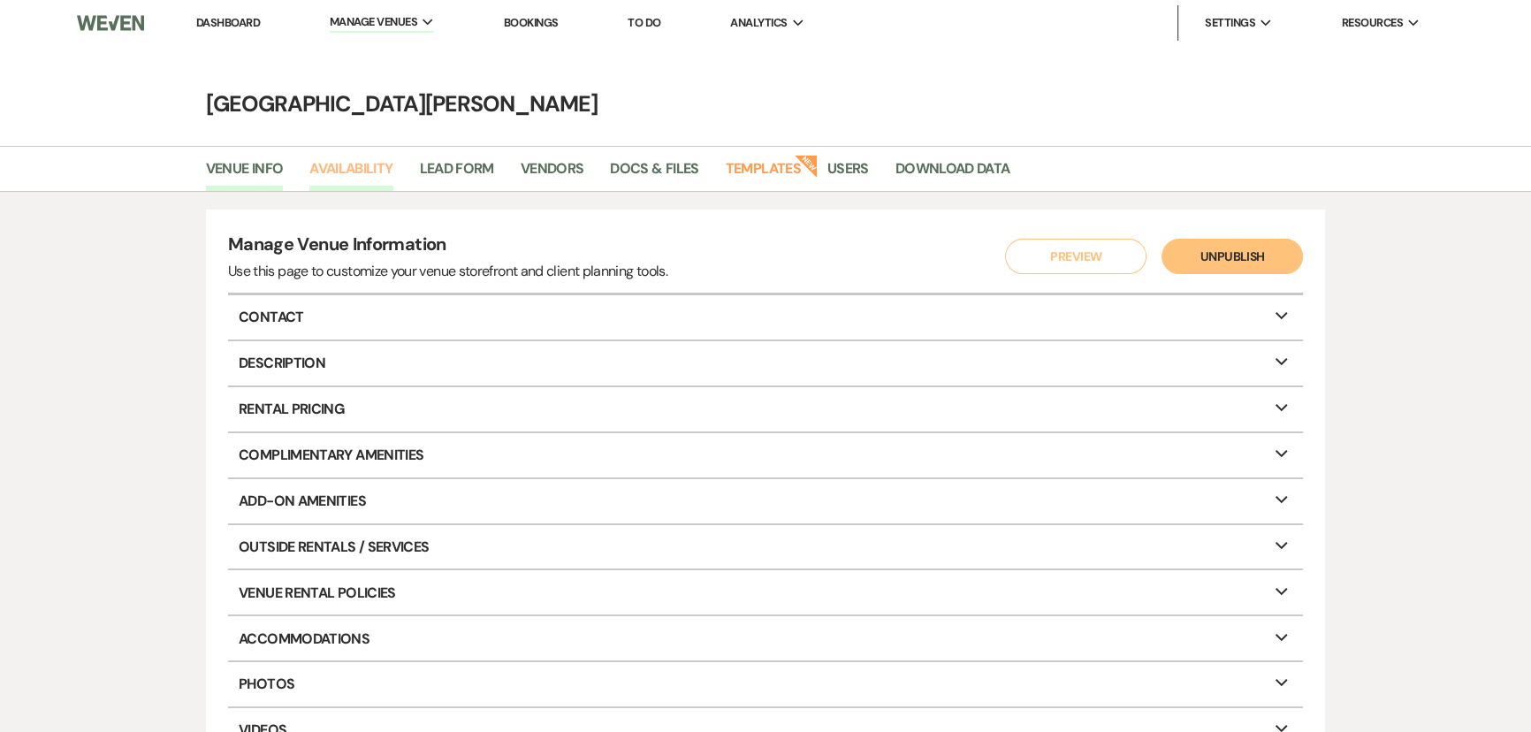
click at [364, 171] on link "Availability" at bounding box center [350, 174] width 83 height 34
select select "3"
select select "2026"
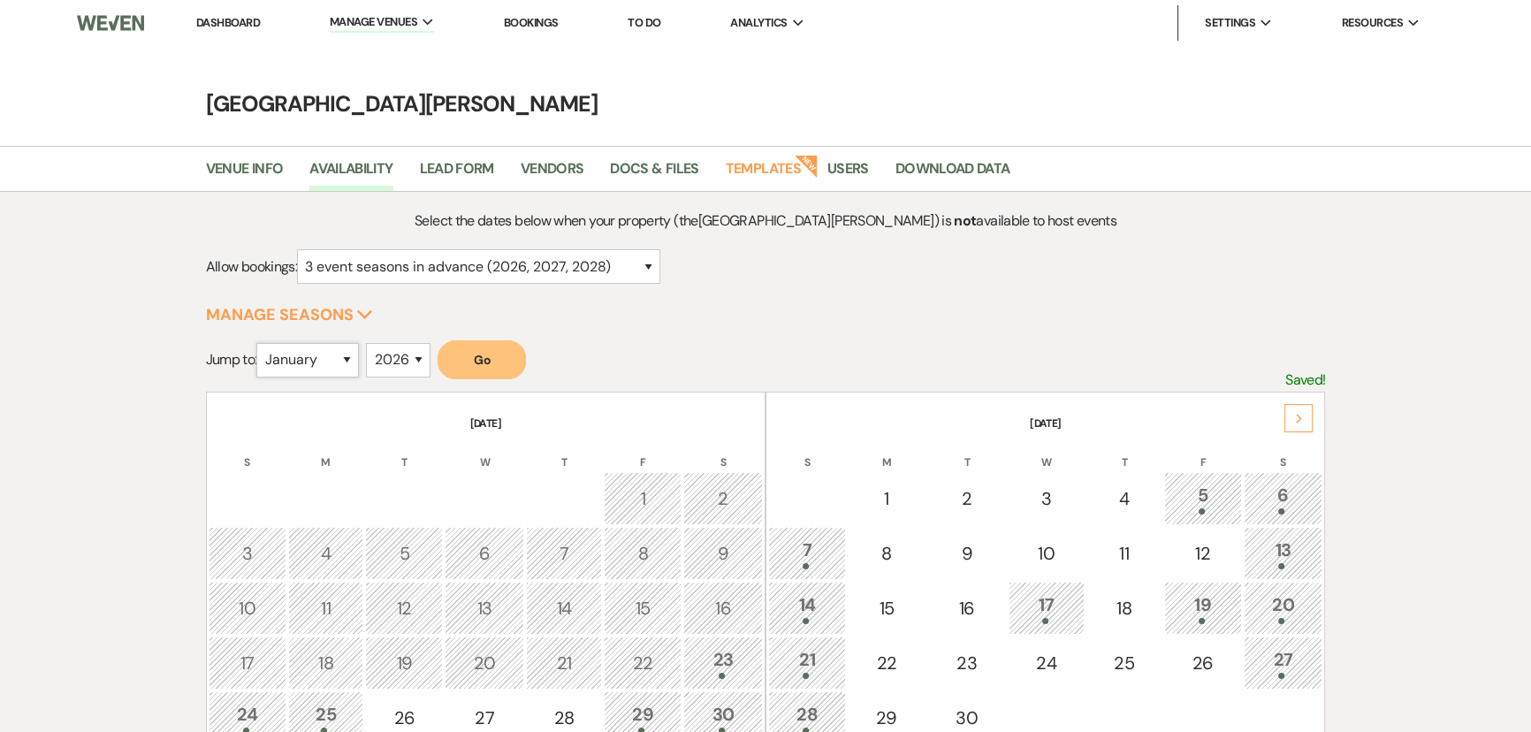
click at [316, 369] on select "January February March April May June July August September October November De…" at bounding box center [307, 360] width 103 height 34
select select "3"
click at [261, 343] on select "January February March April May June July August September October November De…" at bounding box center [307, 360] width 103 height 34
click at [508, 366] on button "Go" at bounding box center [482, 359] width 88 height 39
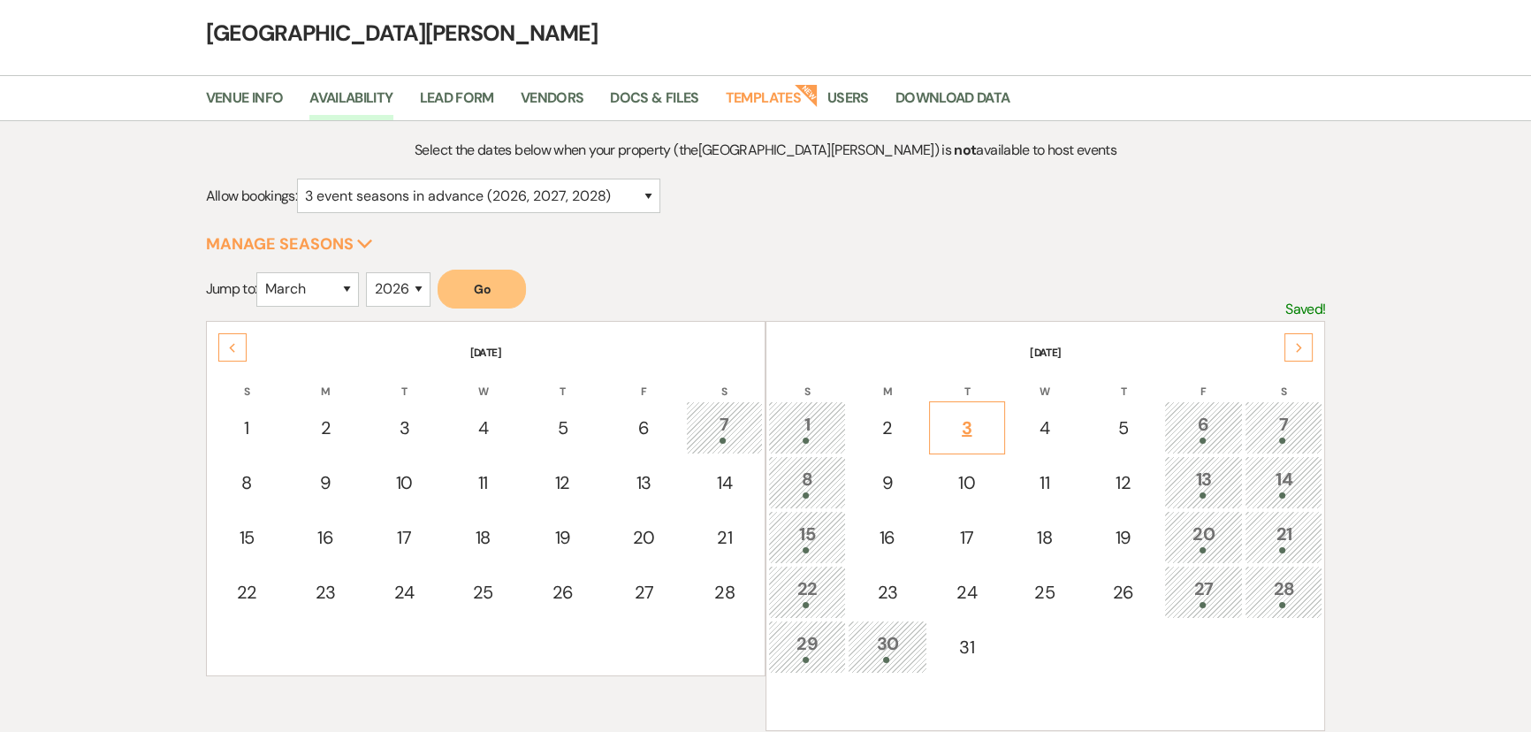
scroll to position [160, 0]
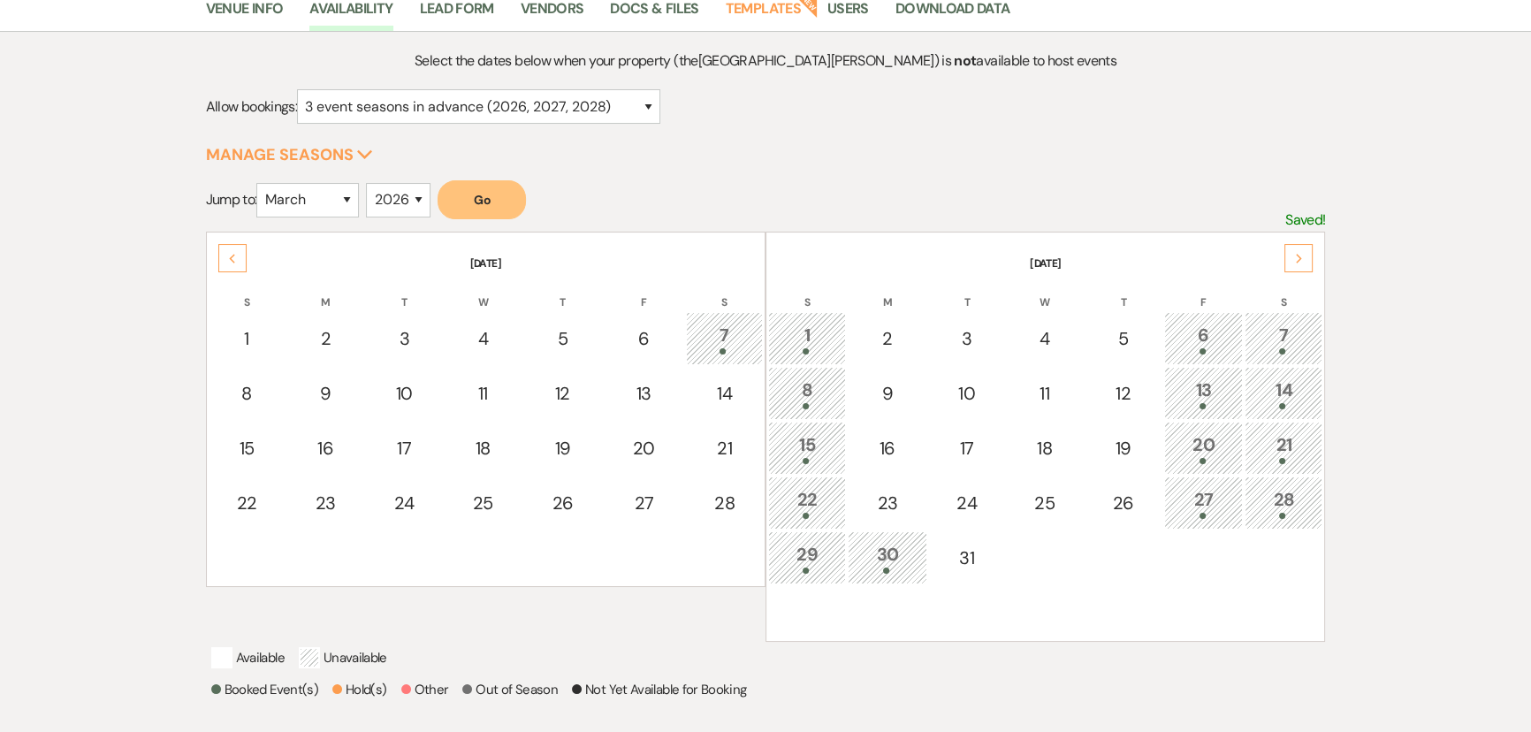
click at [803, 331] on div "1" at bounding box center [807, 338] width 58 height 33
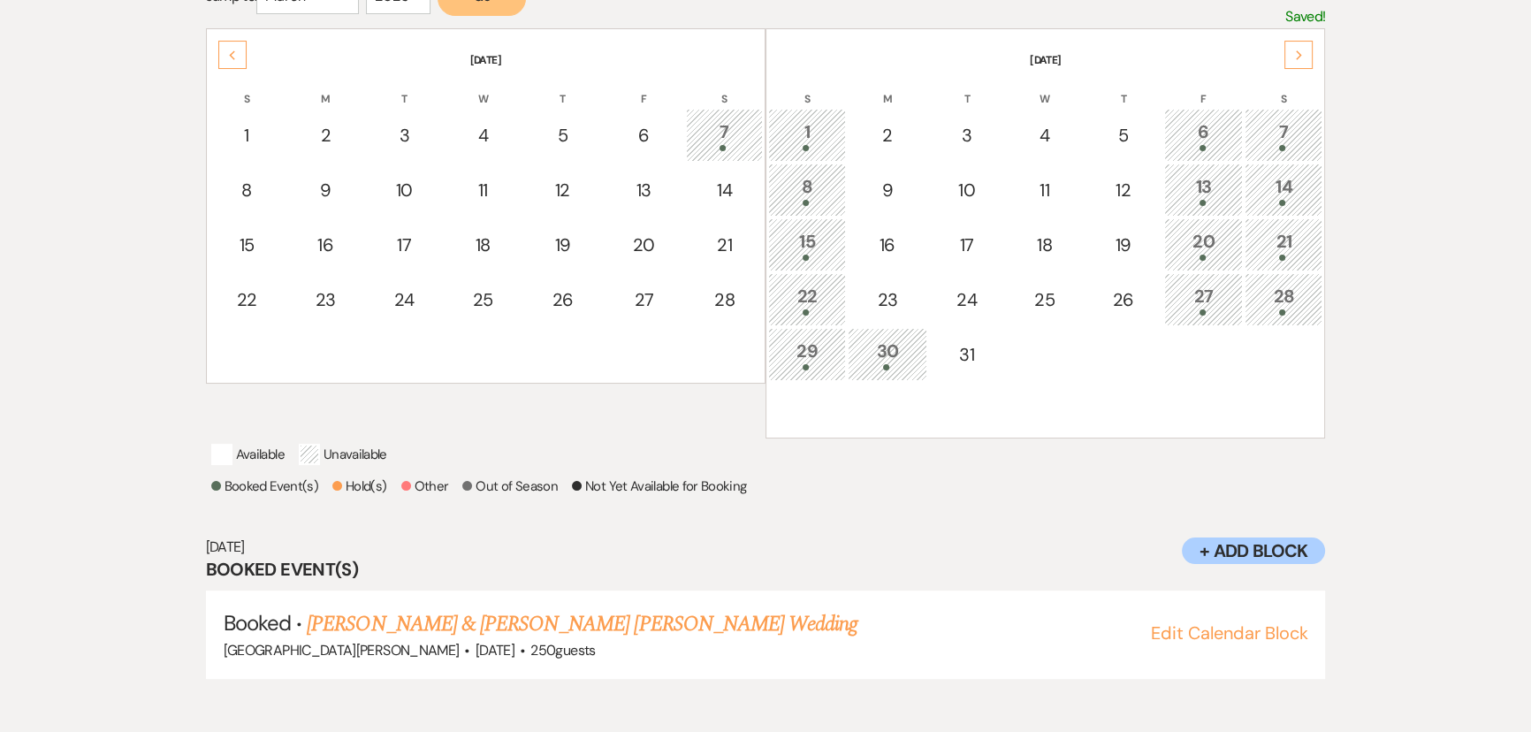
scroll to position [0, 0]
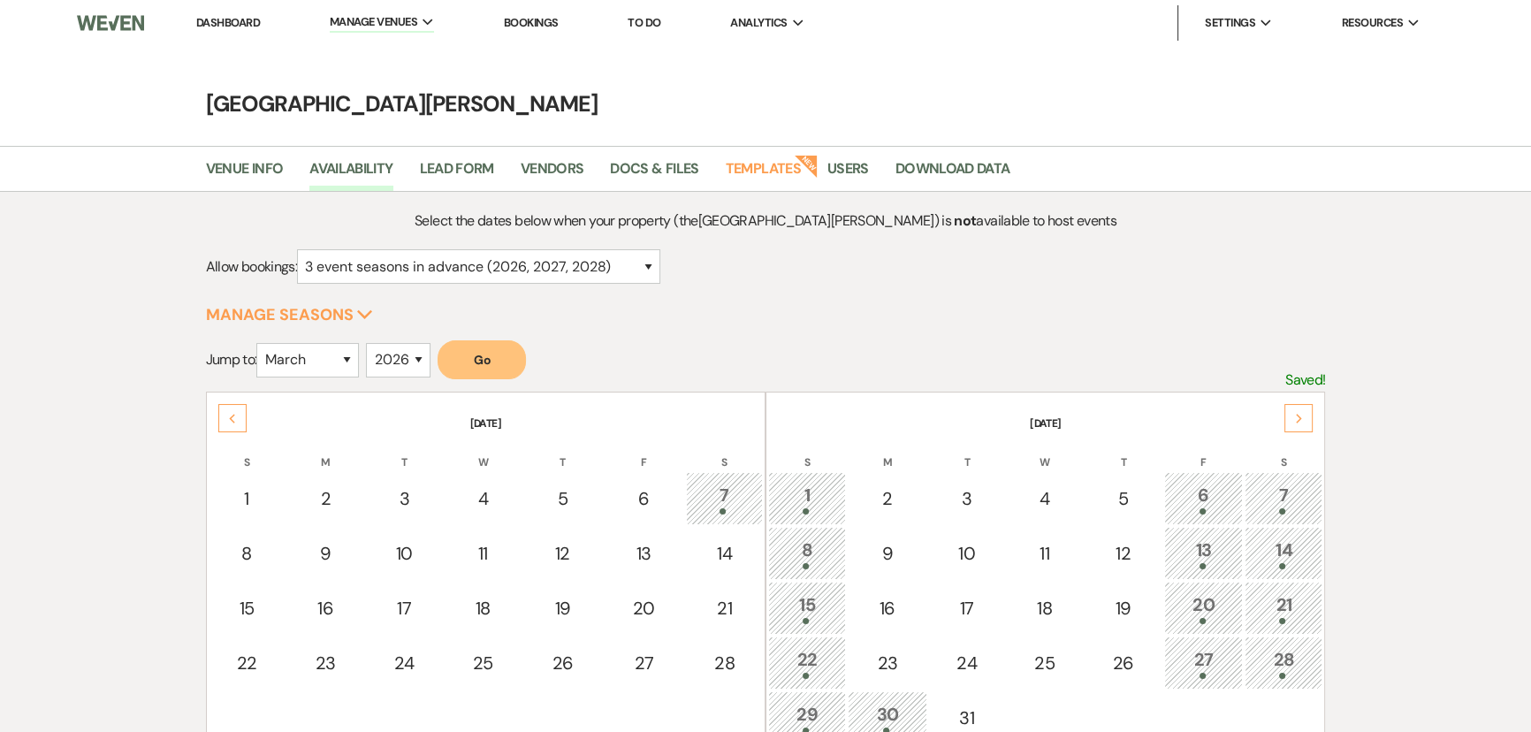
drag, startPoint x: 211, startPoint y: 19, endPoint x: 232, endPoint y: 27, distance: 22.7
click at [211, 19] on link "Dashboard" at bounding box center [228, 22] width 64 height 15
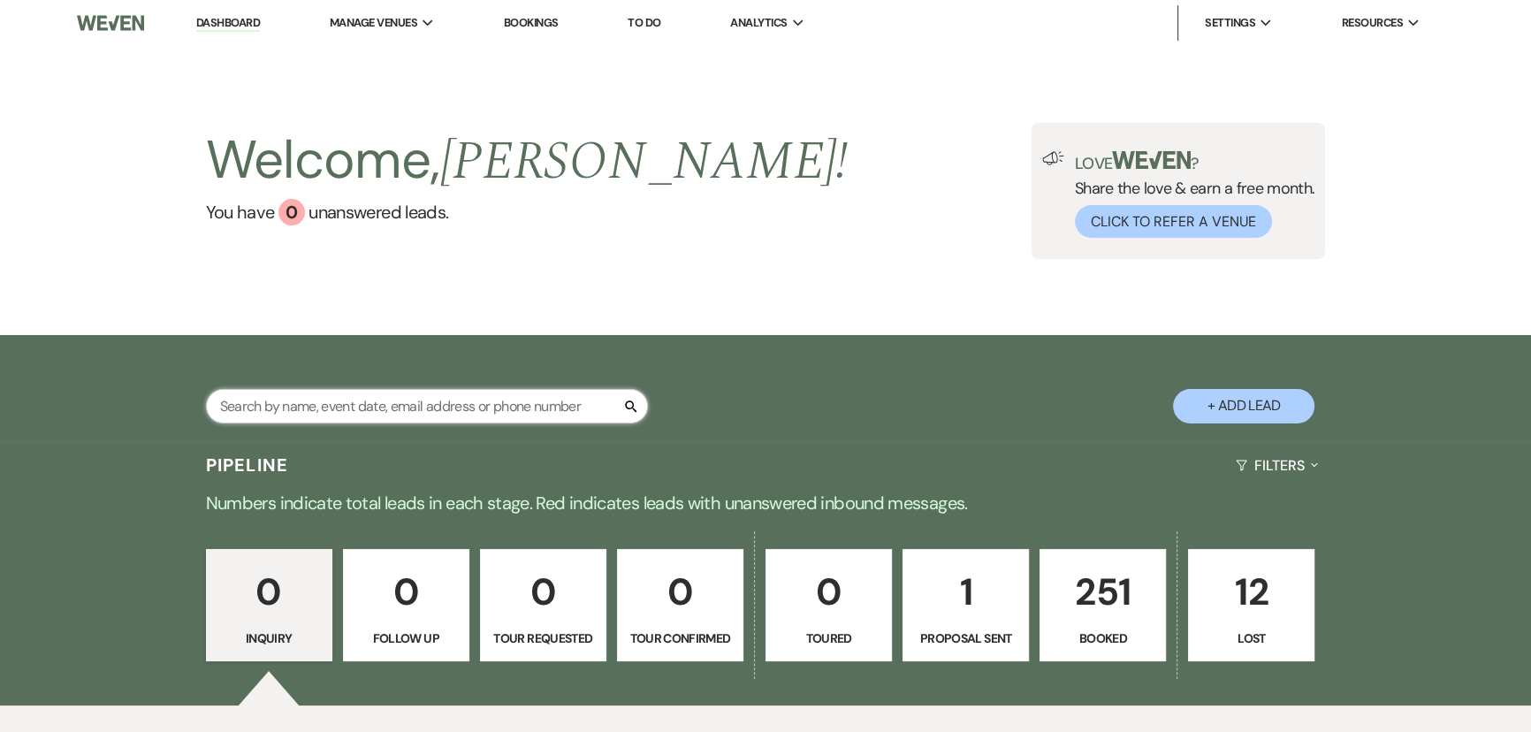
click at [453, 397] on input "text" at bounding box center [427, 406] width 442 height 34
type input "chable"
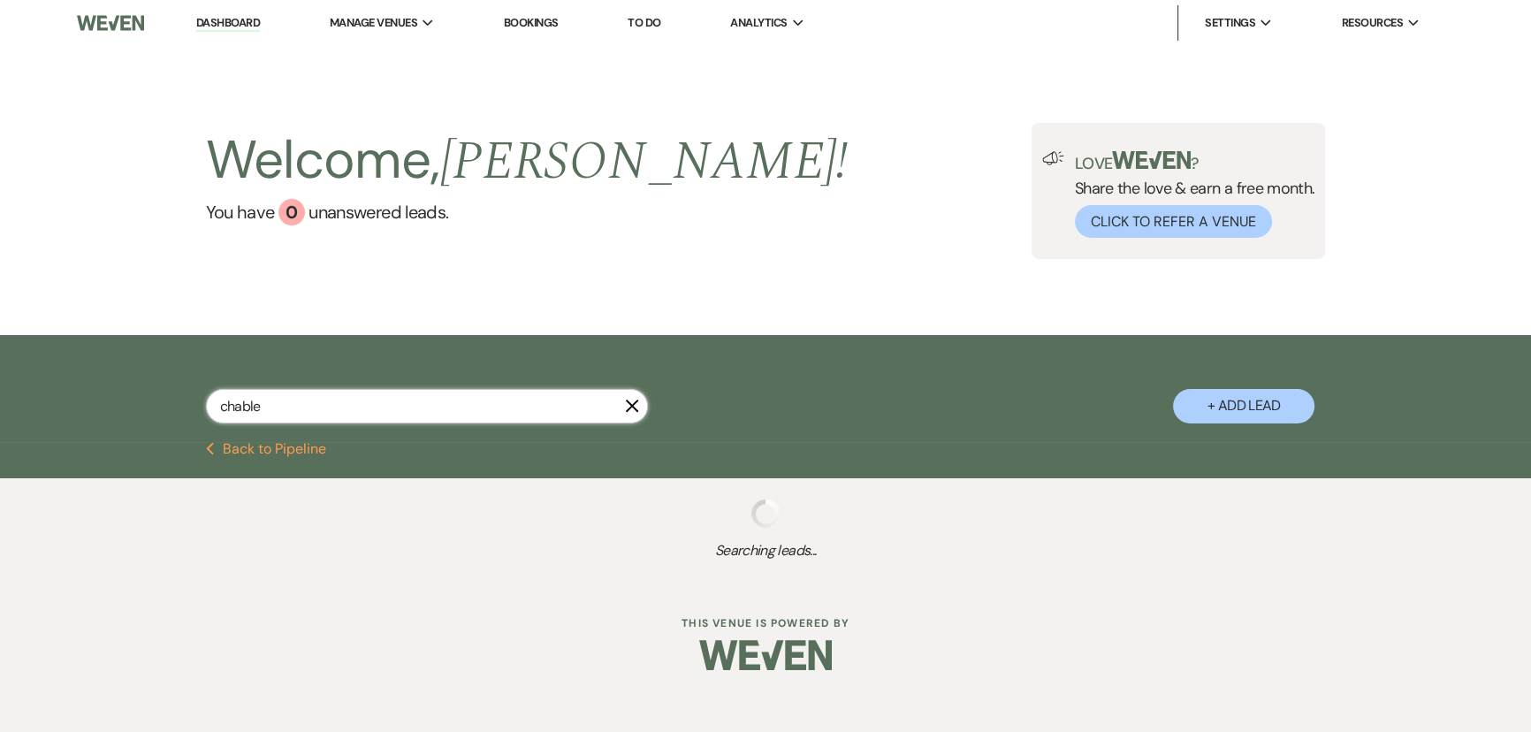
select select "8"
select select "4"
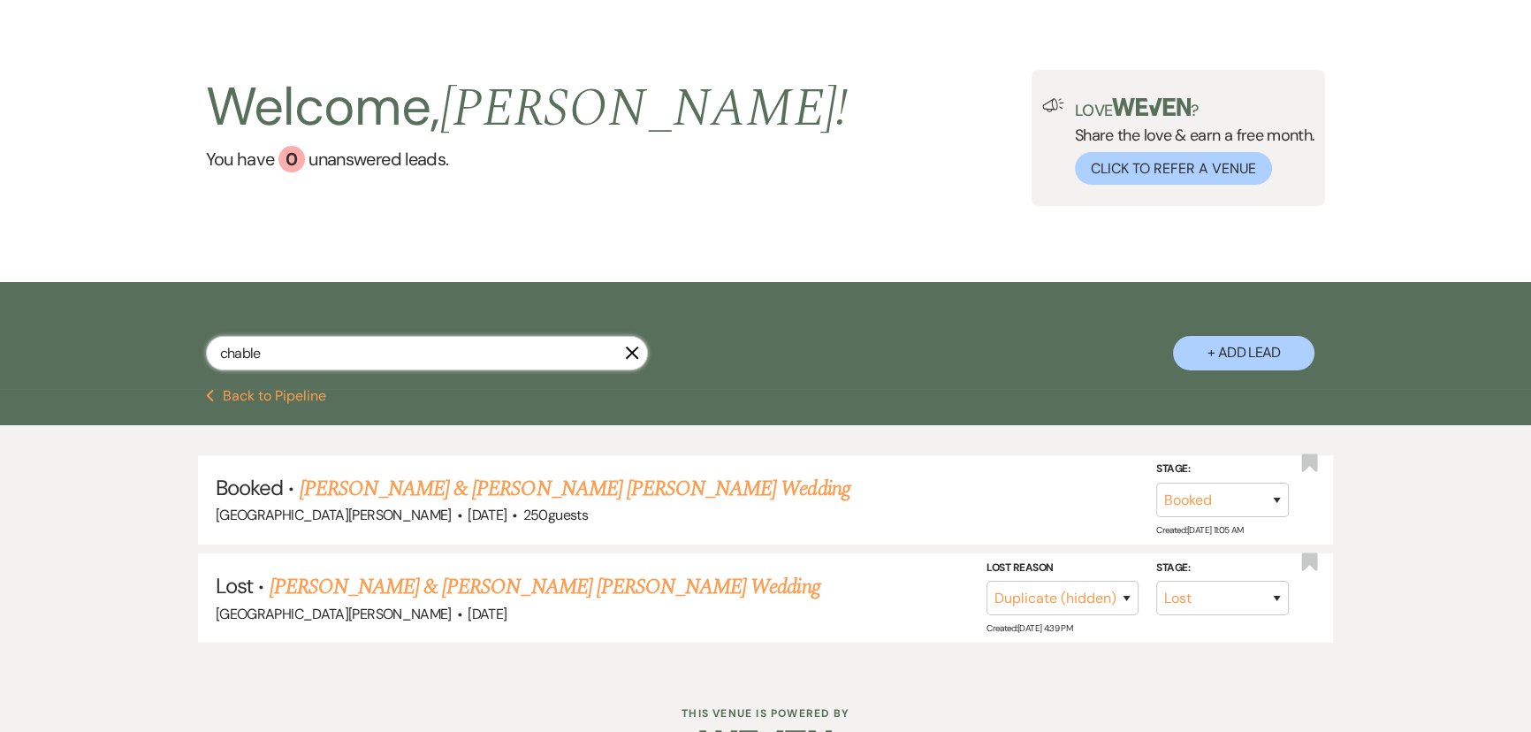
scroll to position [80, 0]
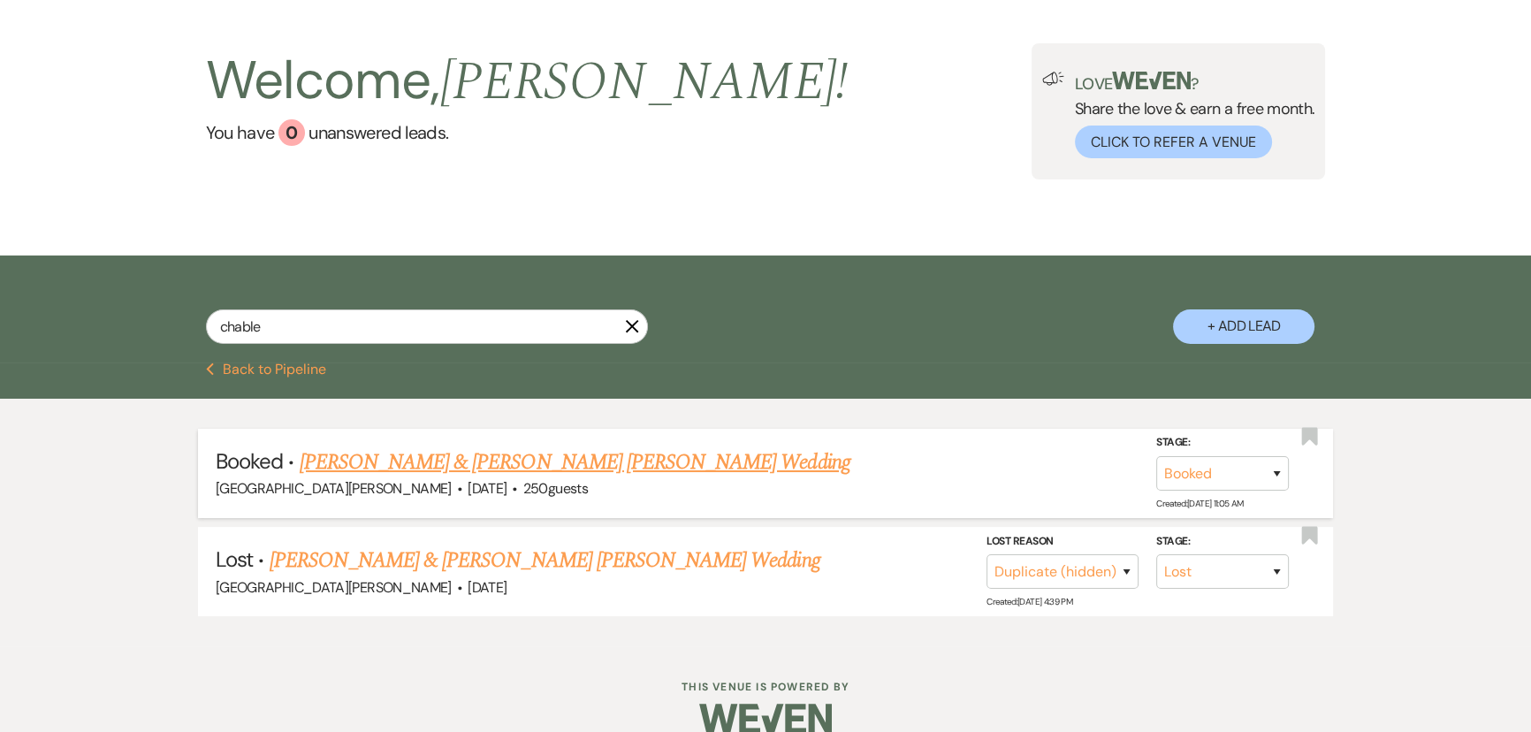
click at [523, 468] on link "[PERSON_NAME] & [PERSON_NAME] [PERSON_NAME] Wedding" at bounding box center [575, 462] width 551 height 32
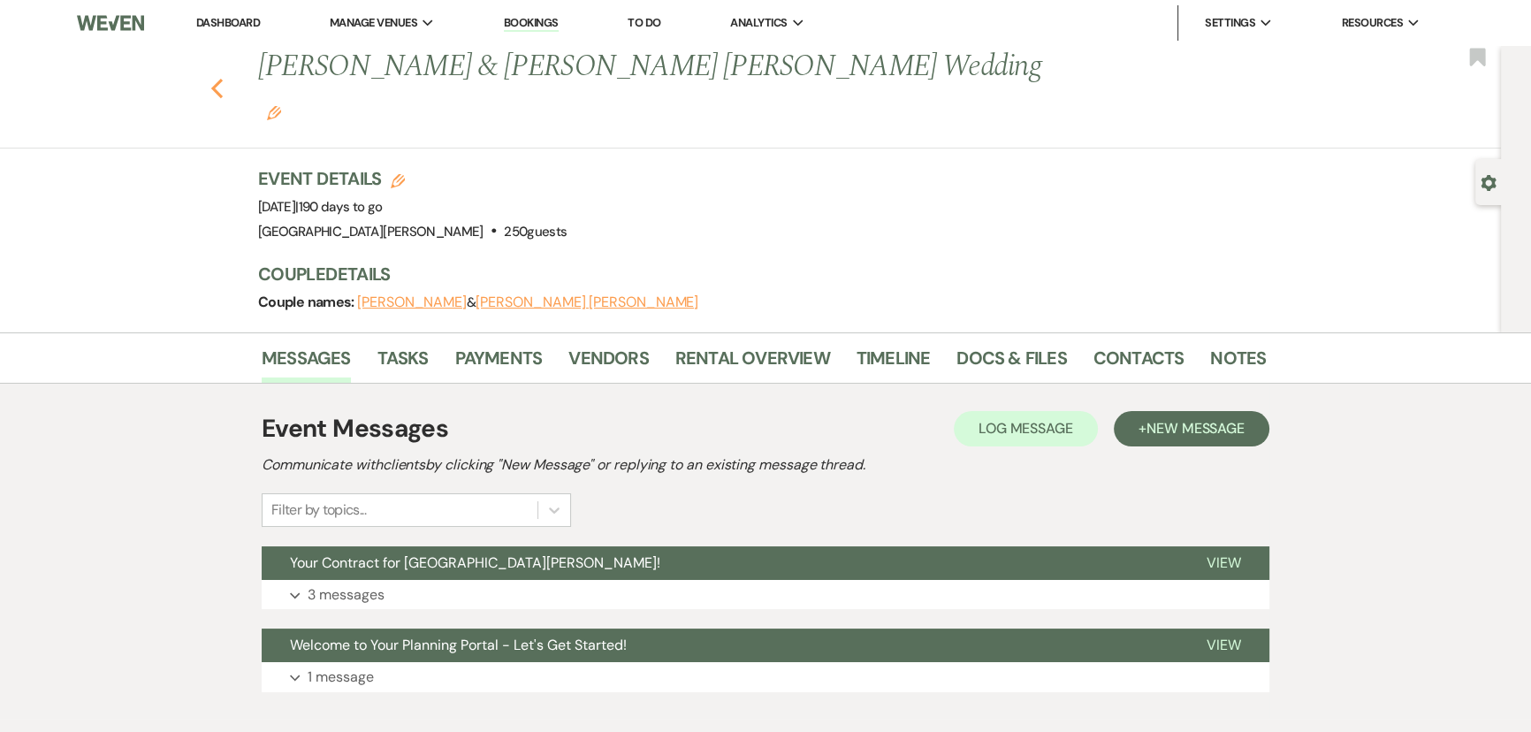
click at [219, 78] on icon "Previous" at bounding box center [216, 88] width 13 height 21
select select "8"
select select "4"
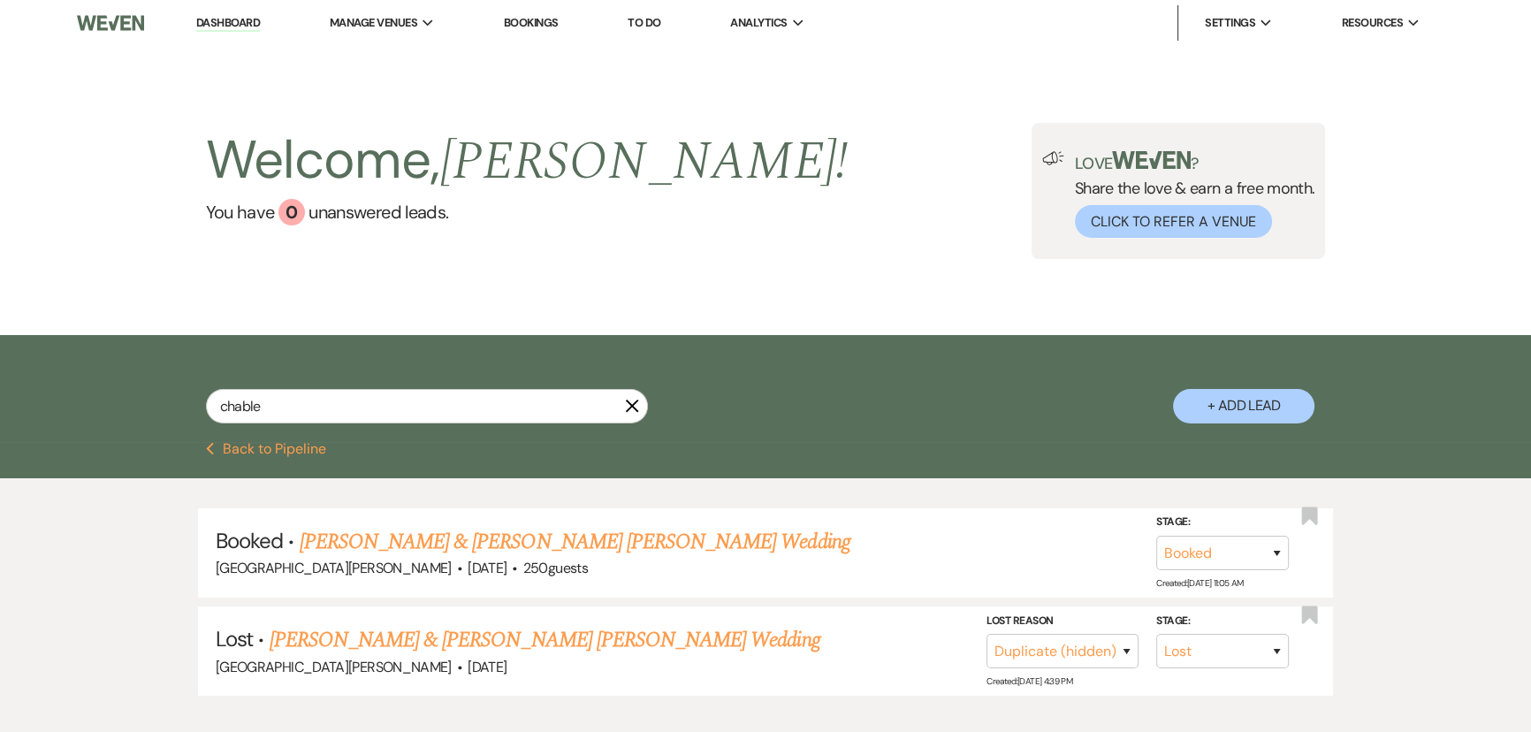
scroll to position [80, 0]
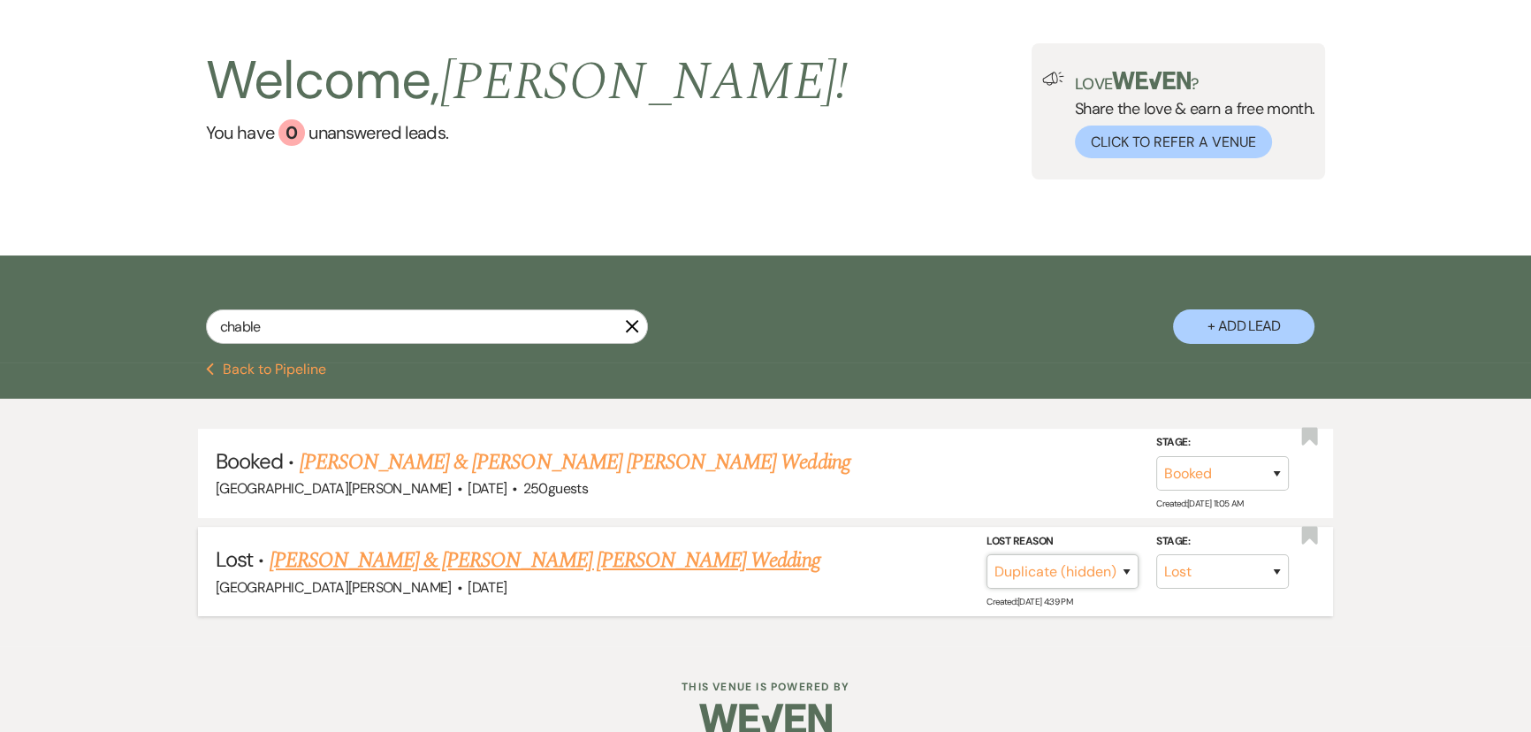
click at [1078, 573] on select "Booked Elsewhere Budget Date Unavailable No Response Not a Good Match Capacity …" at bounding box center [1062, 571] width 152 height 34
click at [1214, 645] on div "Dashboard Manage Venues Expand Stone Valley Meadows Bookings To Do Analytics Ex…" at bounding box center [765, 340] width 1531 height 840
click at [544, 558] on link "[PERSON_NAME] & [PERSON_NAME] [PERSON_NAME] Wedding" at bounding box center [544, 561] width 551 height 32
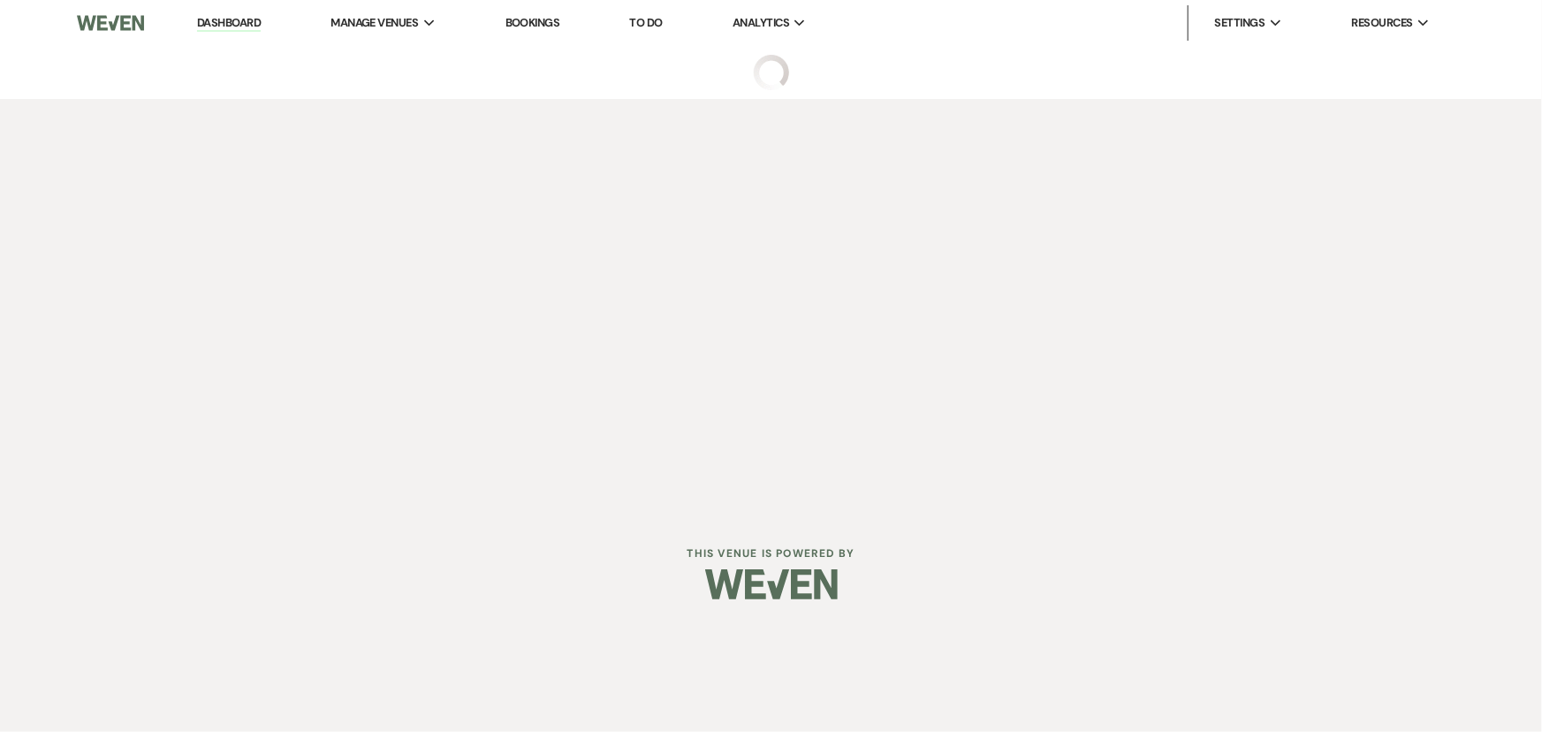
select select "8"
select select "4"
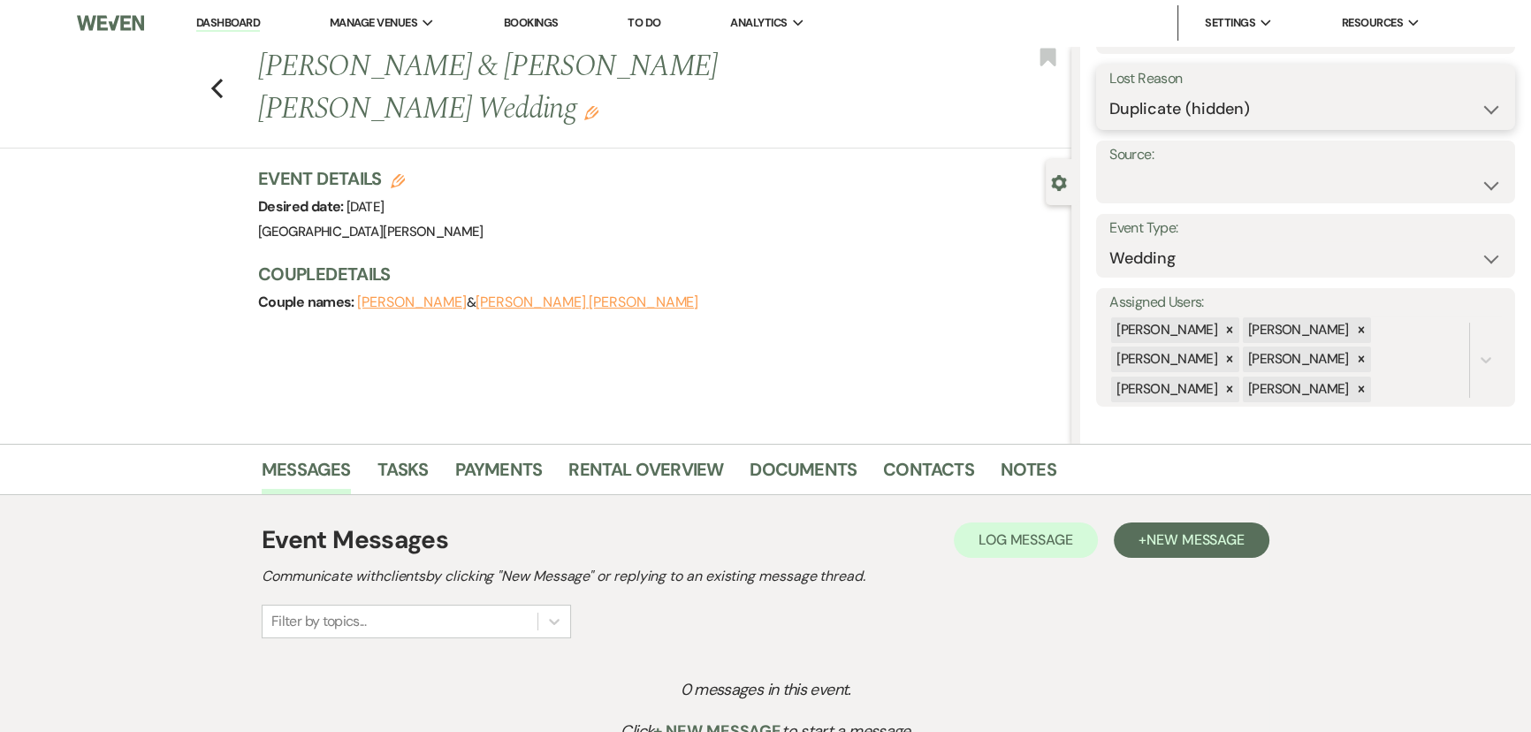
click at [1224, 109] on select "Booked Elsewhere Budget Date Unavailable No Response Not a Good Match Capacity …" at bounding box center [1305, 109] width 392 height 34
click at [902, 324] on div "Previous Samantha Chable & Jackson Gebhart's Wedding Edit Bookmark Gear Setting…" at bounding box center [535, 245] width 1071 height 398
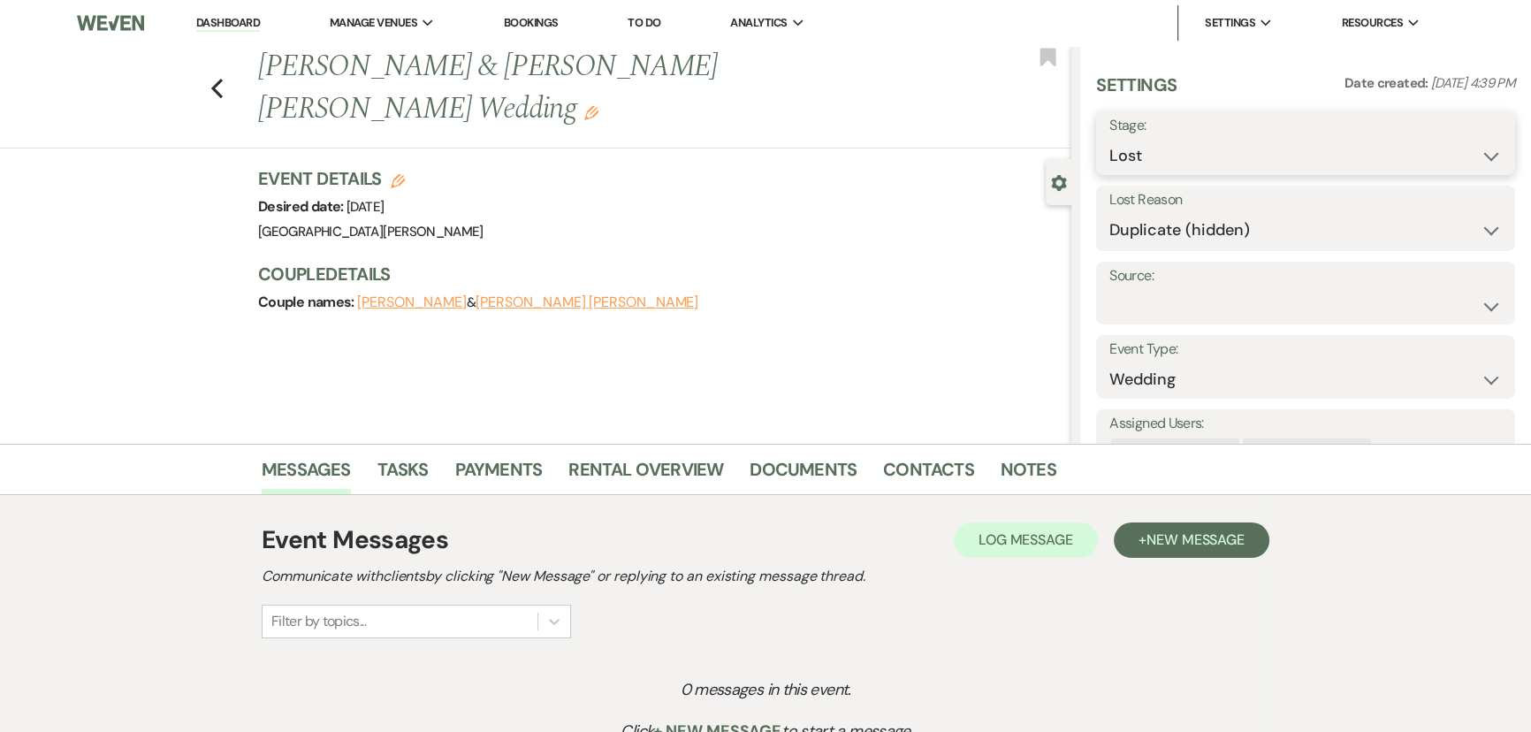
click at [1252, 163] on select "Inquiry Follow Up Tour Requested Tour Confirmed Toured Proposal Sent Booked Lost" at bounding box center [1305, 156] width 392 height 34
click at [1109, 139] on select "Inquiry Follow Up Tour Requested Tour Confirmed Toured Proposal Sent Booked Lost" at bounding box center [1305, 156] width 392 height 34
click at [1234, 216] on select "Booked Elsewhere Budget Date Unavailable No Response Not a Good Match Capacity …" at bounding box center [1305, 230] width 392 height 34
click at [1109, 213] on select "Booked Elsewhere Budget Date Unavailable No Response Not a Good Match Capacity …" at bounding box center [1305, 230] width 392 height 34
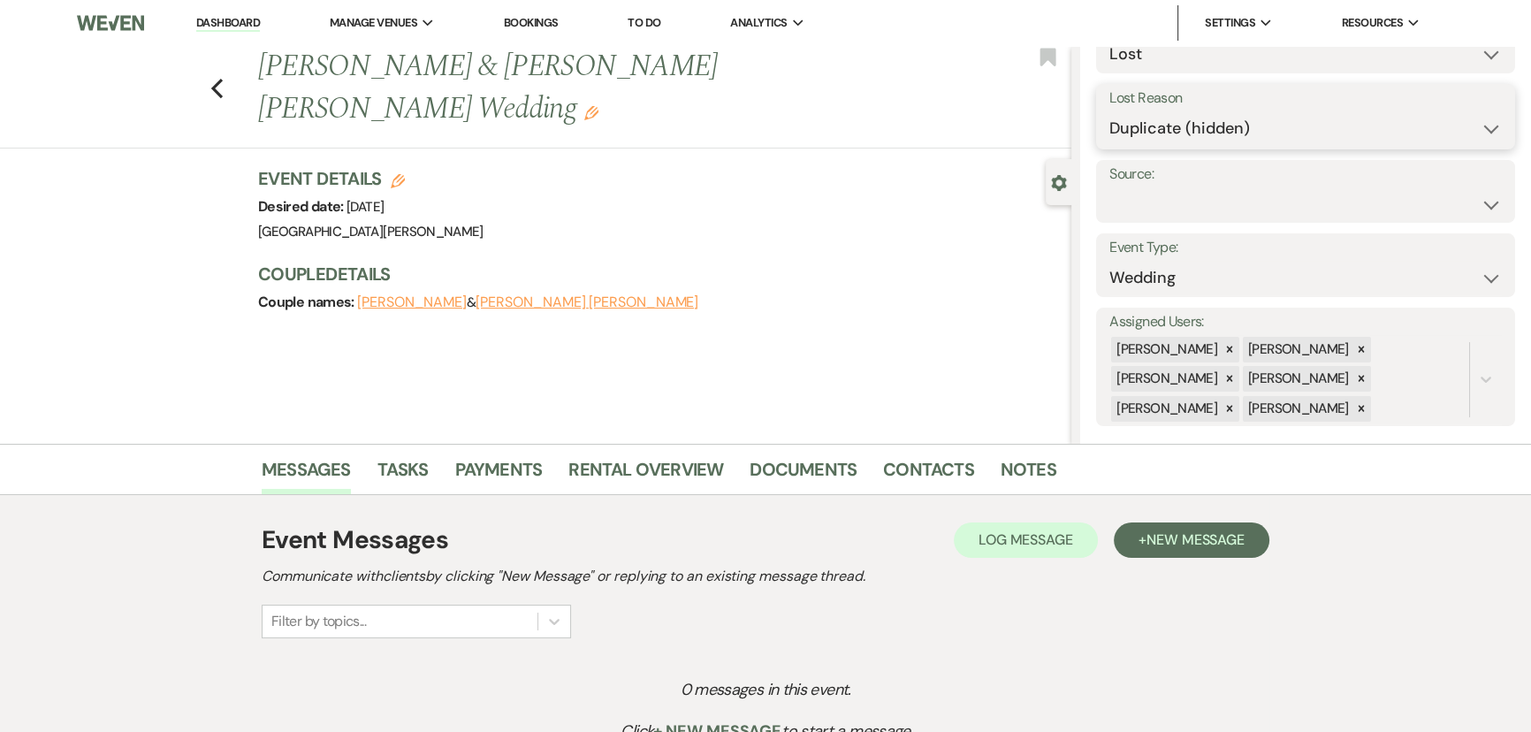
scroll to position [121, 0]
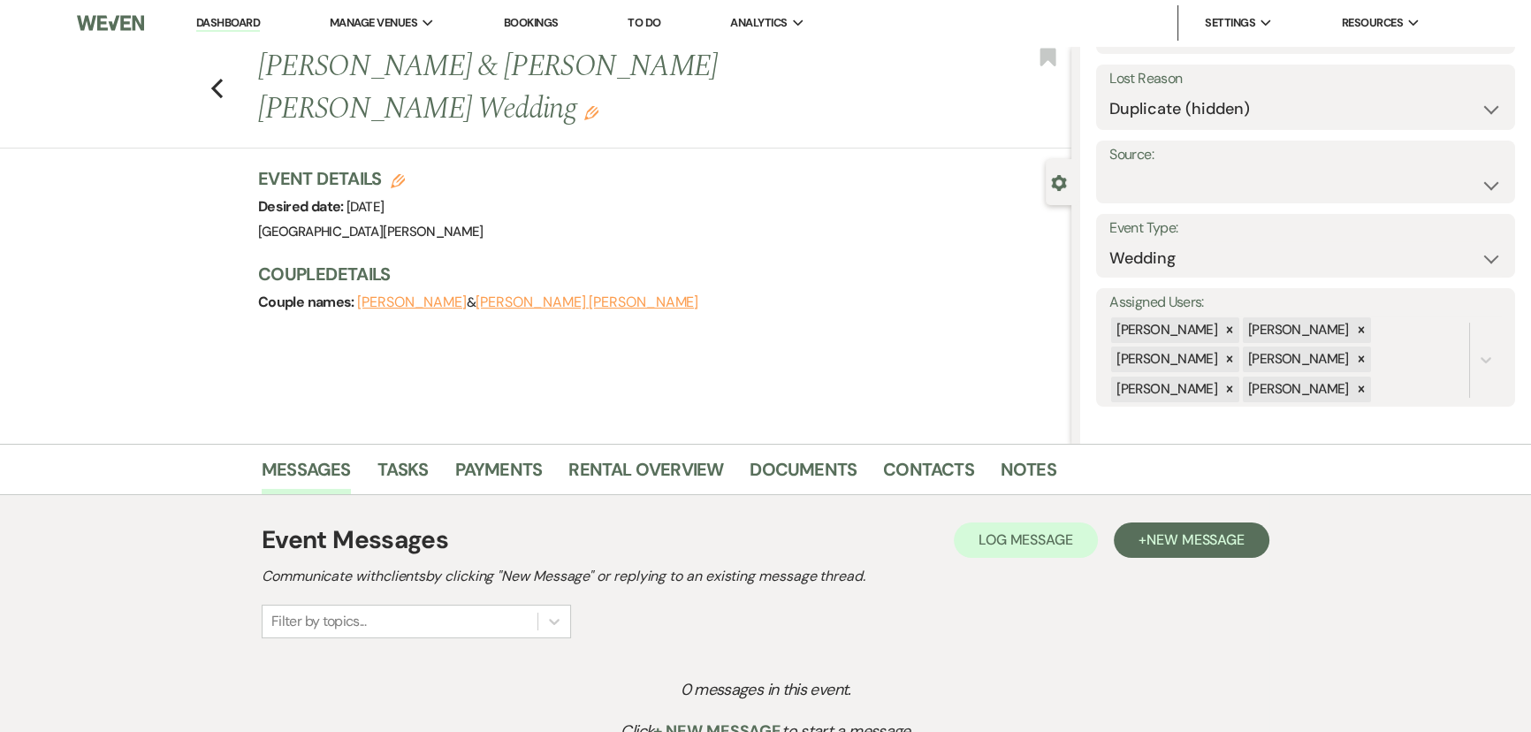
click at [1072, 183] on div "Gear Settings" at bounding box center [1063, 182] width 34 height 46
click at [1061, 185] on use "button" at bounding box center [1059, 183] width 15 height 16
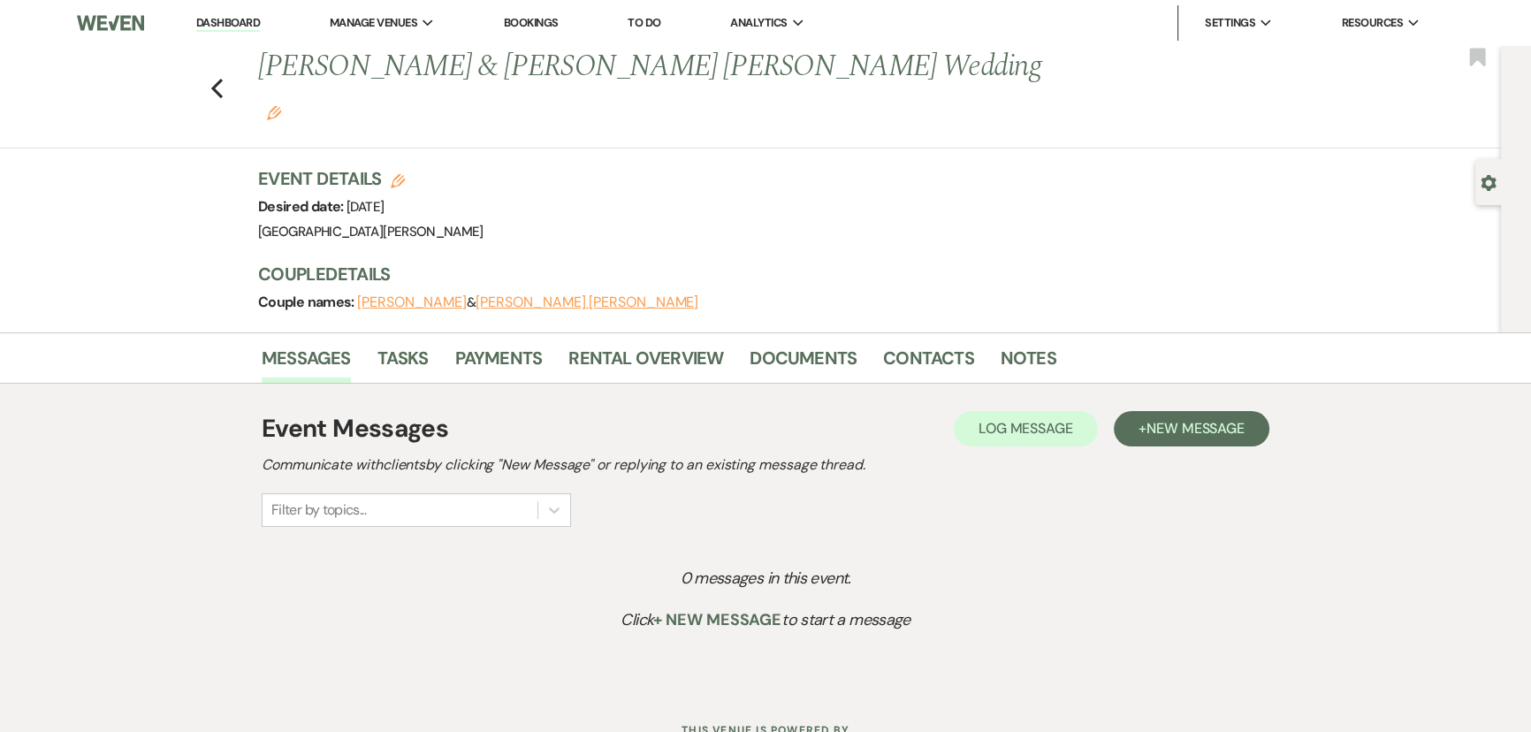
scroll to position [0, 0]
click at [1489, 194] on div "Gear Settings" at bounding box center [1492, 182] width 34 height 46
click at [1485, 186] on use "button" at bounding box center [1488, 183] width 15 height 16
select select "8"
select select "4"
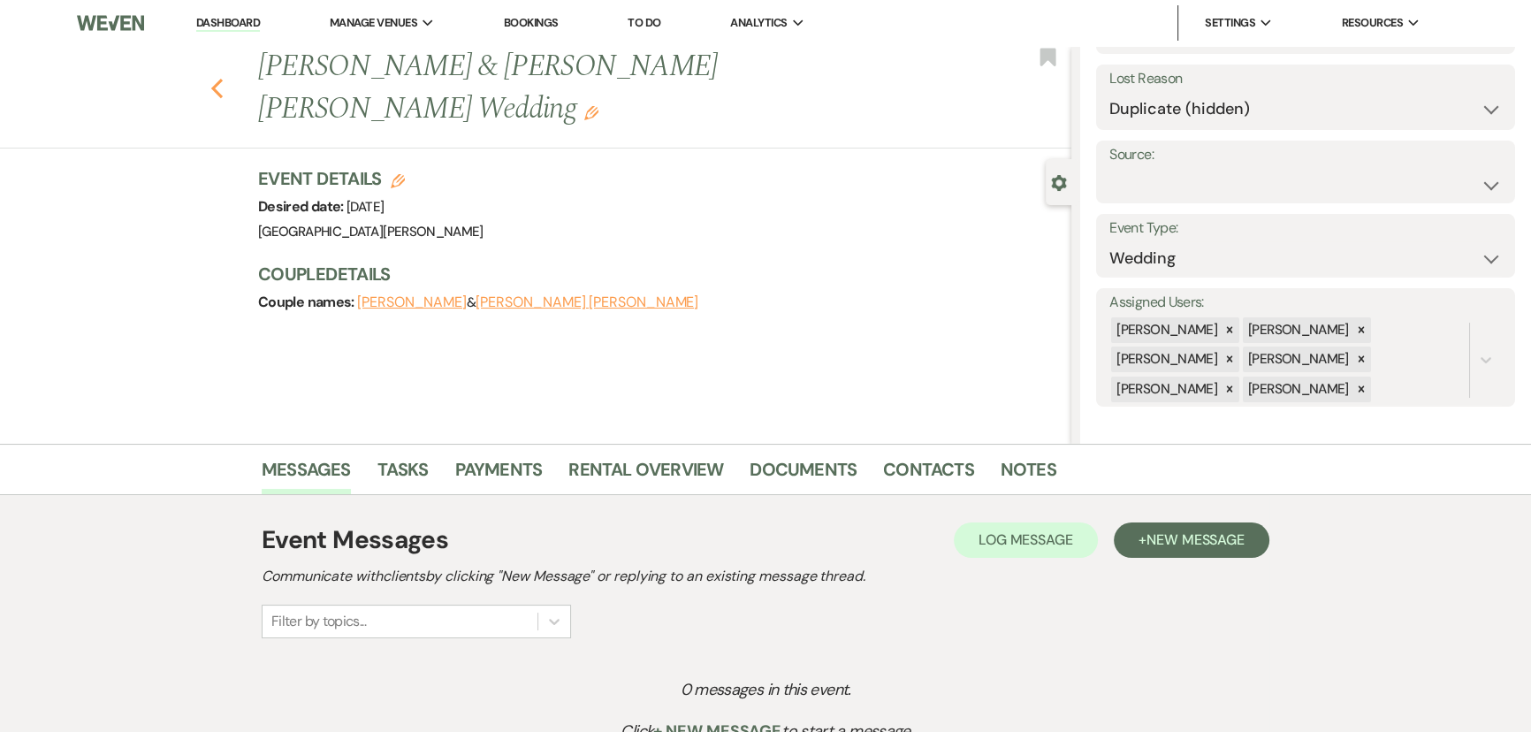
click at [223, 79] on use "button" at bounding box center [216, 88] width 11 height 19
select select "8"
select select "4"
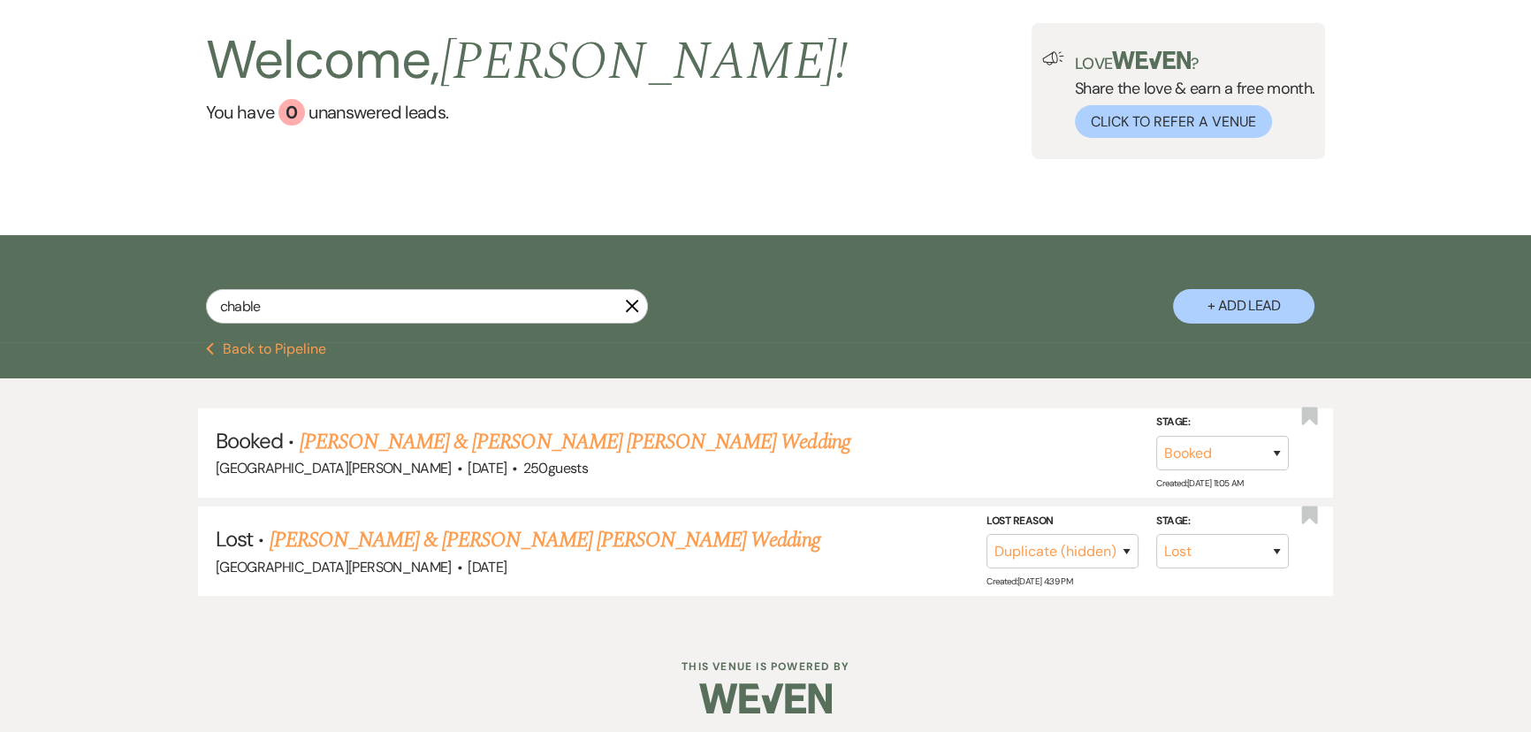
scroll to position [106, 0]
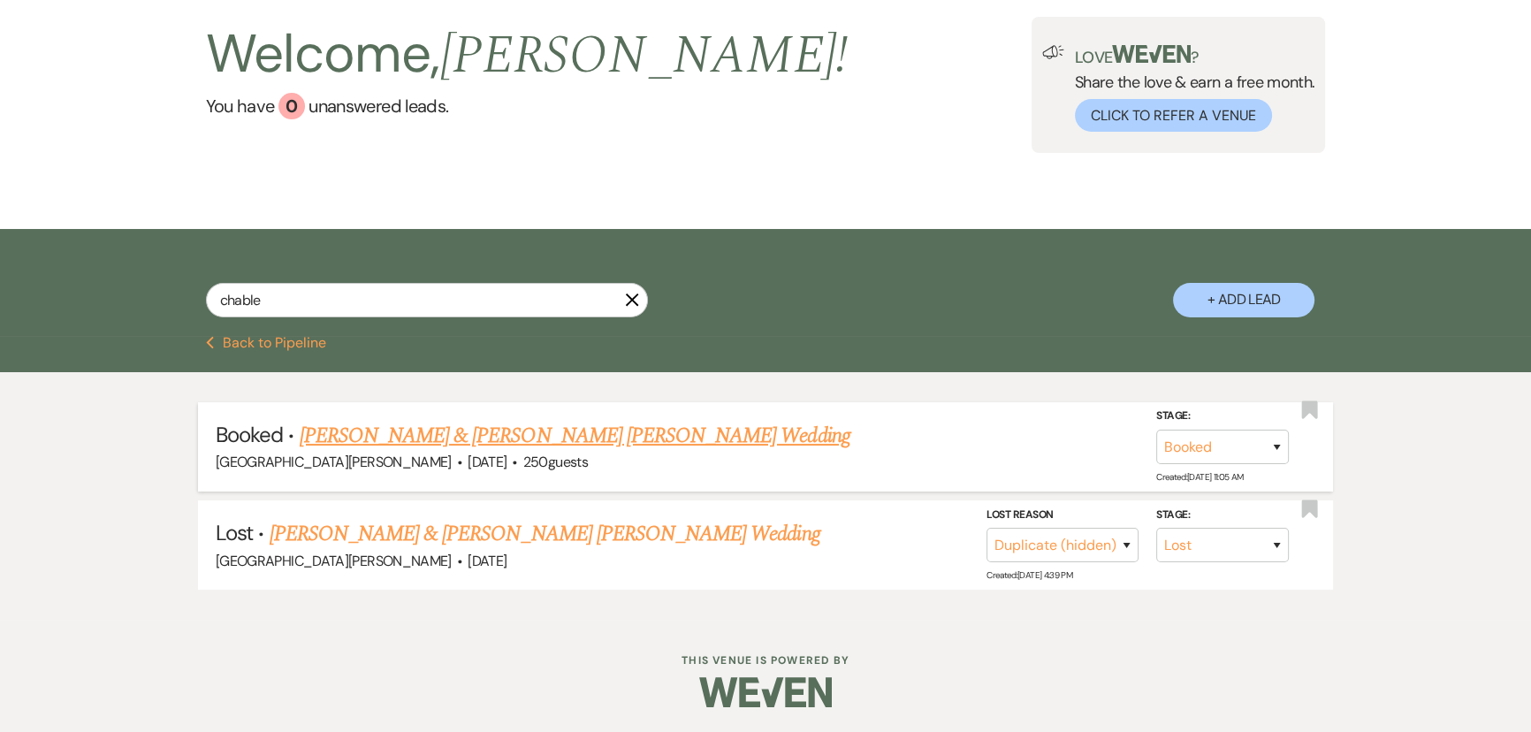
click at [468, 428] on link "[PERSON_NAME] & [PERSON_NAME] [PERSON_NAME] Wedding" at bounding box center [575, 436] width 551 height 32
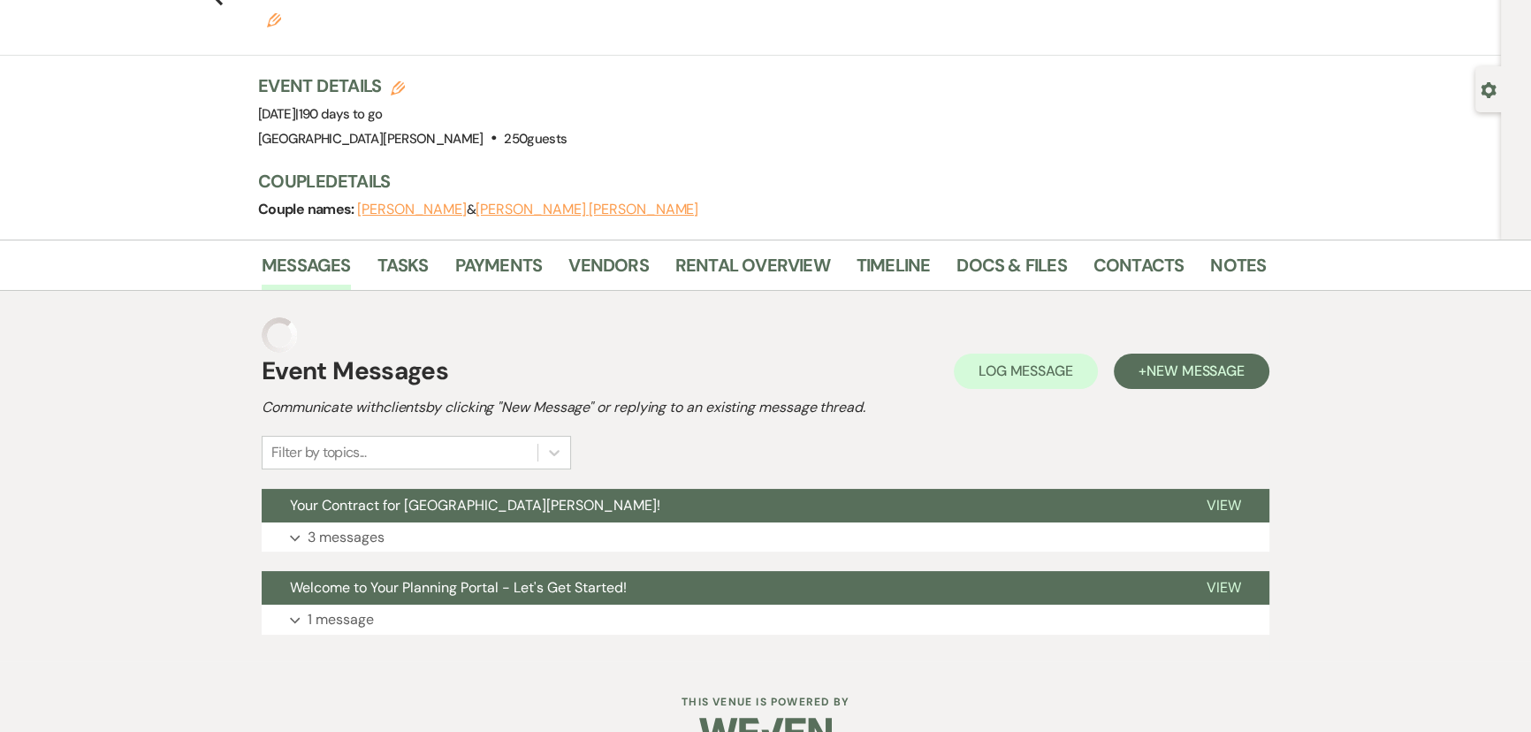
scroll to position [57, 0]
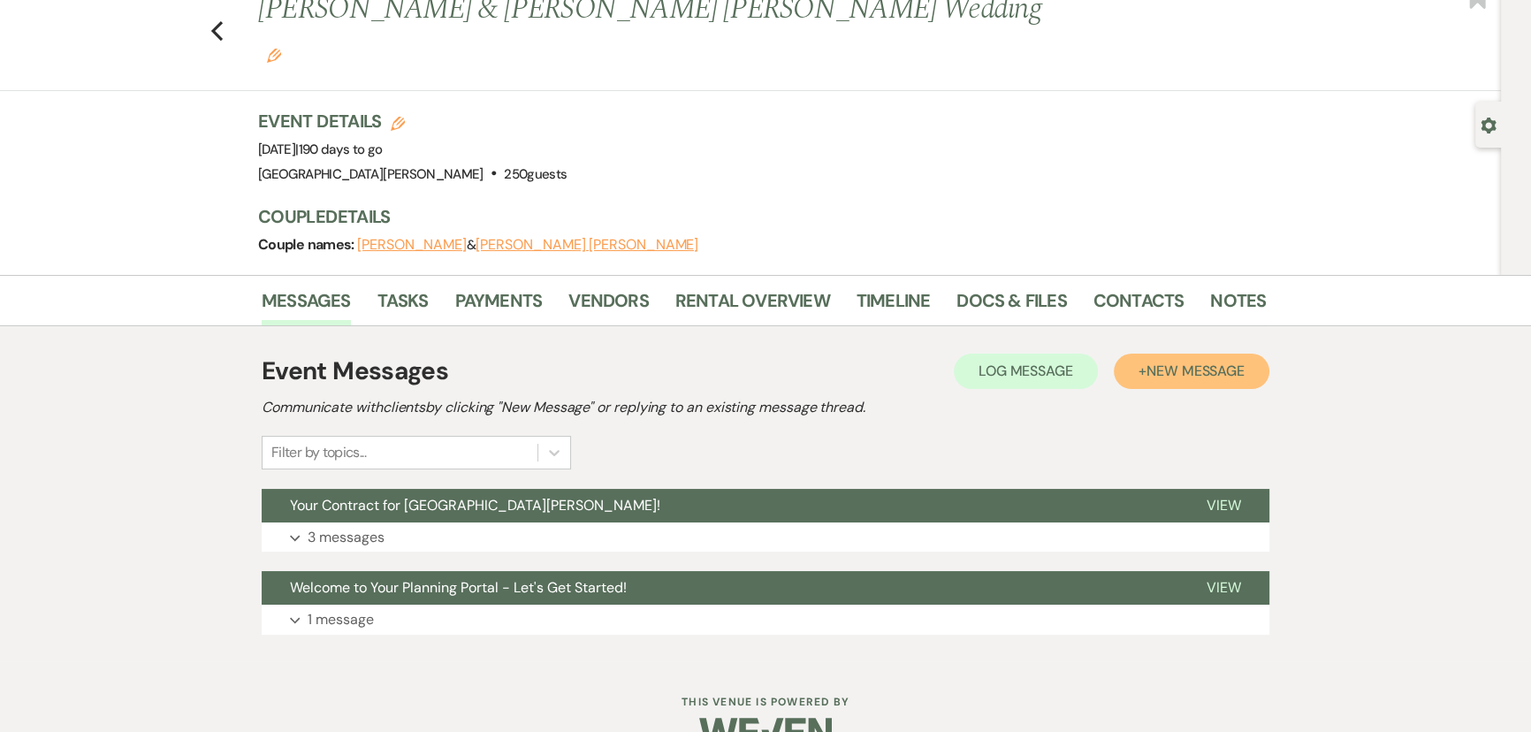
click at [1219, 362] on span "New Message" at bounding box center [1195, 371] width 98 height 19
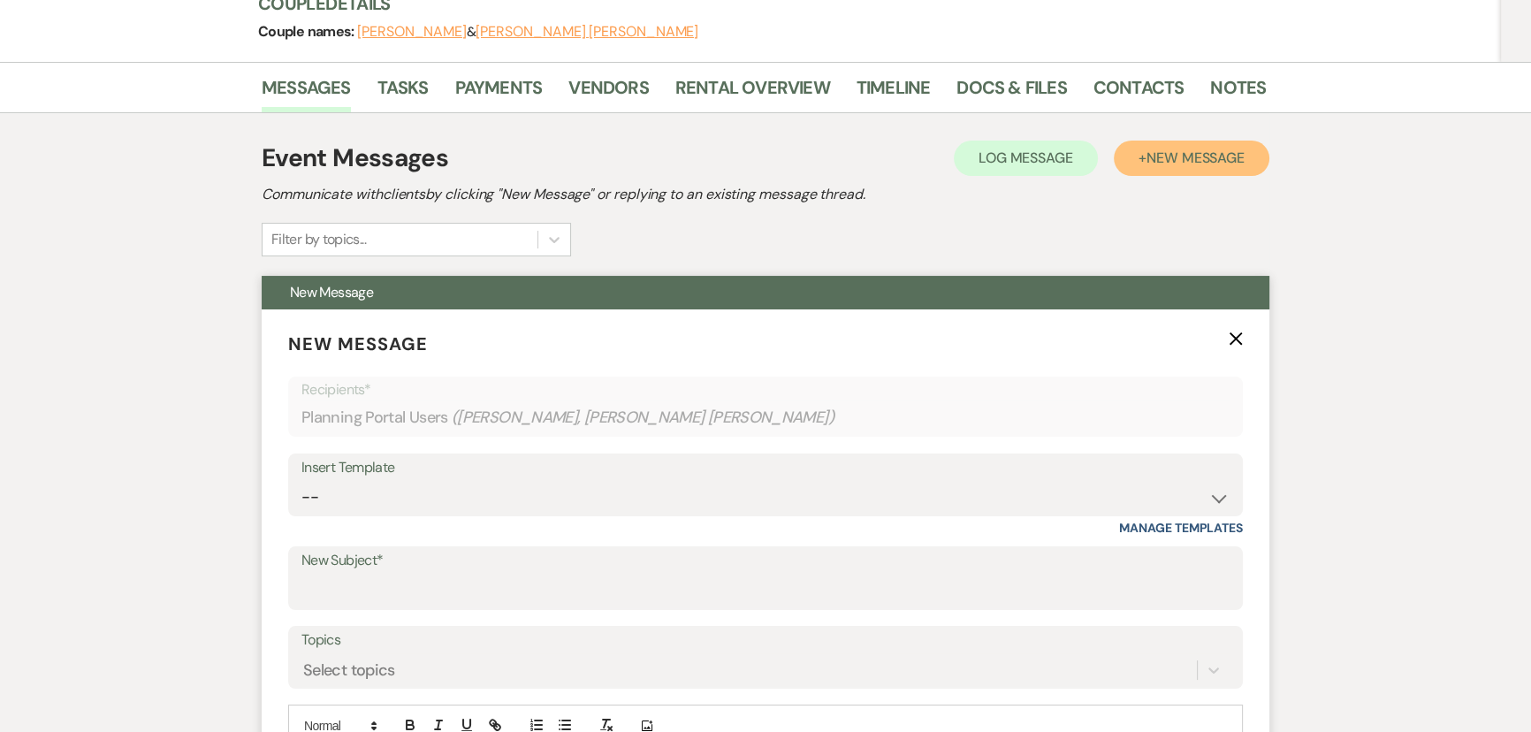
scroll to position [299, 0]
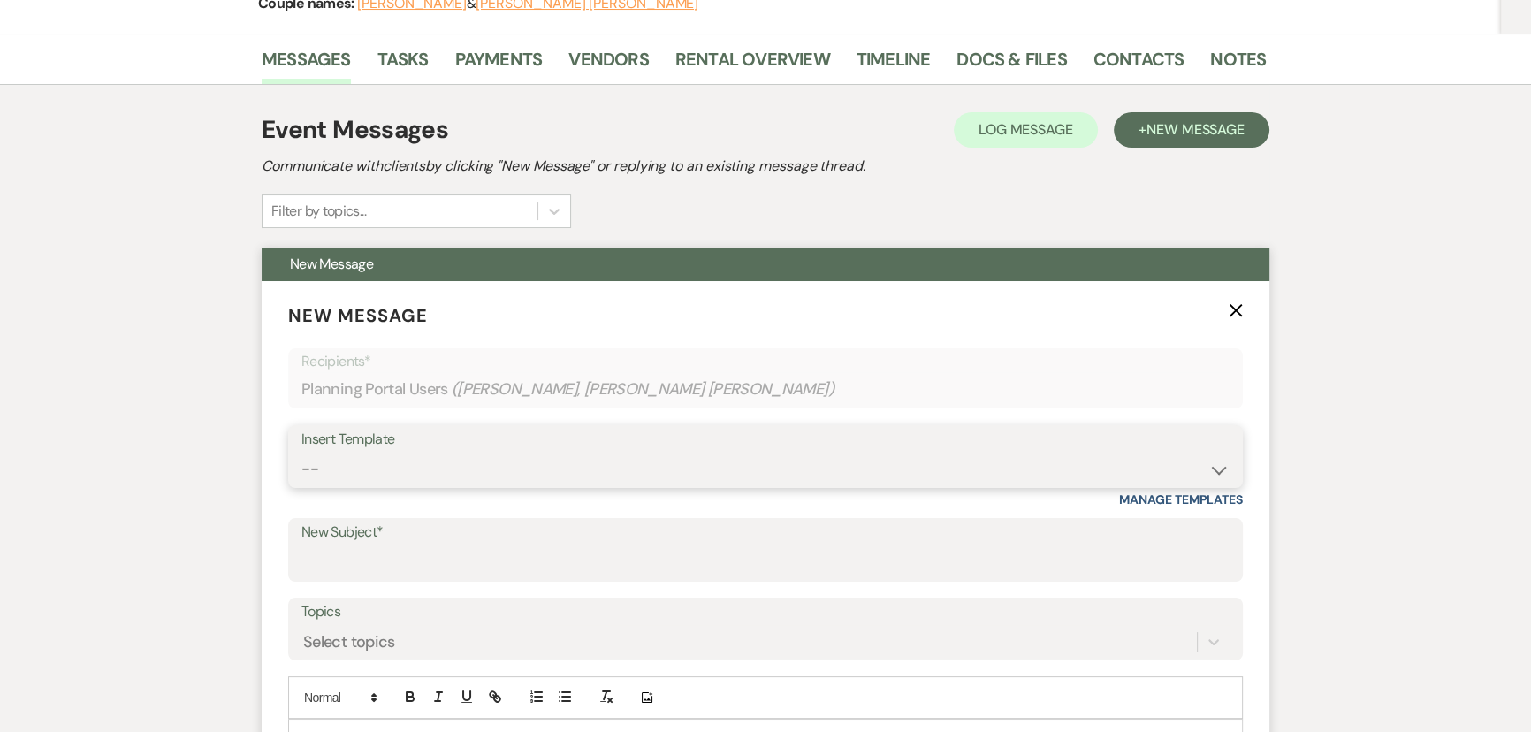
click at [454, 452] on select "-- SVM Initial Inquiry Response SVM Planning Portal Introduction and Booking Pa…" at bounding box center [765, 469] width 928 height 34
select select "5298"
click at [301, 452] on select "-- SVM Initial Inquiry Response SVM Planning Portal Introduction and Booking Pa…" at bounding box center [765, 469] width 928 height 34
type input "Scheduling Your First Planning Meeting"
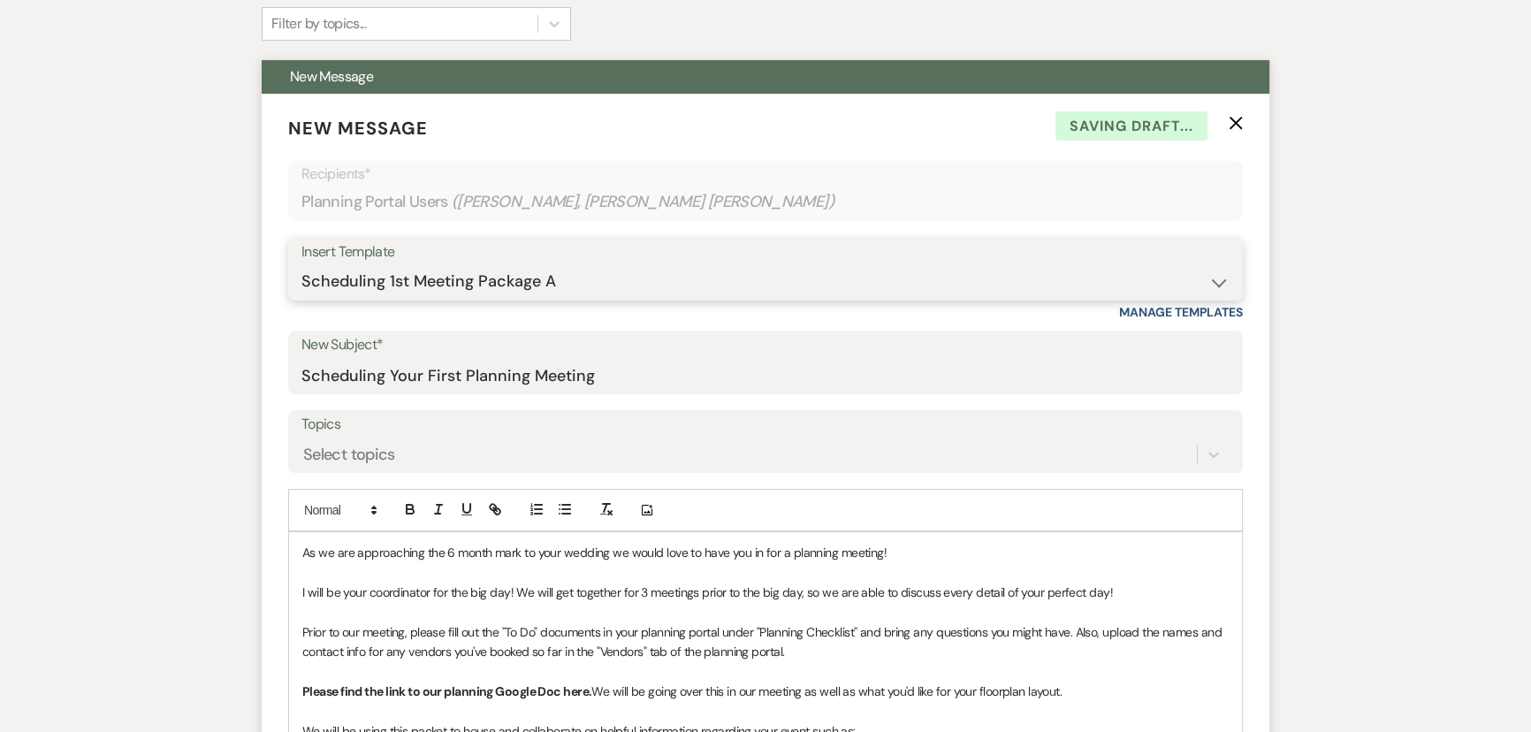
scroll to position [539, 0]
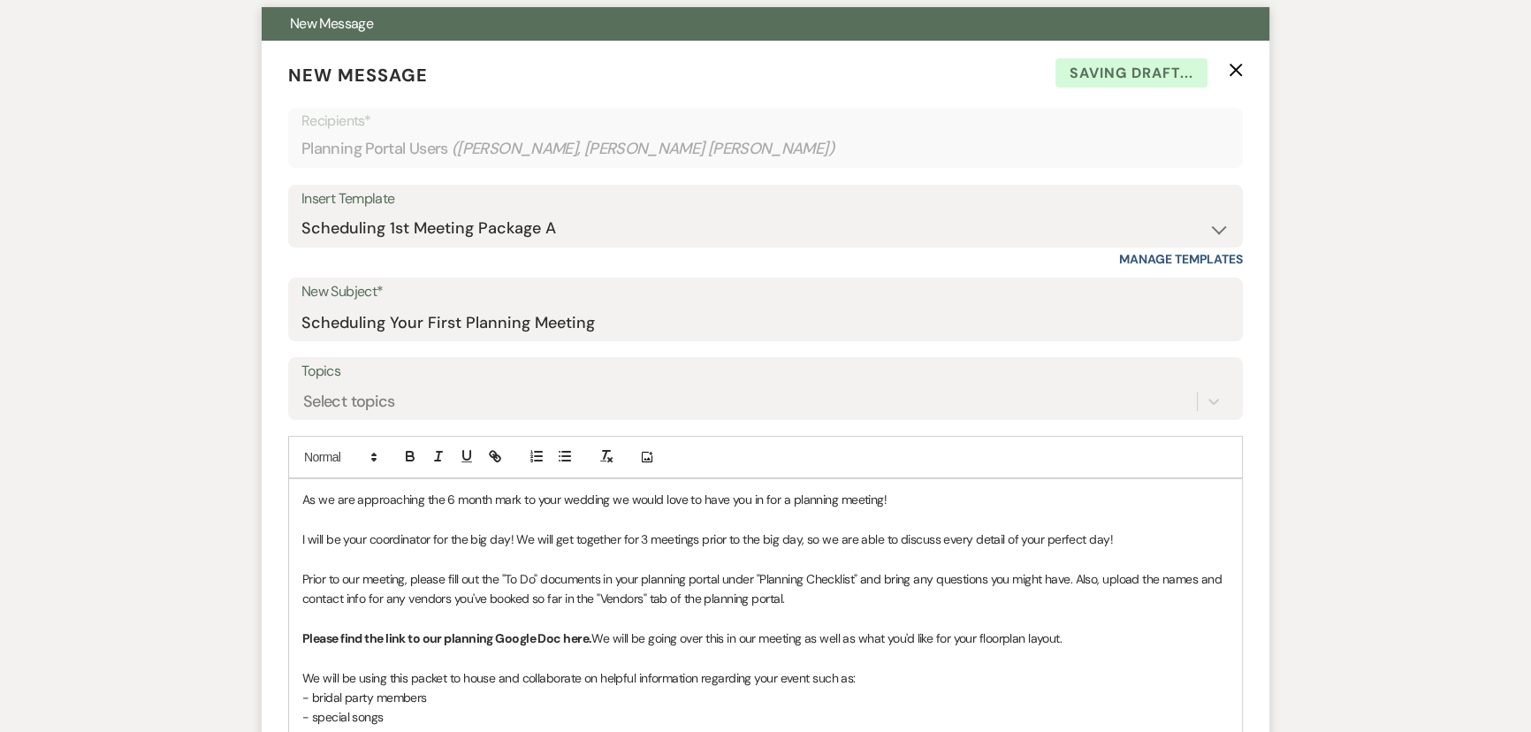
click at [303, 490] on p "As we are approaching the 6 month mark to your wedding we would love to have yo…" at bounding box center [765, 499] width 926 height 19
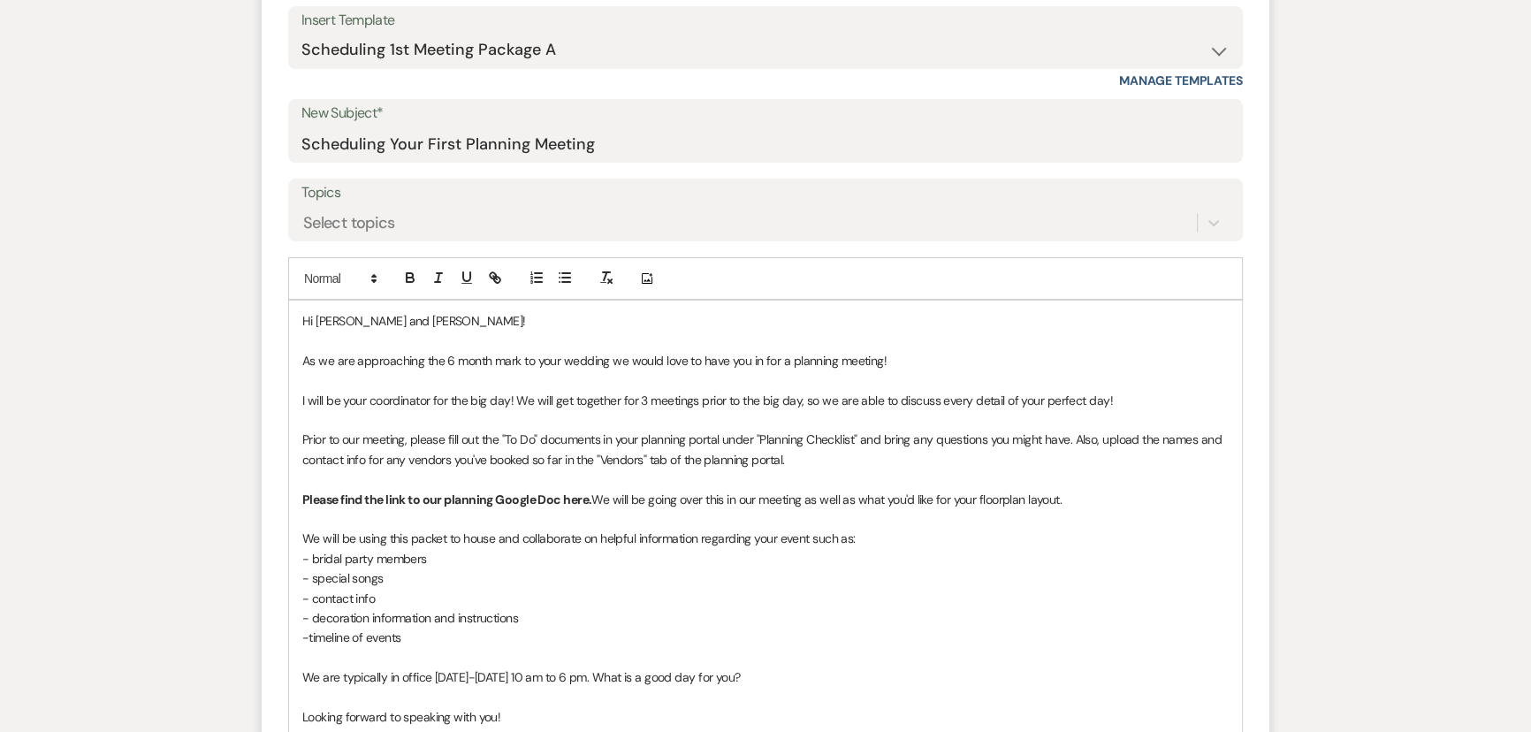
scroll to position [723, 0]
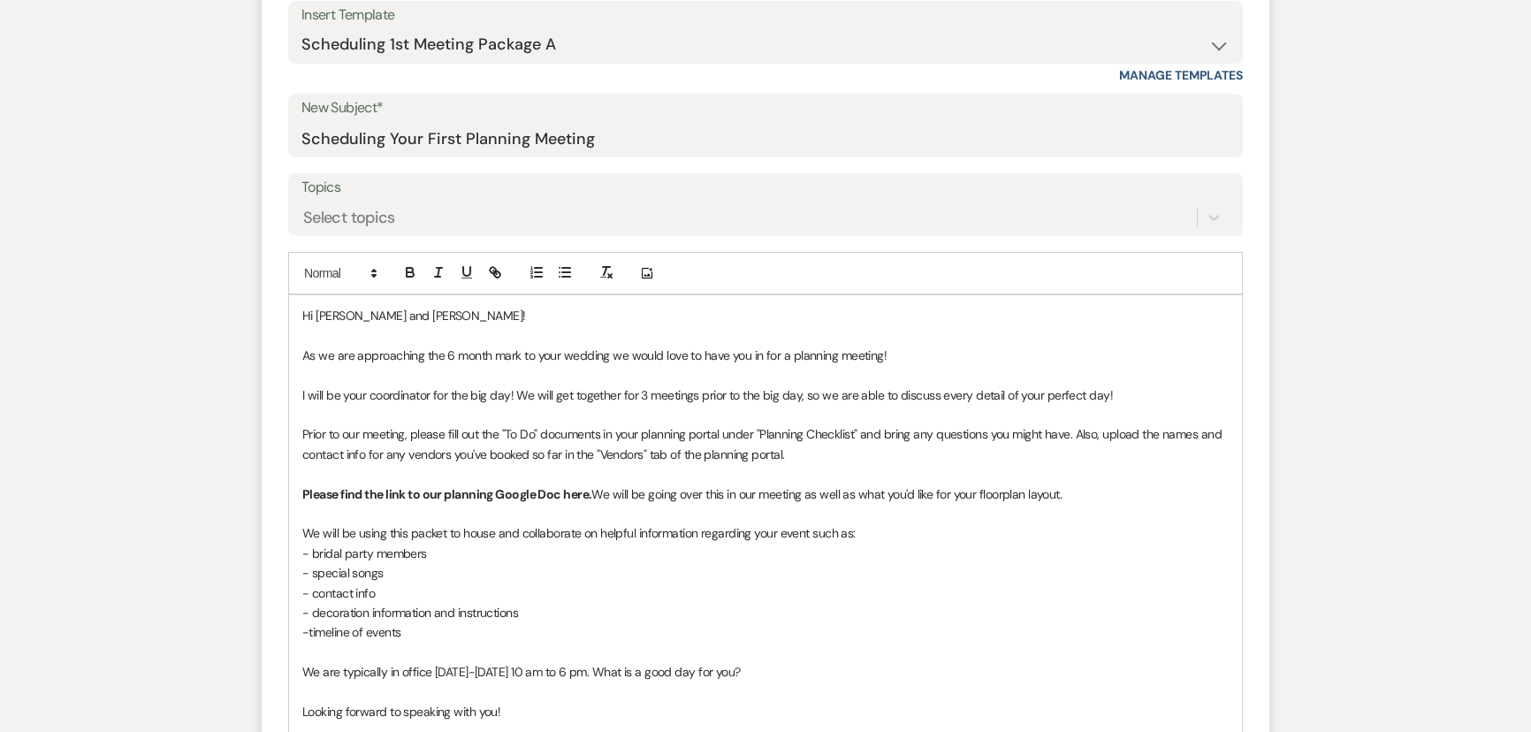
click at [583, 486] on strong "Please find the link to our planning Google Doc here." at bounding box center [446, 494] width 289 height 16
click at [497, 264] on icon "button" at bounding box center [495, 272] width 16 height 16
paste input "ttps://docs.google.com/document/d/1Qwm6xNZ-vC-1ERtM4-GHnHfNOTD9Xnol/edit?usp=sh…"
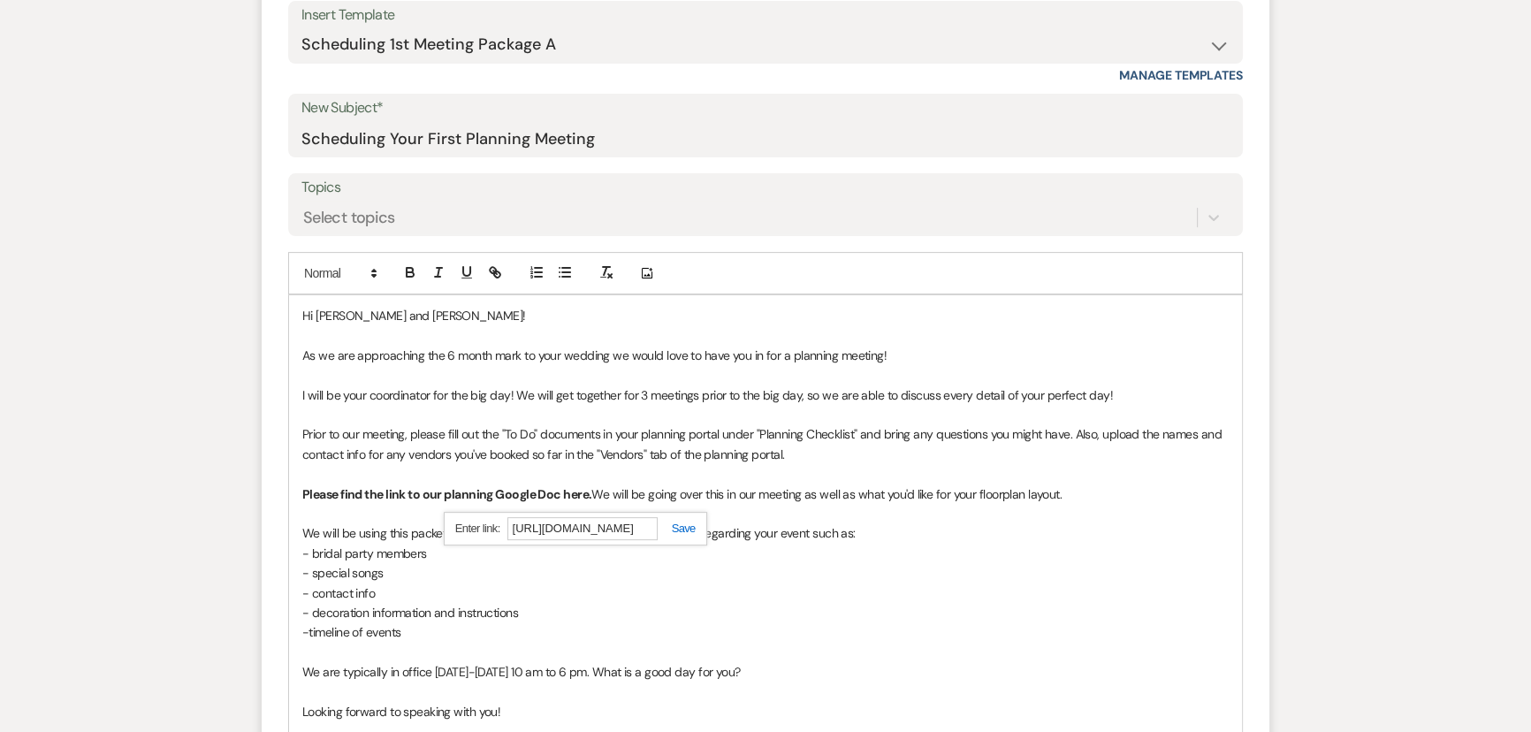
type input "https://docs.google.com/document/d/1Qwm6xNZ-vC-1ERtM4-GHnHfNOTD9Xnol/edit?usp=s…"
click at [679, 522] on link at bounding box center [677, 528] width 38 height 13
click at [689, 523] on p "We will be using this packet to house and collaborate on helpful information re…" at bounding box center [765, 532] width 926 height 19
click at [575, 486] on link "here" at bounding box center [574, 494] width 26 height 16
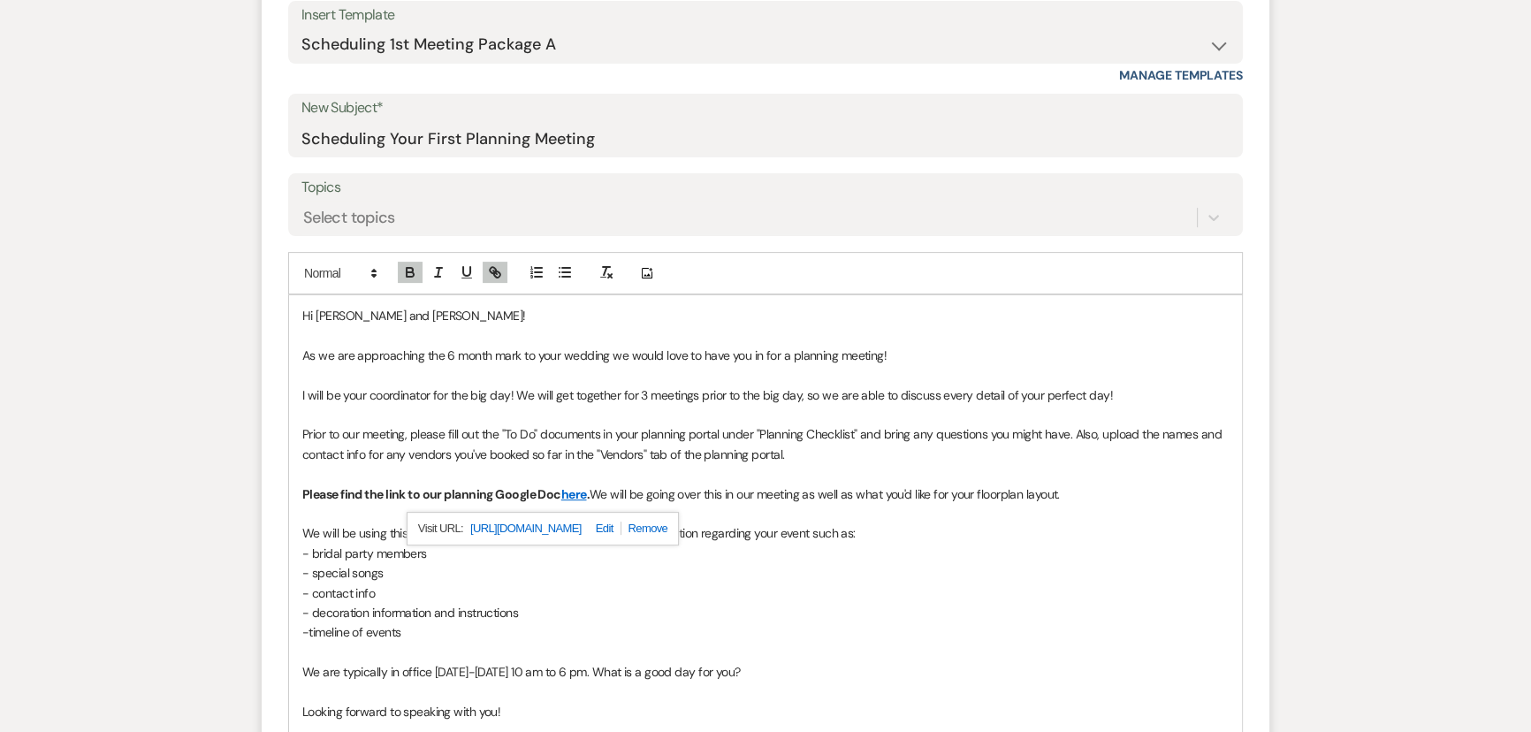
click at [582, 517] on link "https://docs.google.com/document/d/1Qwm6xNZ-vC-1ERtM4-GHnHfNOTD9Xnol/edit?usp=s…" at bounding box center [525, 528] width 111 height 23
click at [951, 385] on p "I will be your coordinator for the big day! We will get together for 3 meetings…" at bounding box center [765, 394] width 926 height 19
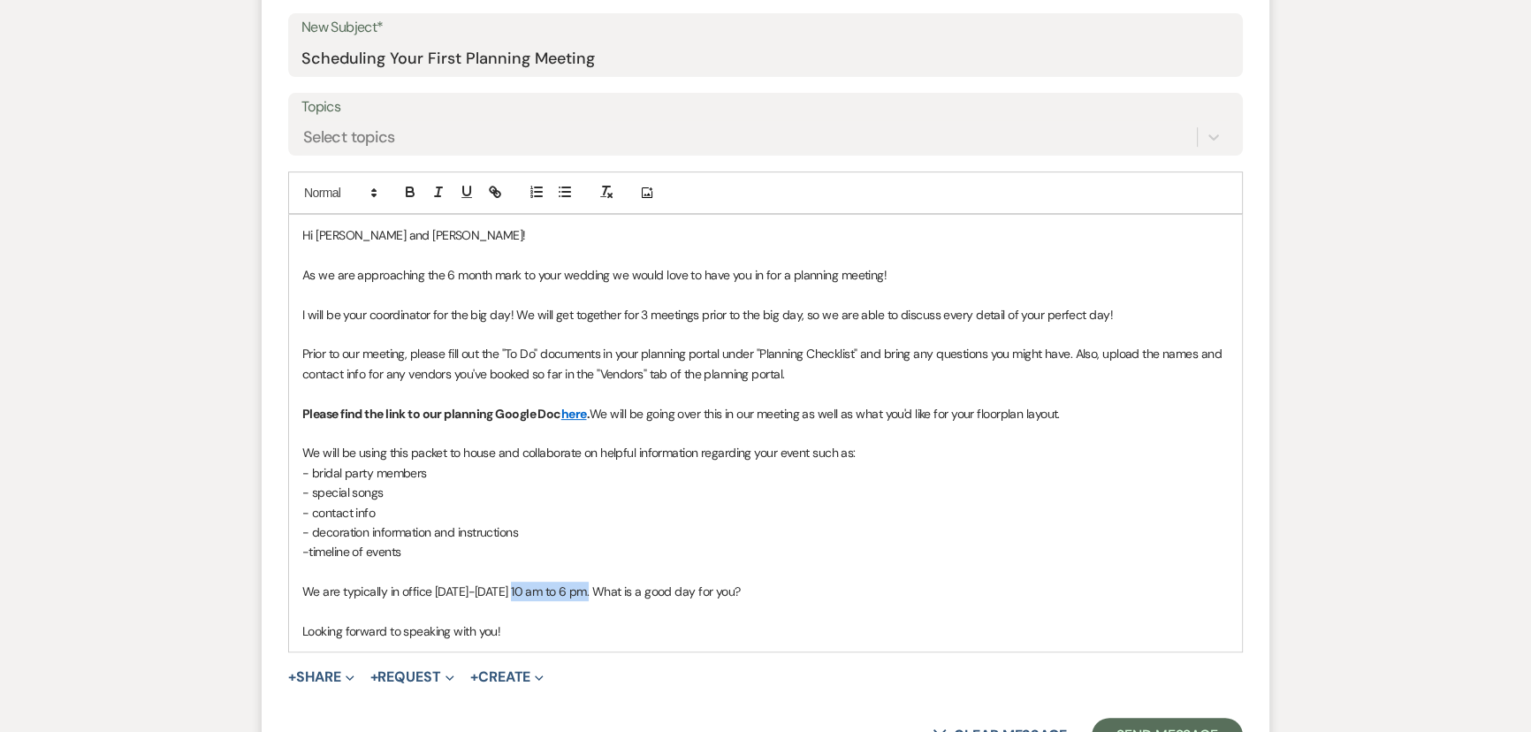
drag, startPoint x: 521, startPoint y: 546, endPoint x: 592, endPoint y: 548, distance: 71.6
click at [592, 582] on p "We are typically in office Tuesday-Friday 10 am to 6 pm. What is a good day for…" at bounding box center [765, 591] width 926 height 19
click at [610, 582] on p "We are typically in office Tuesday-Friday 10 am to 6 pm. What is a good day for…" at bounding box center [765, 591] width 926 height 19
drag, startPoint x: 438, startPoint y: 552, endPoint x: 593, endPoint y: 552, distance: 155.6
click at [593, 582] on p "We are typically in office Tuesday-Friday 10 am to 6 pm. What is a good day for…" at bounding box center [765, 591] width 926 height 19
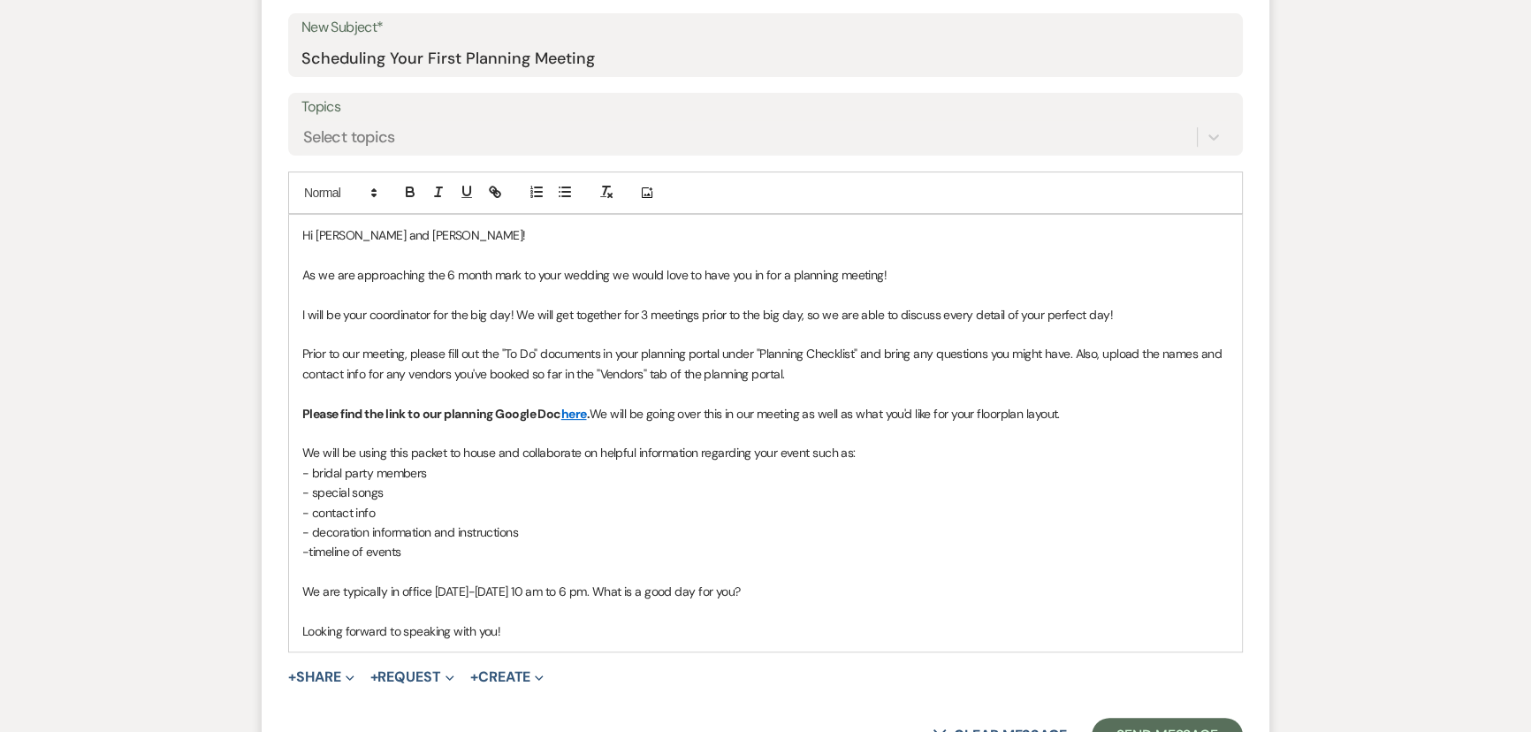
click at [684, 582] on p "We are typically in office Tuesday-Friday 10 am to 6 pm. What is a good day for…" at bounding box center [765, 591] width 926 height 19
click at [761, 582] on p "We are typically in office Tuesday-Friday 10 am to 6 pm. What is a good day for…" at bounding box center [765, 591] width 926 height 19
drag, startPoint x: 493, startPoint y: 548, endPoint x: 641, endPoint y: 548, distance: 147.6
click at [641, 582] on p "We are typically in office Tuesday-Friday 10 am to 6 pm. What is a good day for…" at bounding box center [765, 591] width 926 height 19
click at [694, 582] on p "We are typically in office Tuesday-Friday 10 am to 6 pm. What is a good day for…" at bounding box center [765, 591] width 926 height 19
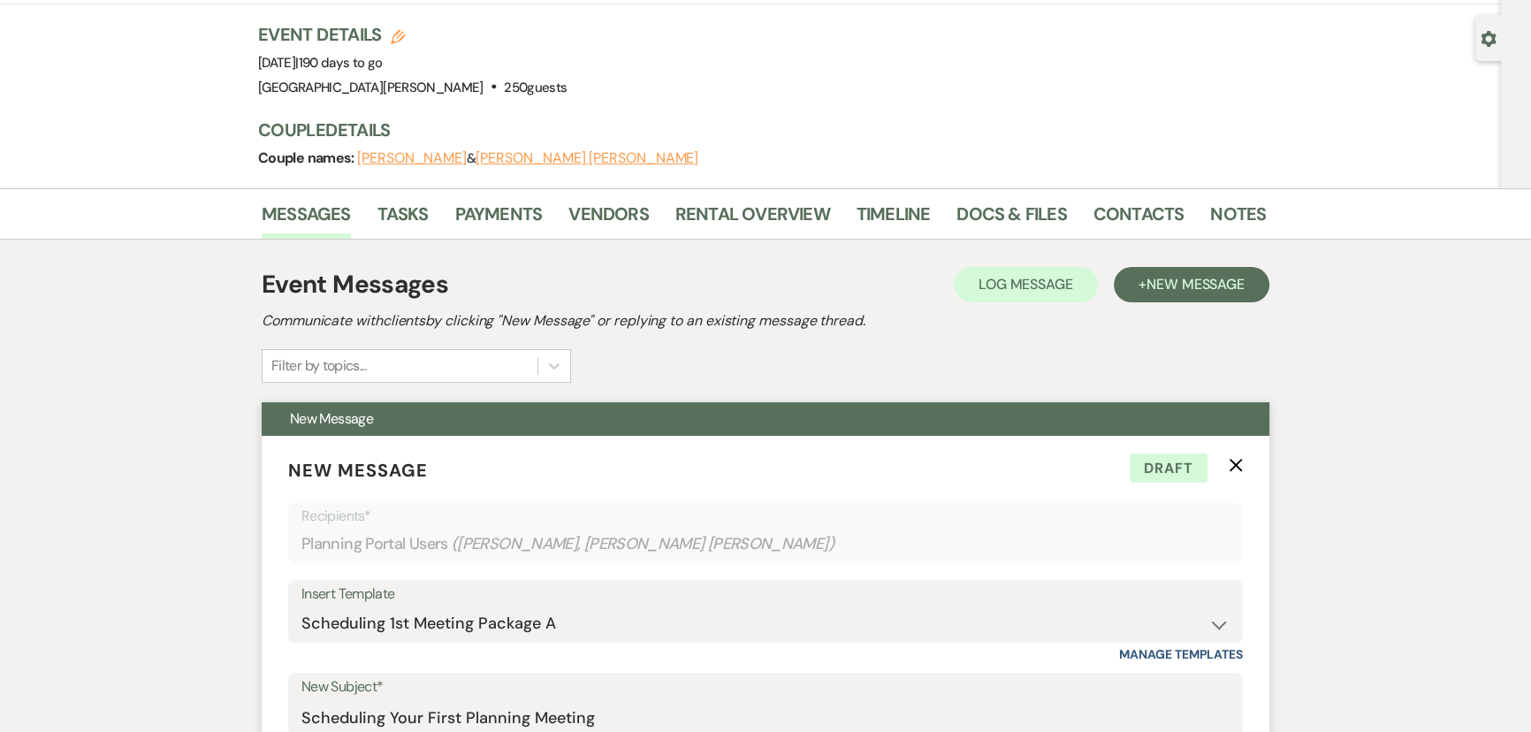
scroll to position [0, 0]
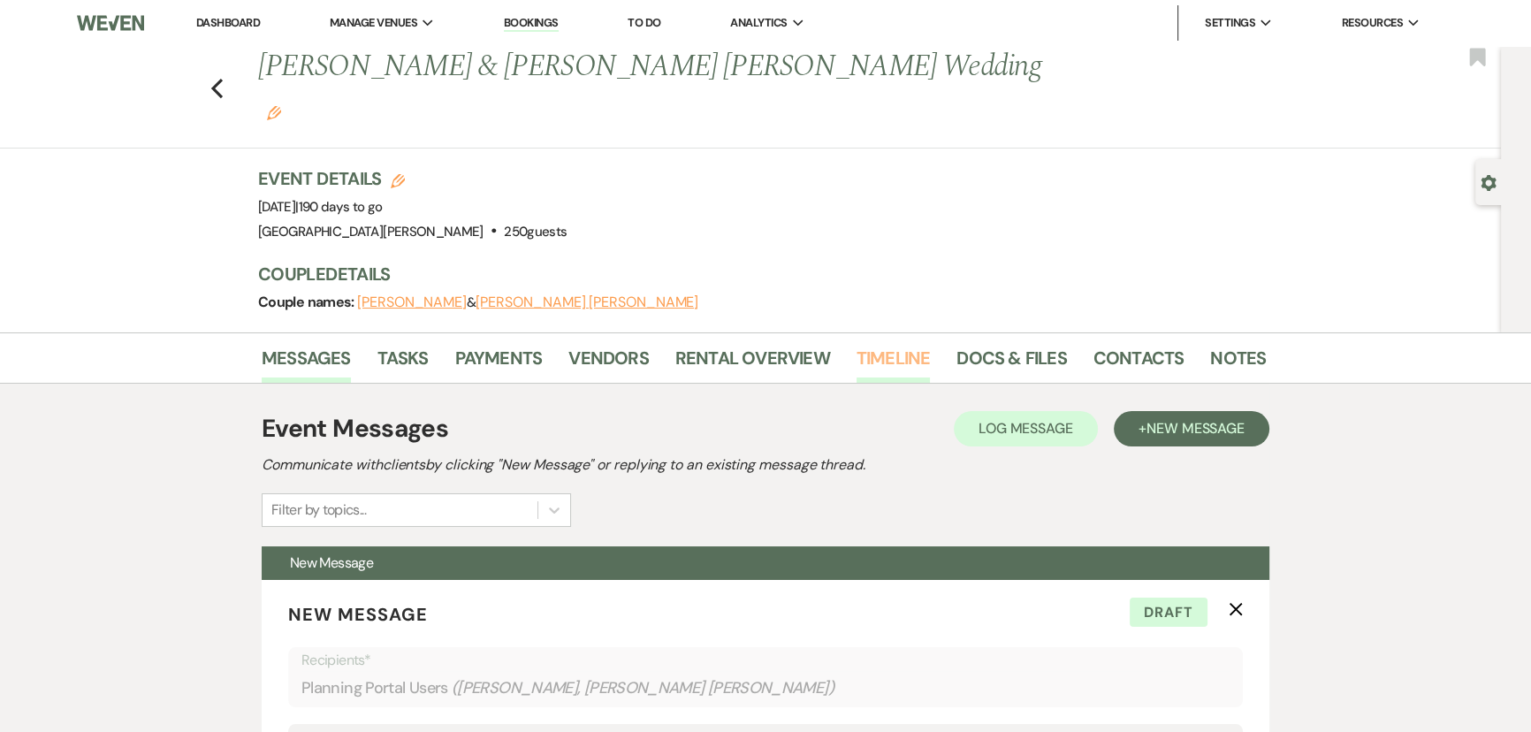
click at [883, 344] on link "Timeline" at bounding box center [894, 363] width 74 height 39
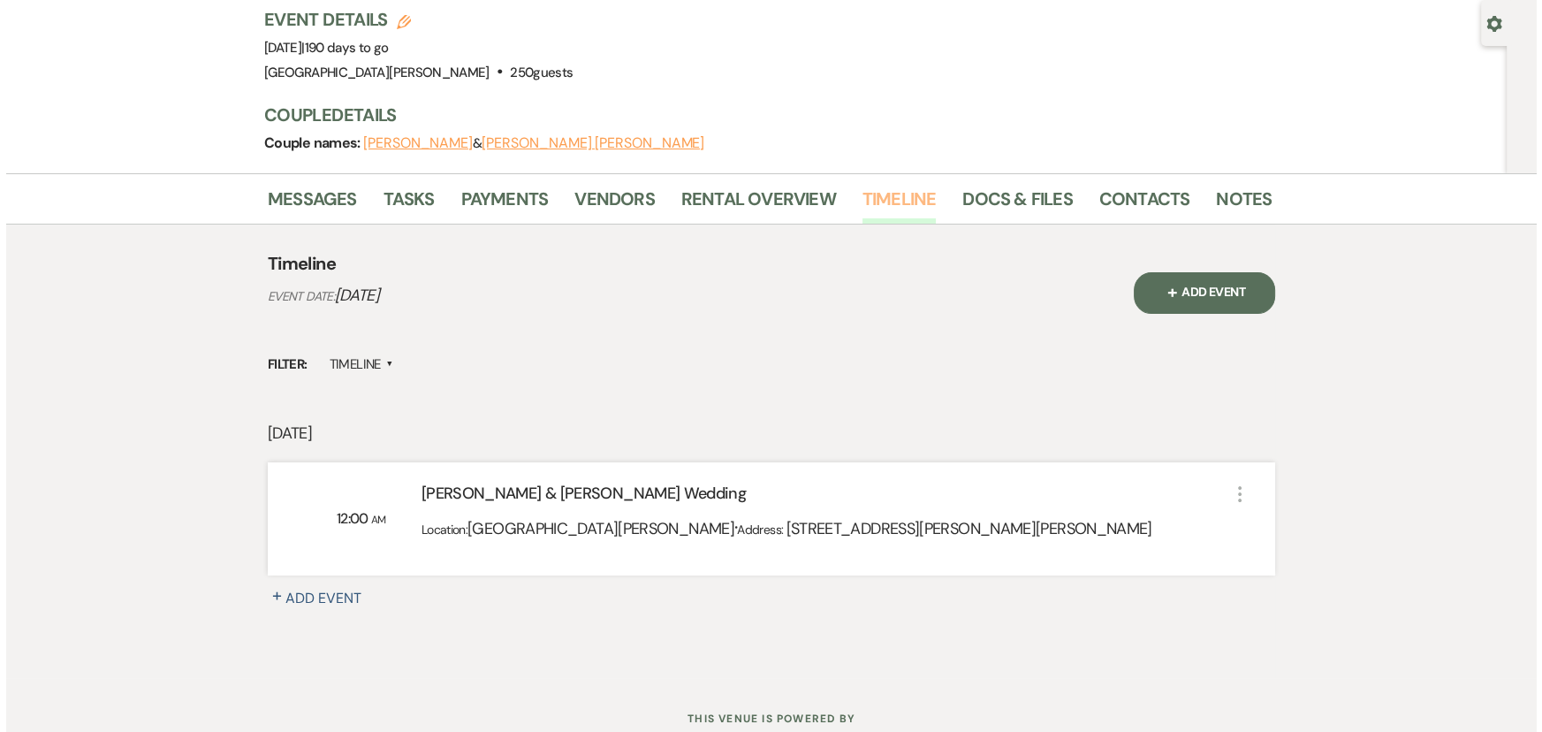
scroll to position [160, 0]
click at [1165, 282] on span "+" at bounding box center [1167, 291] width 18 height 18
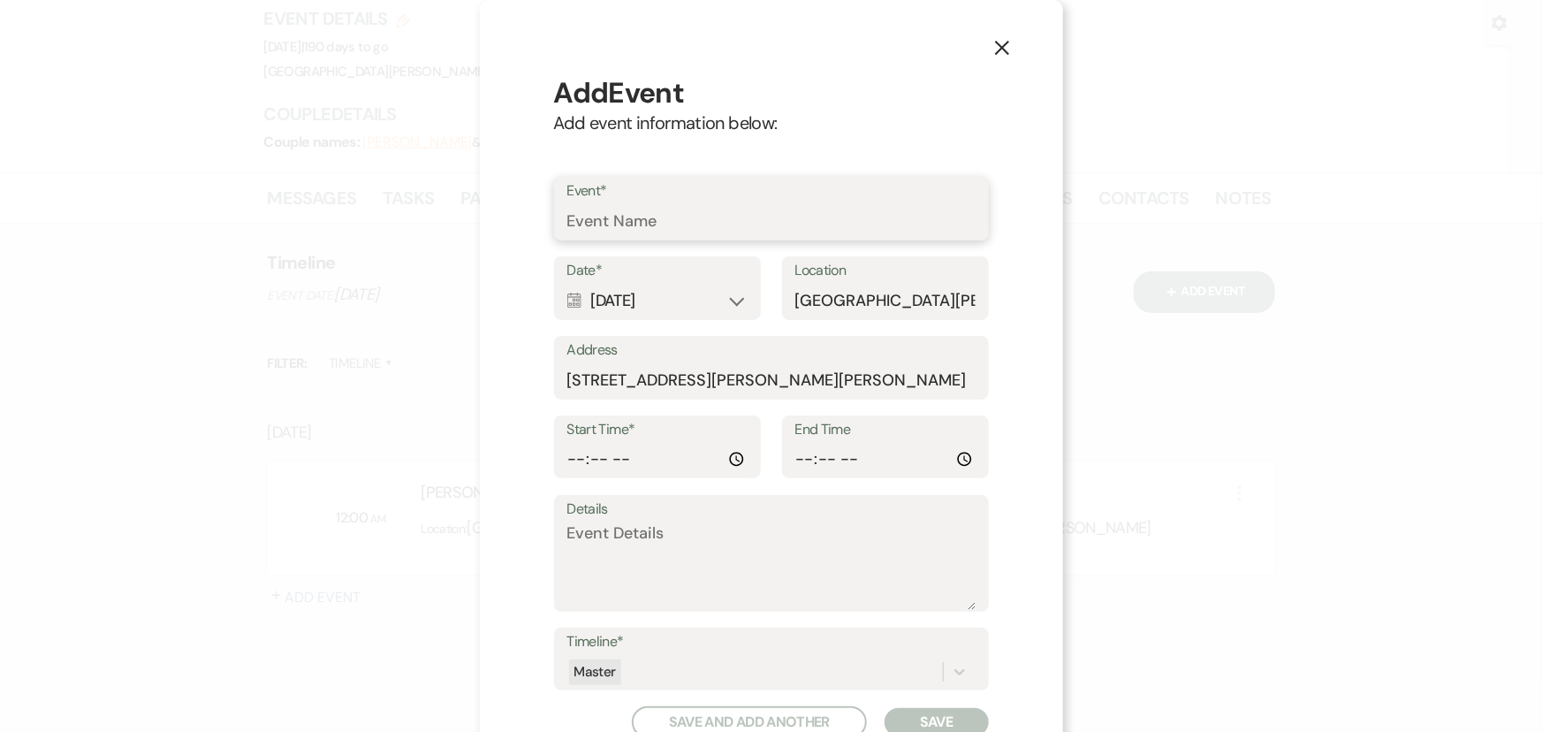
click at [788, 213] on input "Event*" at bounding box center [771, 221] width 408 height 34
type input "First Meeting with Nikki"
click at [696, 288] on div "Calendar Mar 01, 2026 Expand" at bounding box center [657, 301] width 180 height 34
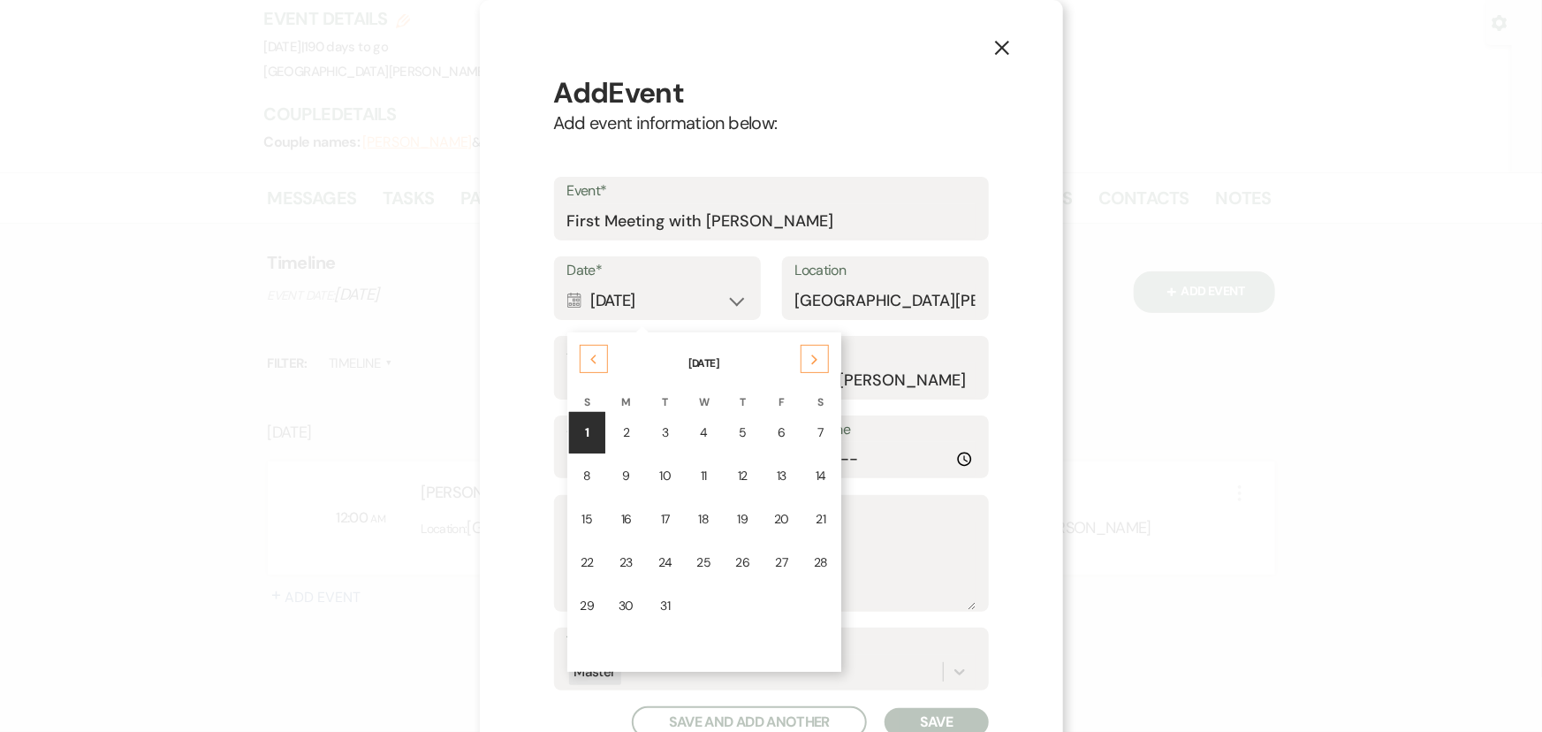
click at [590, 361] on icon "Previous" at bounding box center [594, 359] width 9 height 11
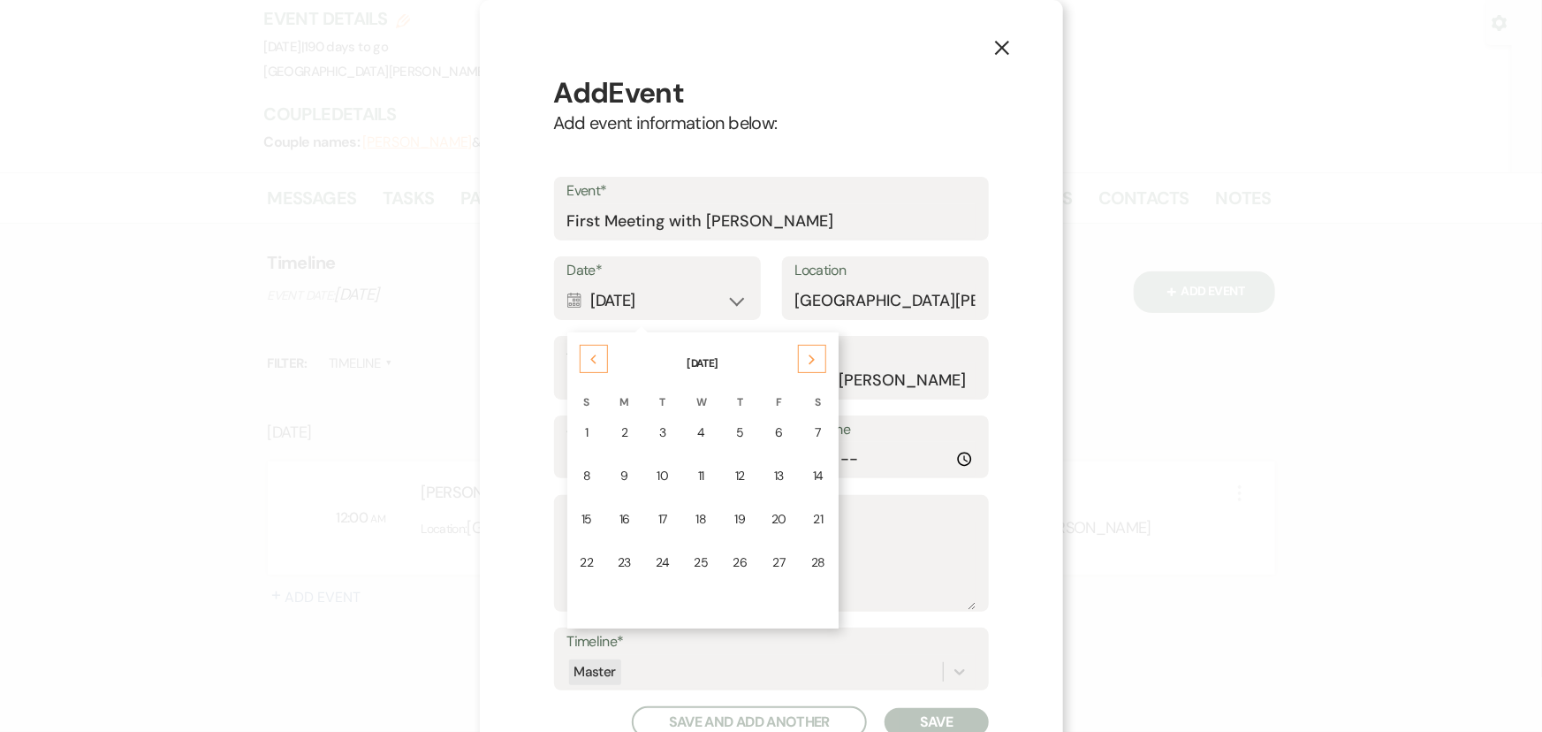
click at [590, 361] on icon "Previous" at bounding box center [594, 359] width 9 height 11
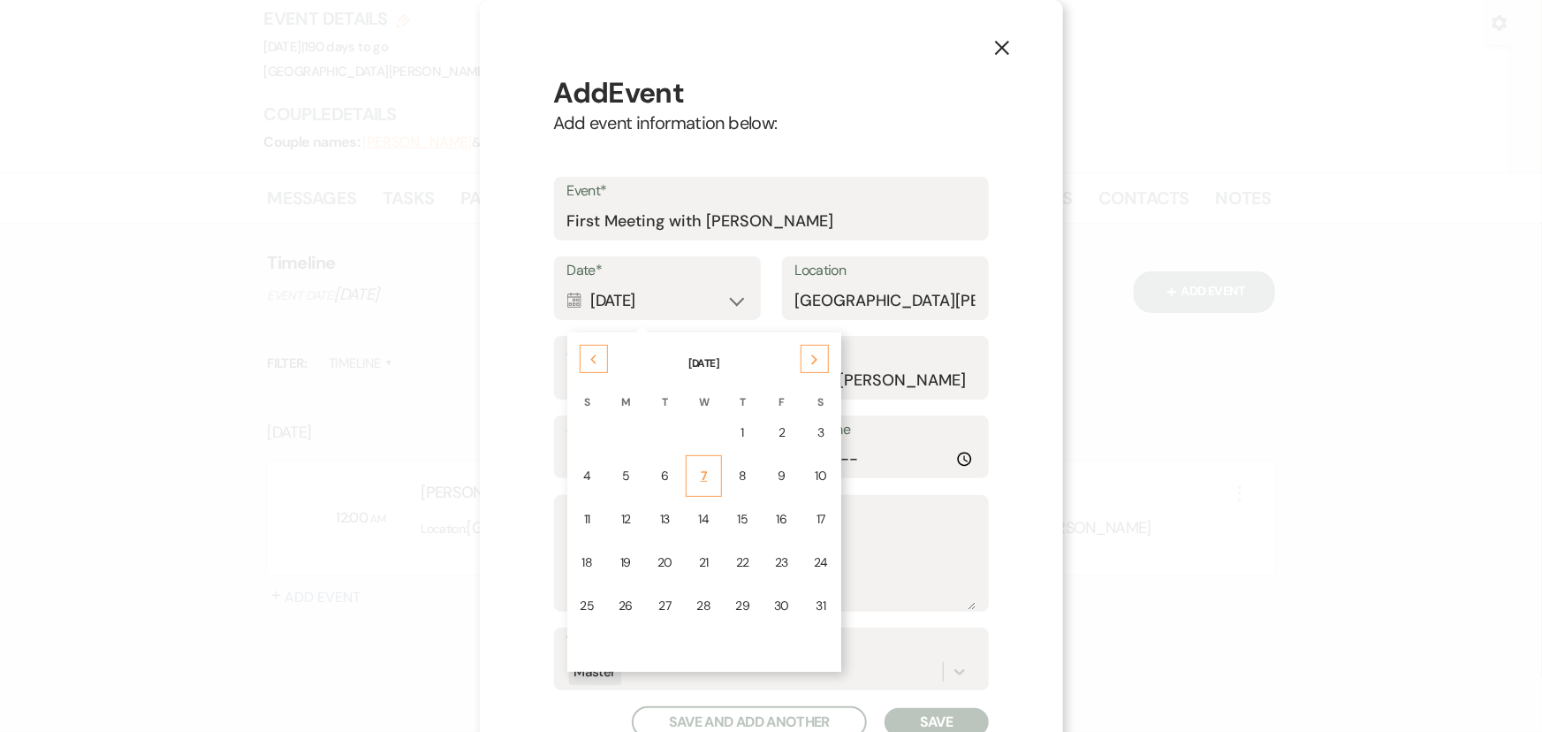
click at [712, 489] on td "7" at bounding box center [704, 476] width 37 height 42
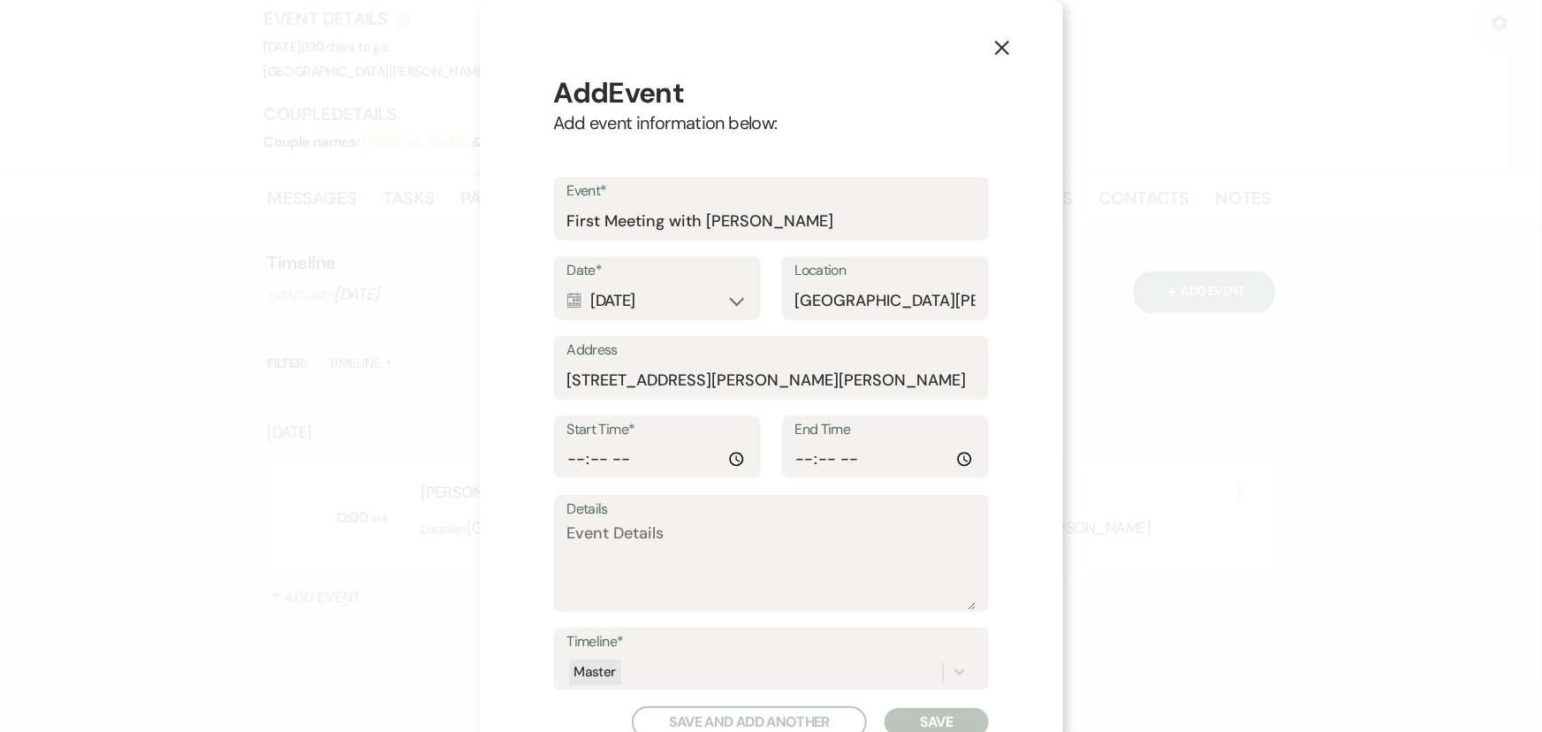
click at [560, 450] on div "Start Time*" at bounding box center [657, 447] width 207 height 64
click at [567, 452] on input "Start Time*" at bounding box center [657, 459] width 180 height 34
click at [811, 453] on input "End Time" at bounding box center [886, 459] width 180 height 34
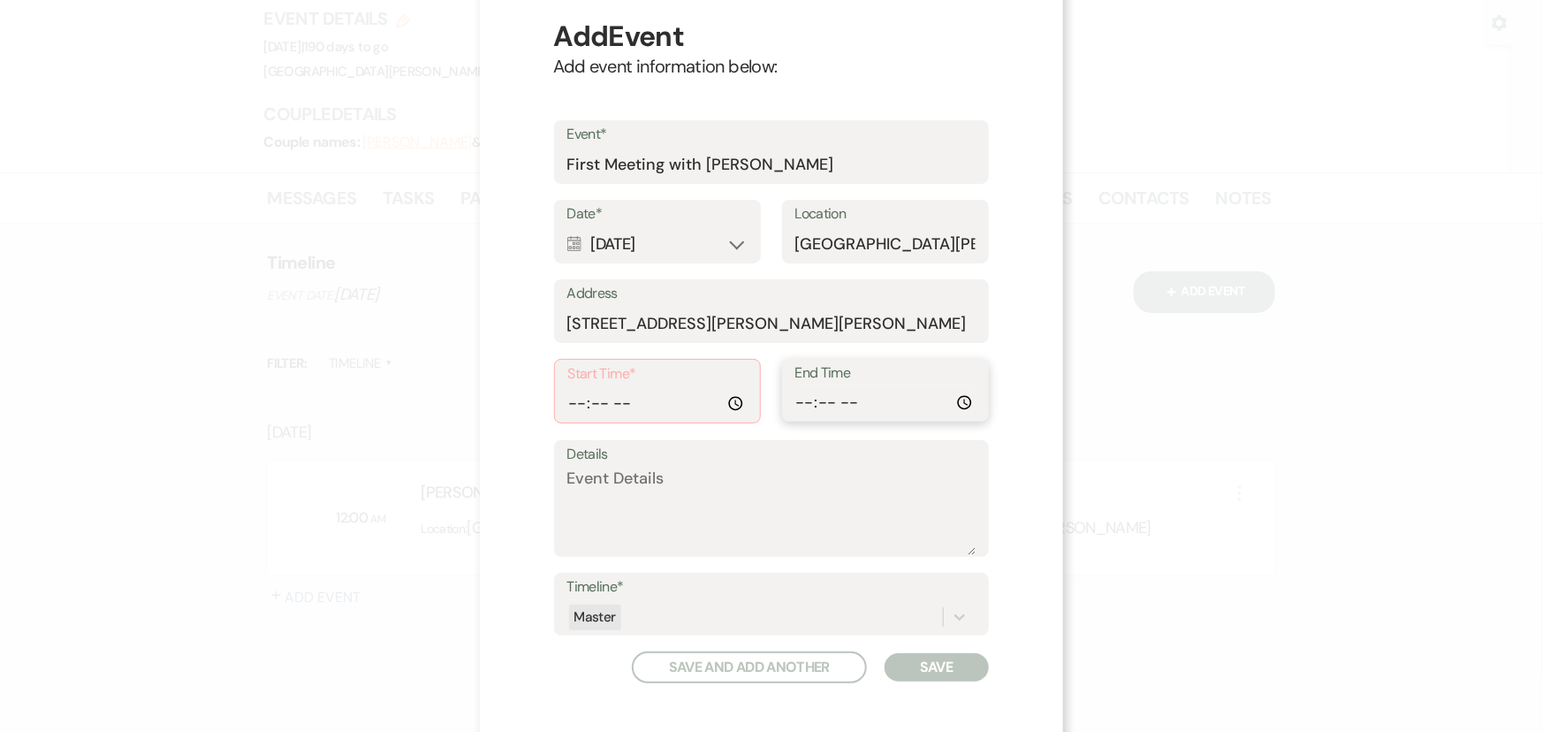
scroll to position [80, 0]
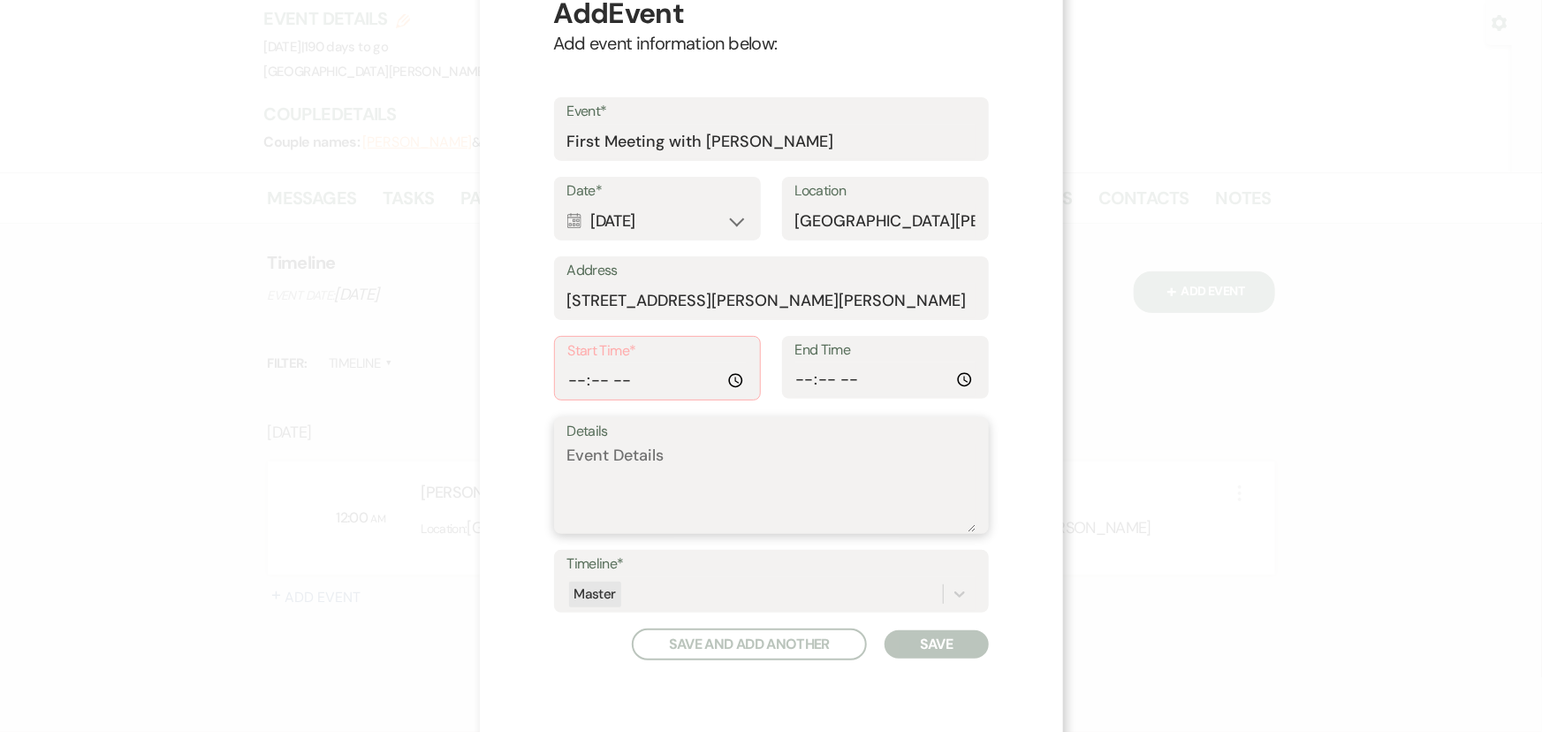
click at [644, 484] on textarea "Details" at bounding box center [771, 488] width 408 height 88
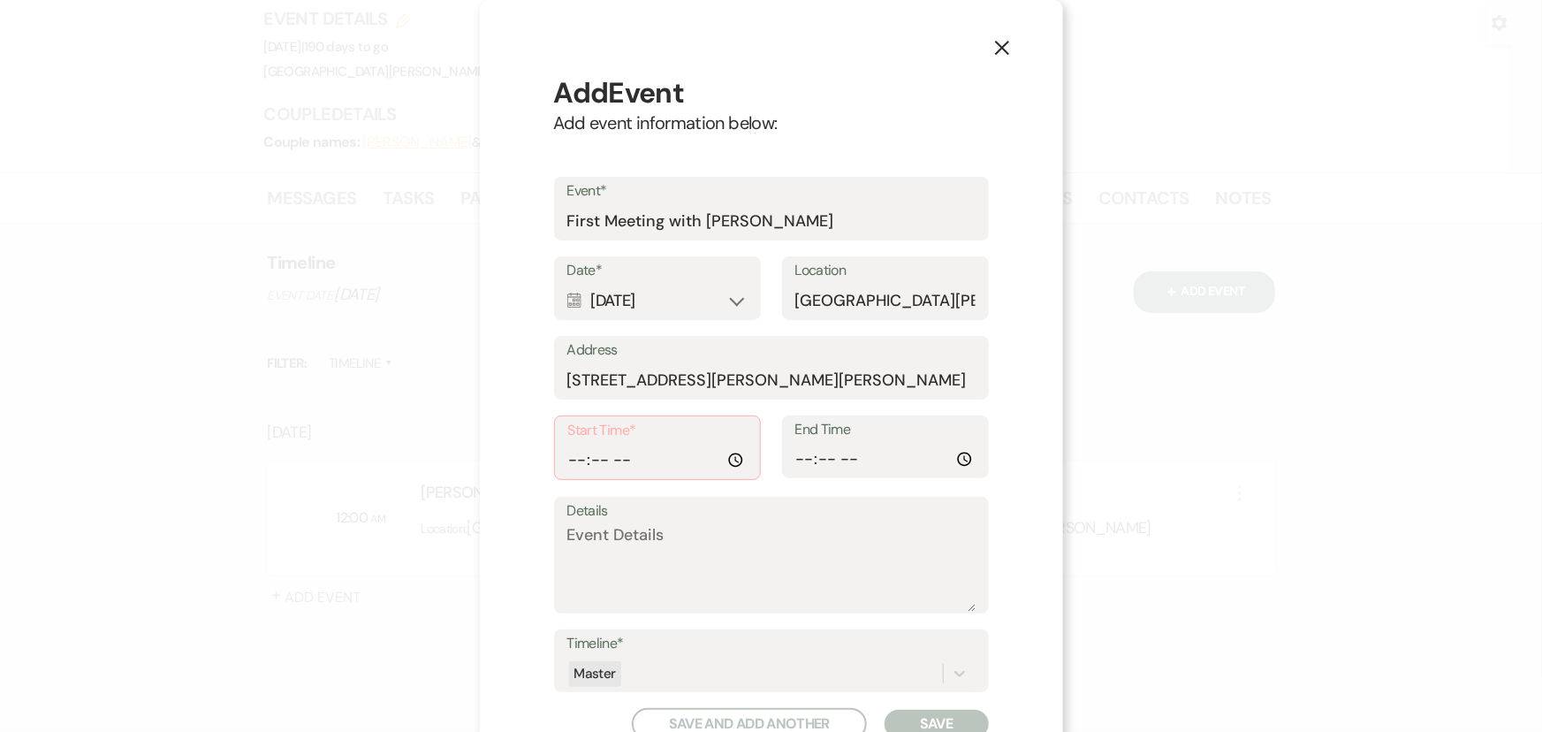
click at [994, 46] on use "button" at bounding box center [1001, 48] width 14 height 14
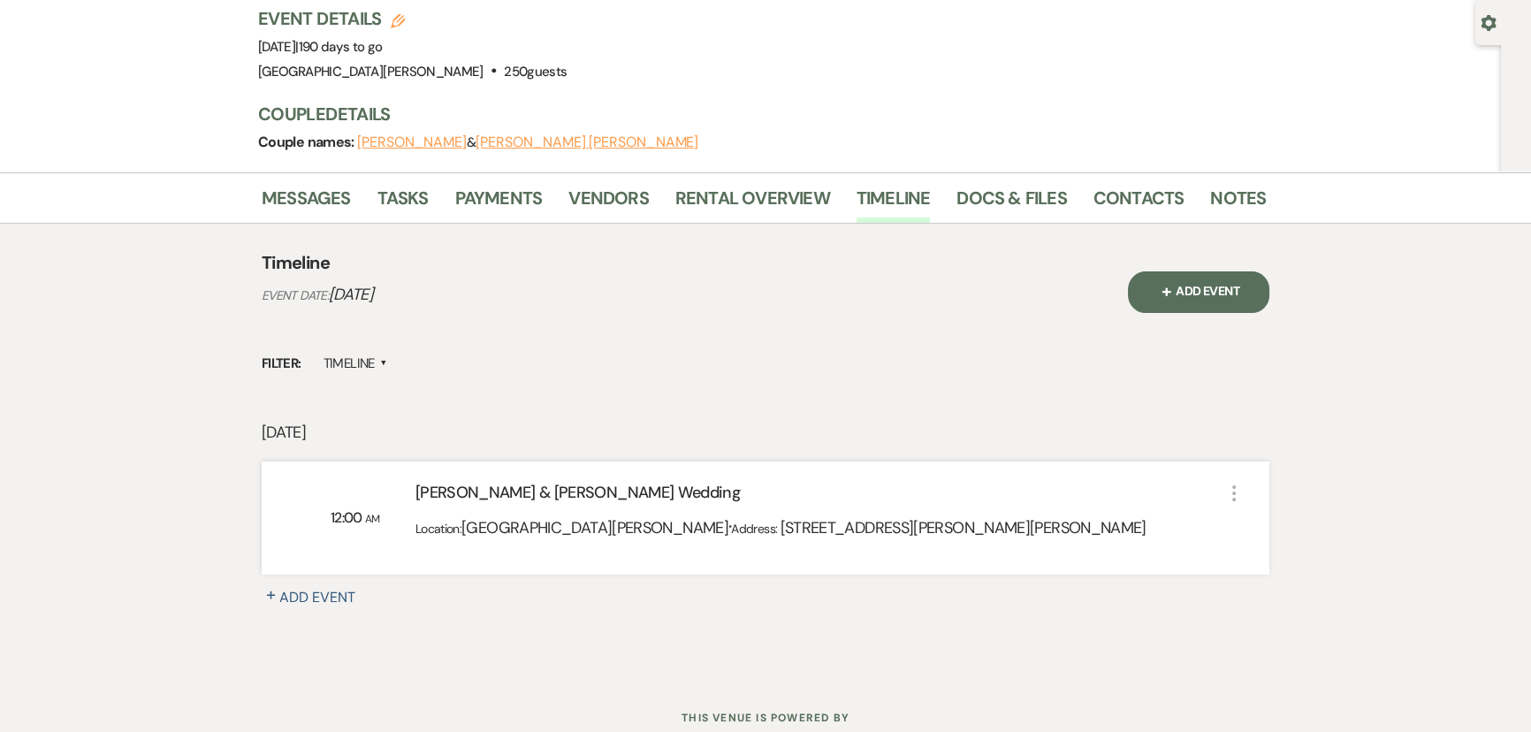
click at [1161, 282] on span "+" at bounding box center [1167, 291] width 18 height 18
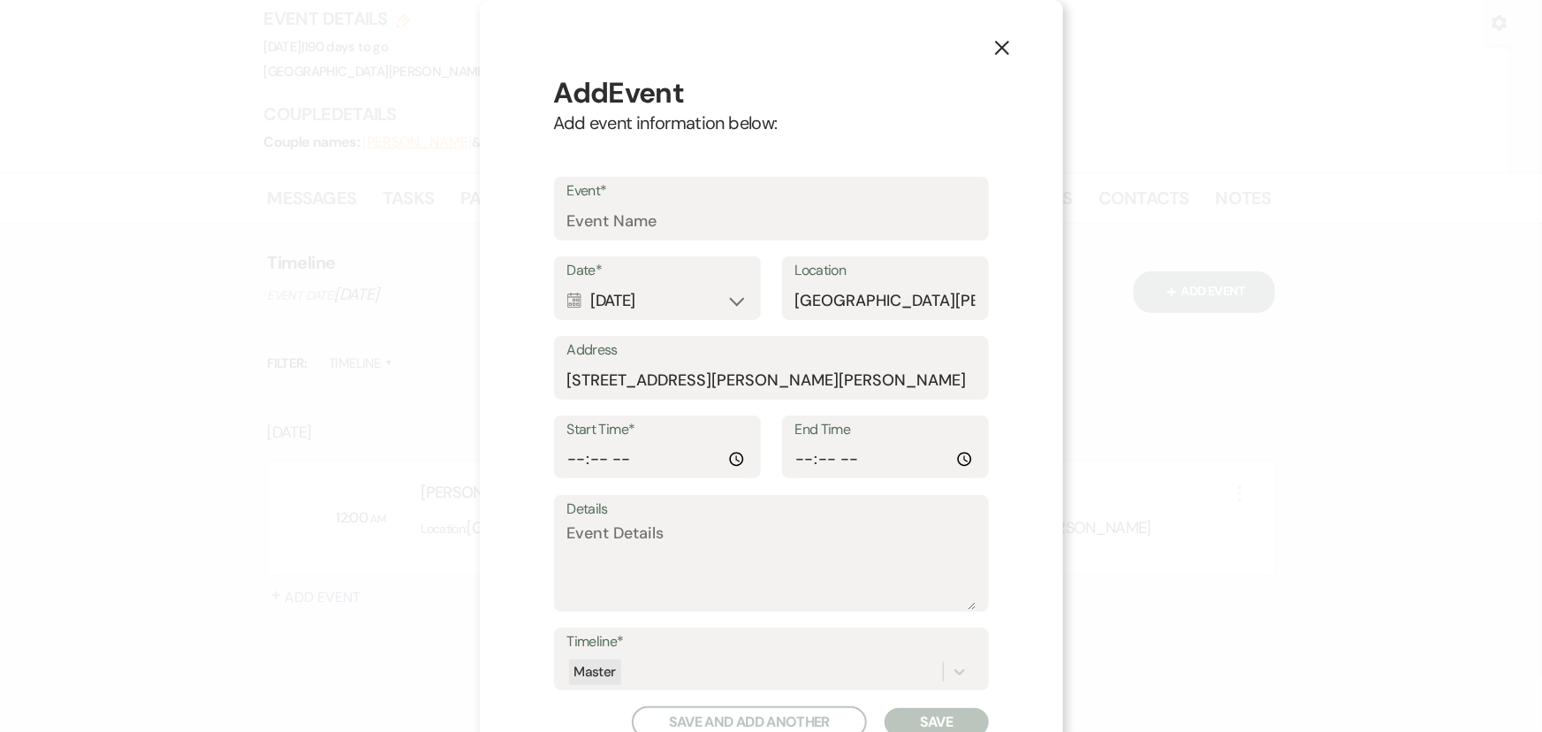
click at [1009, 49] on button "X" at bounding box center [1002, 47] width 27 height 31
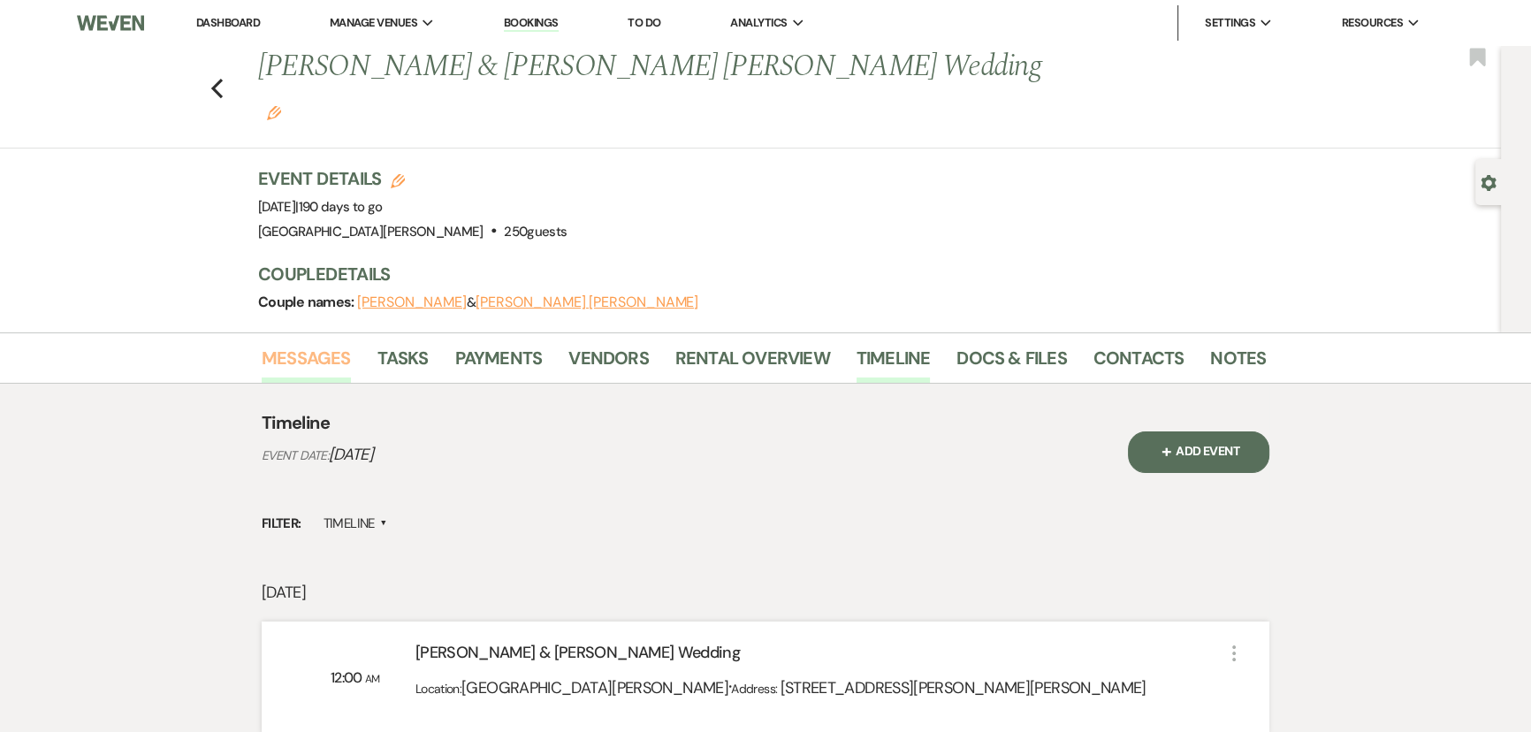
click at [297, 344] on link "Messages" at bounding box center [306, 363] width 89 height 39
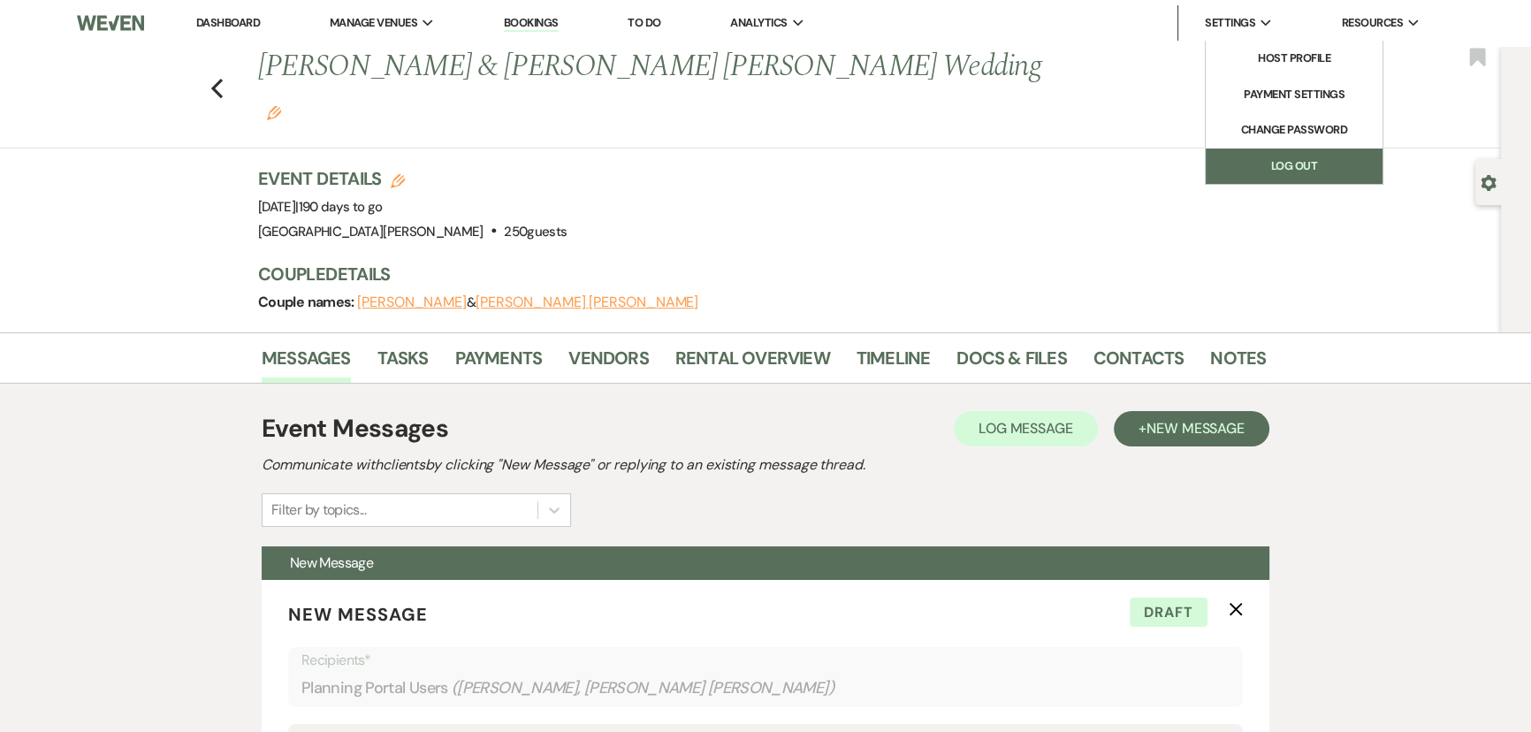
click at [1275, 160] on link "Log Out" at bounding box center [1294, 166] width 177 height 35
